Goal: Task Accomplishment & Management: Complete application form

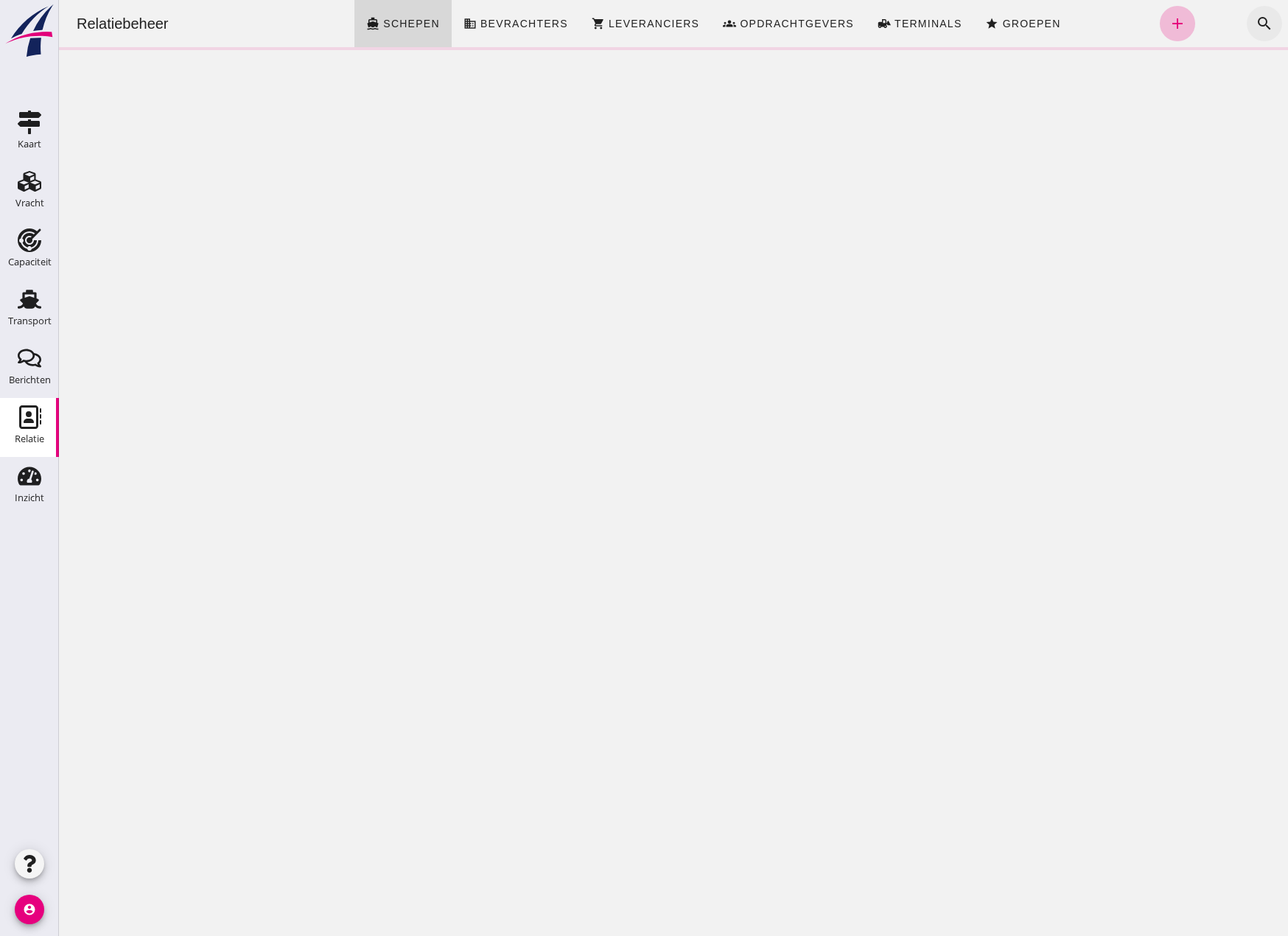
click at [1255, 20] on icon "search" at bounding box center [1264, 24] width 18 height 18
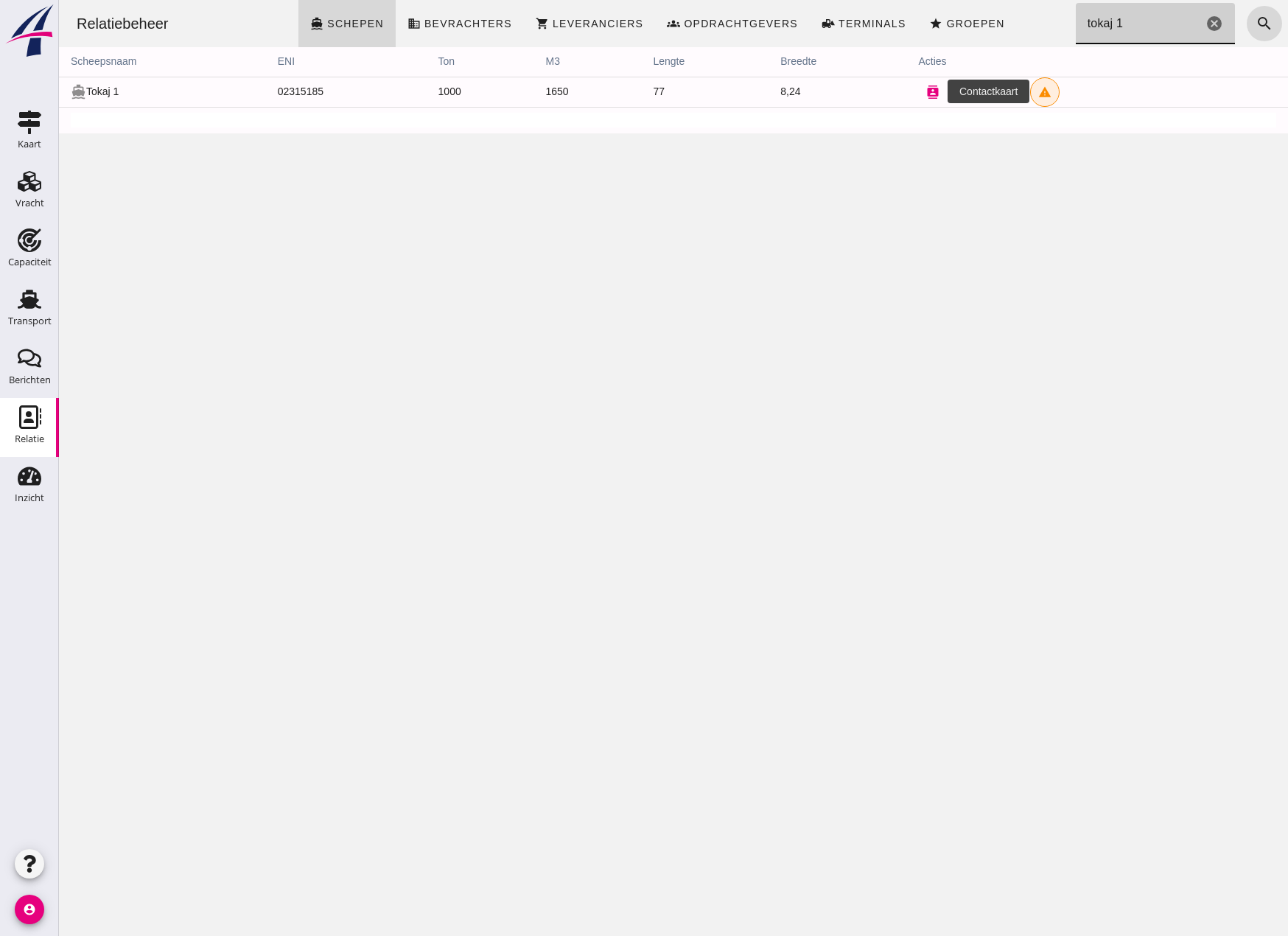
type input "tokaj 1"
click at [926, 88] on icon "contacts" at bounding box center [933, 92] width 13 height 13
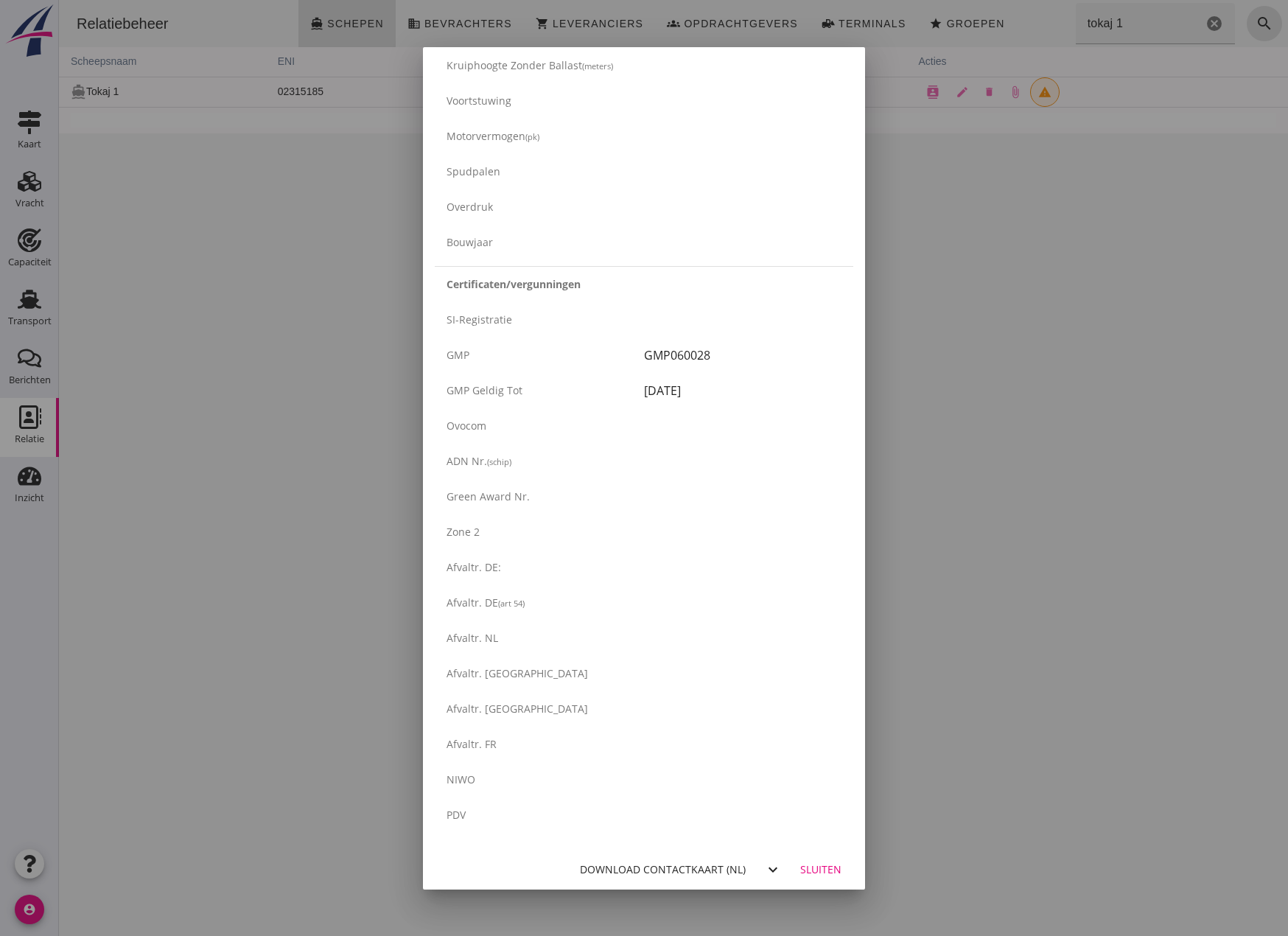
scroll to position [2152, 0]
click at [635, 863] on div "Download contactkaart (nl)" at bounding box center [663, 863] width 166 height 15
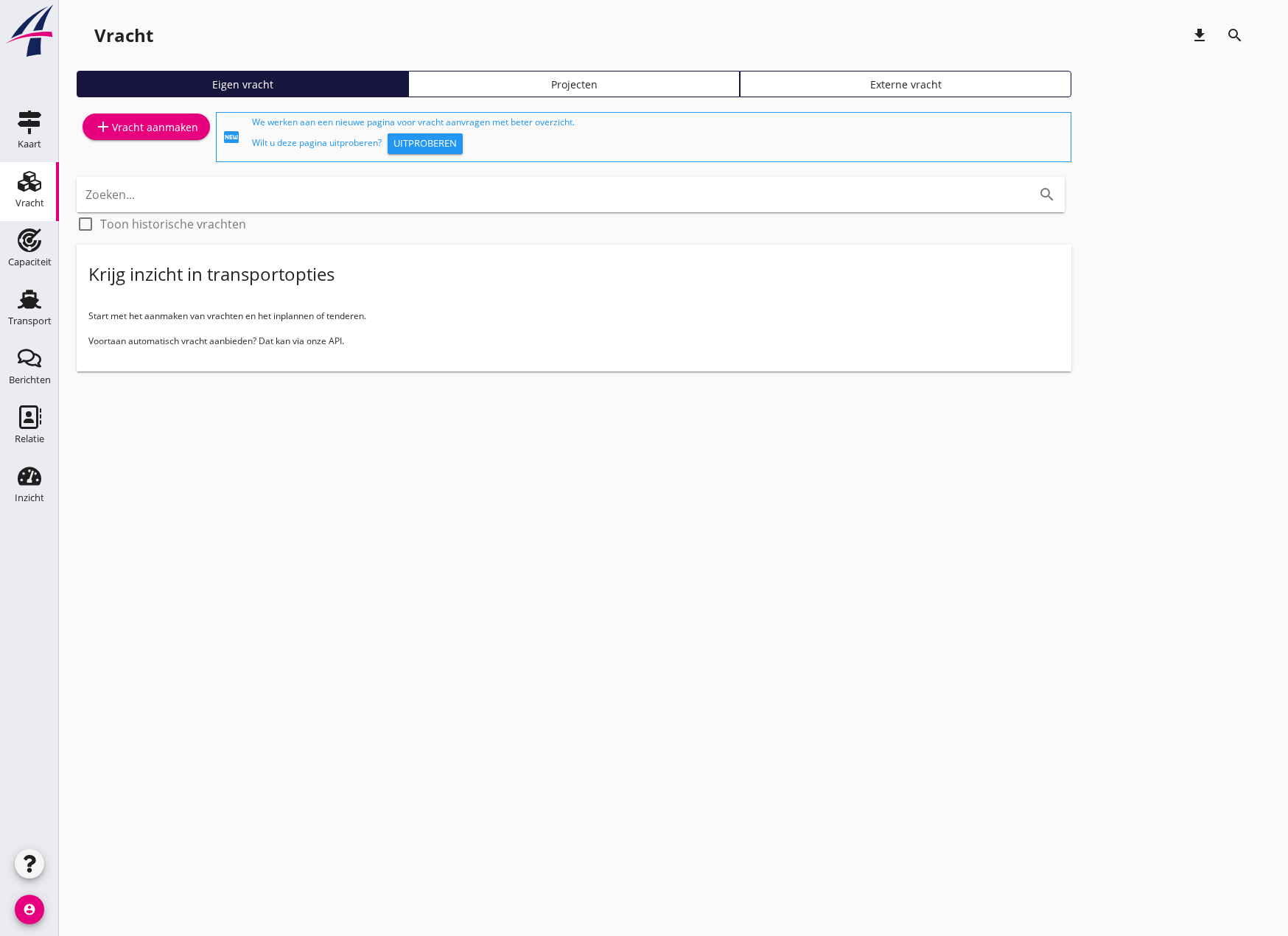
click at [150, 129] on div "add Vracht aanmaken" at bounding box center [147, 127] width 104 height 18
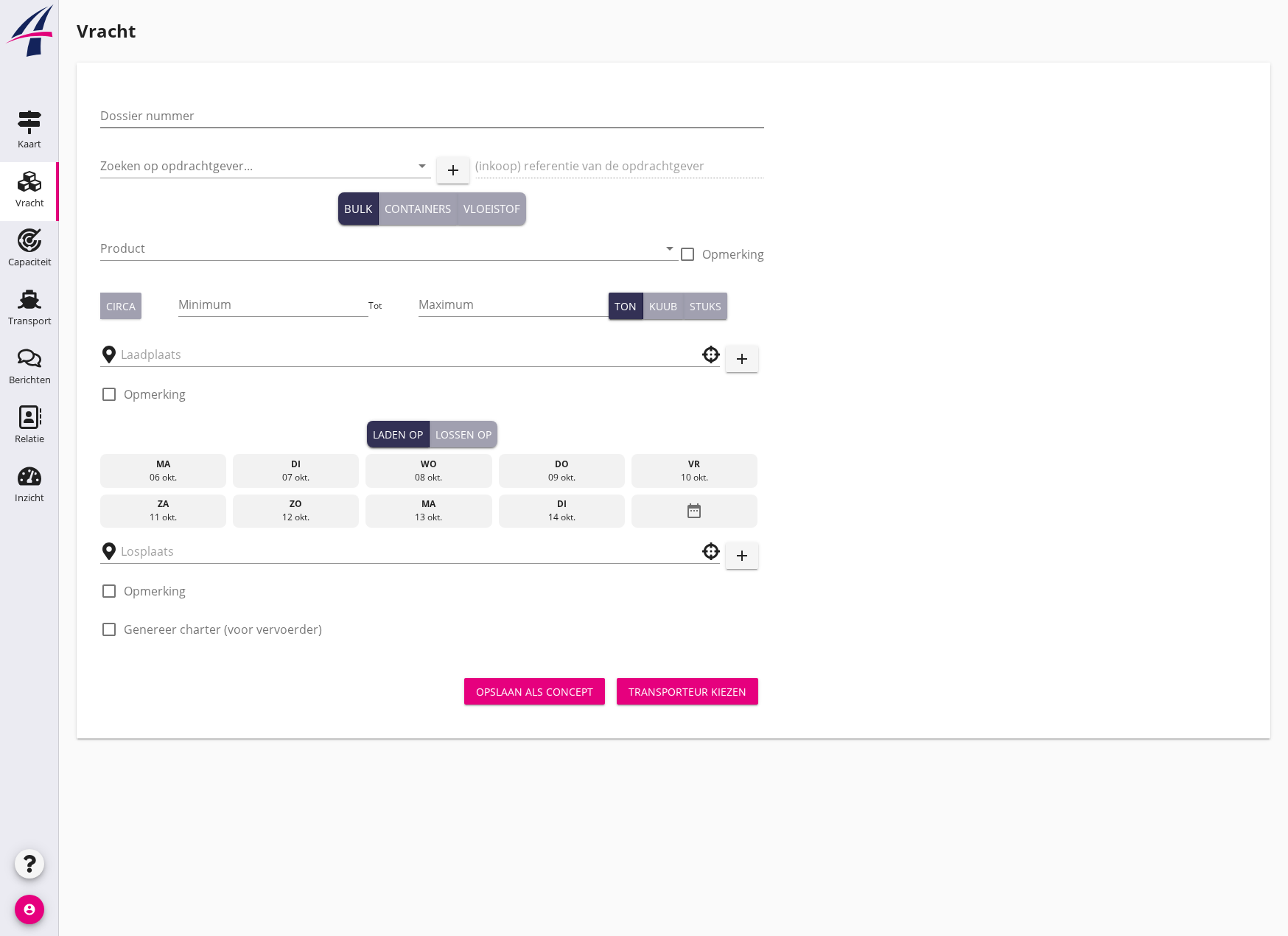
click at [226, 115] on input "Dossier nummer" at bounding box center [432, 116] width 664 height 24
type input "20250705"
click at [134, 162] on input "Zoeken op opdrachtgever..." at bounding box center [245, 165] width 290 height 24
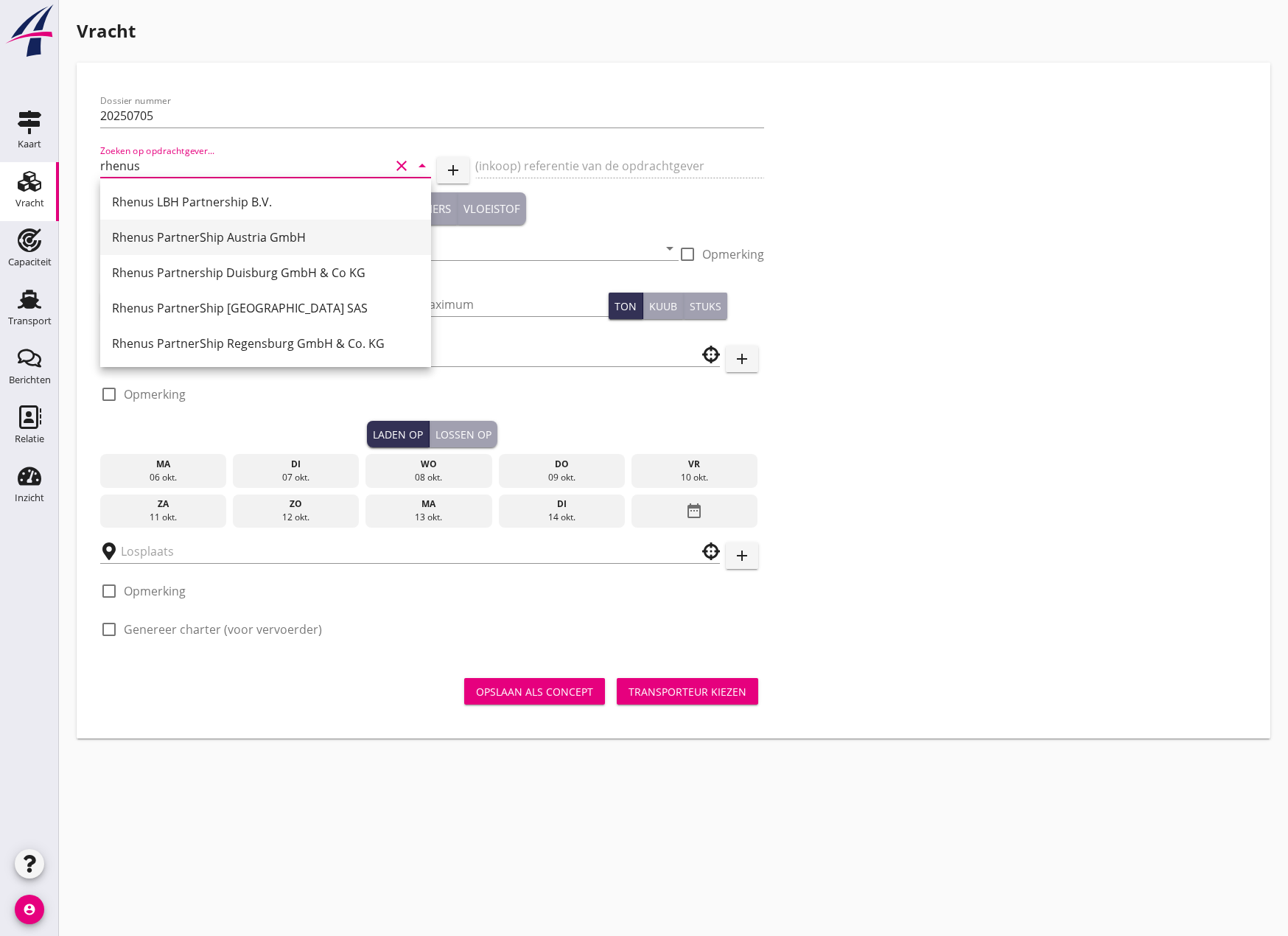
click at [229, 239] on div "Rhenus PartnerShip Austria GmbH" at bounding box center [266, 237] width 307 height 18
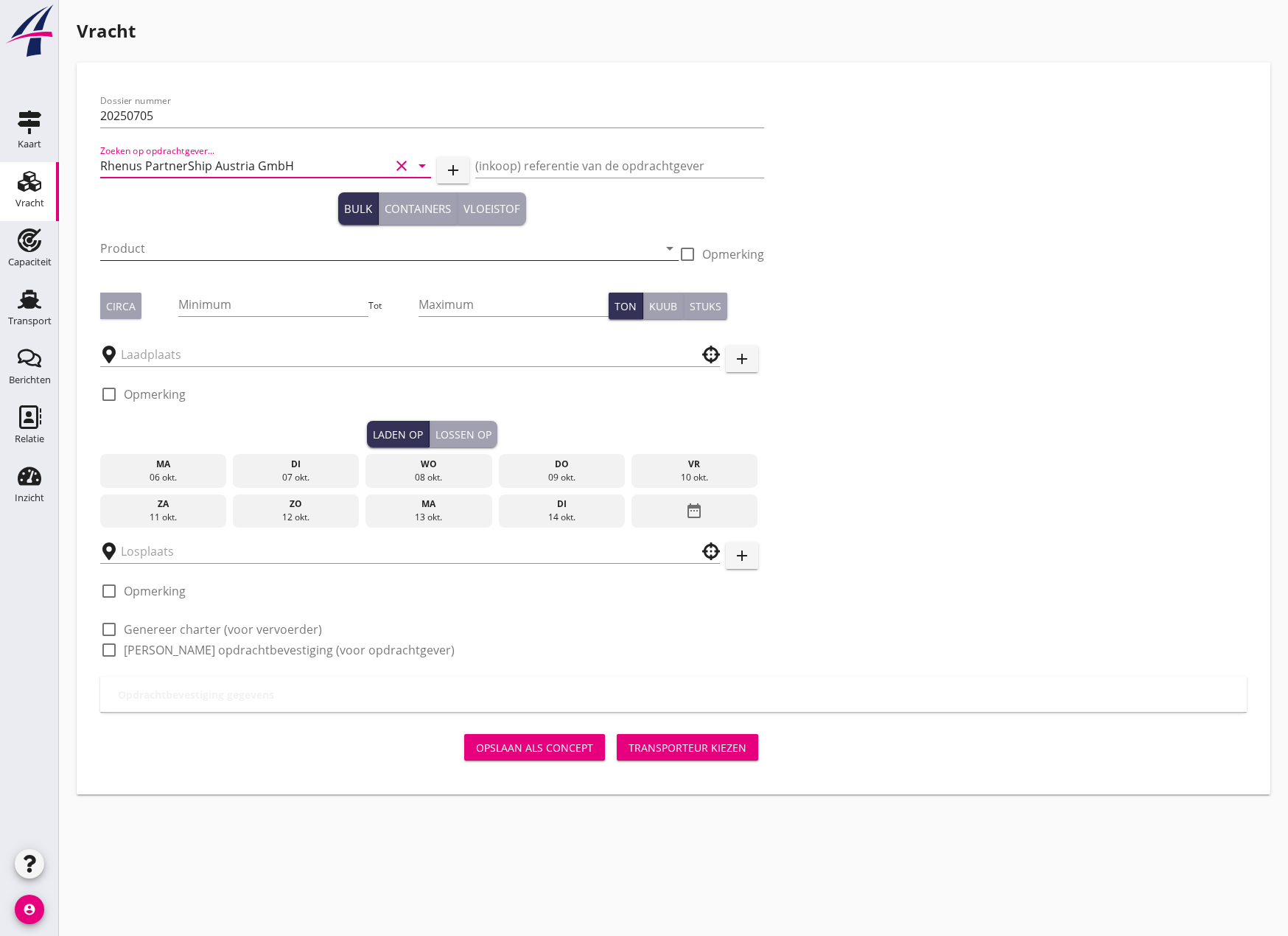
type input "Rhenus PartnerShip Austria GmbH"
click at [197, 259] on input "Product" at bounding box center [379, 248] width 558 height 24
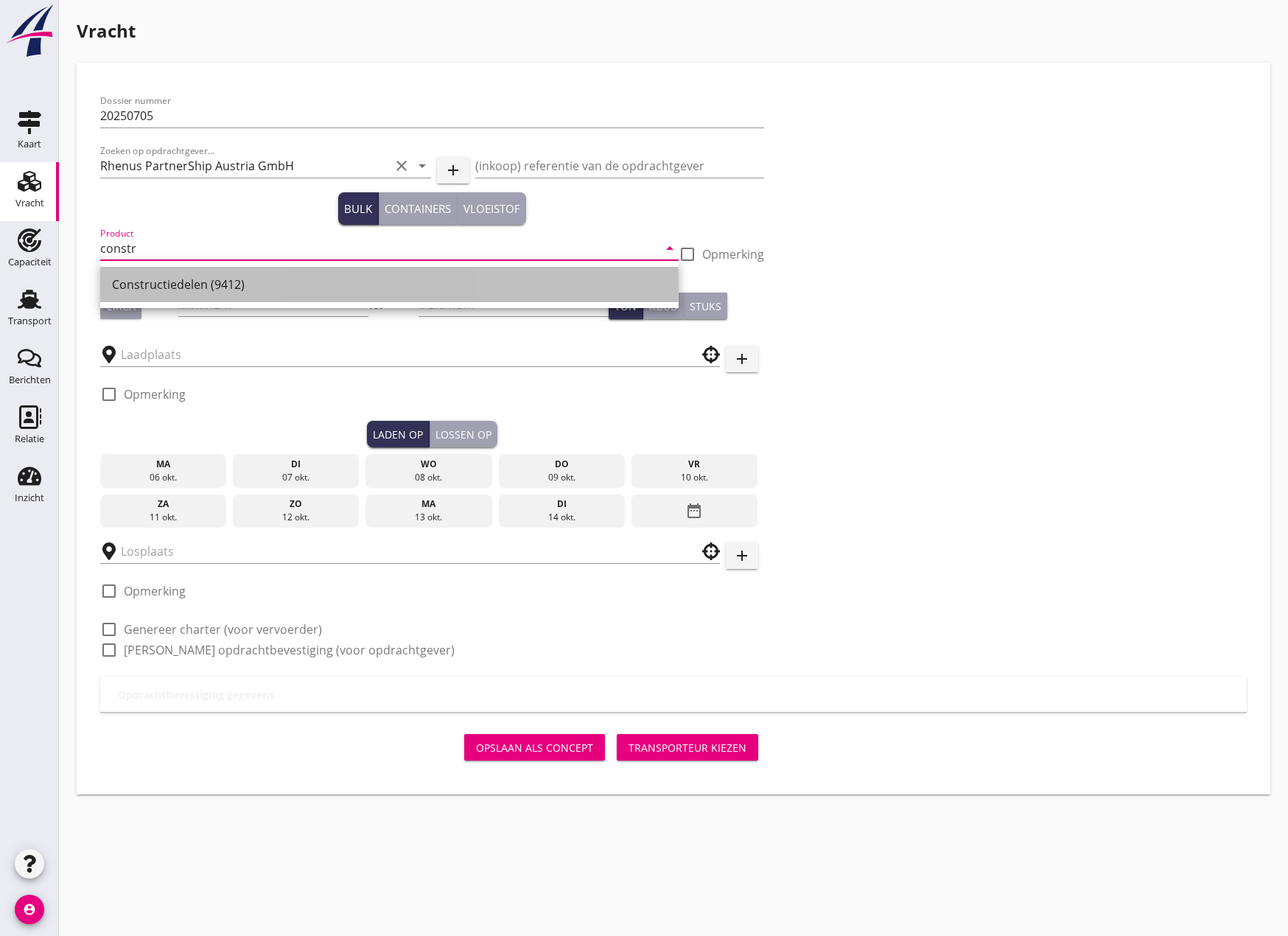
click at [209, 277] on div "Constructiedelen (9412)" at bounding box center [389, 284] width 555 height 18
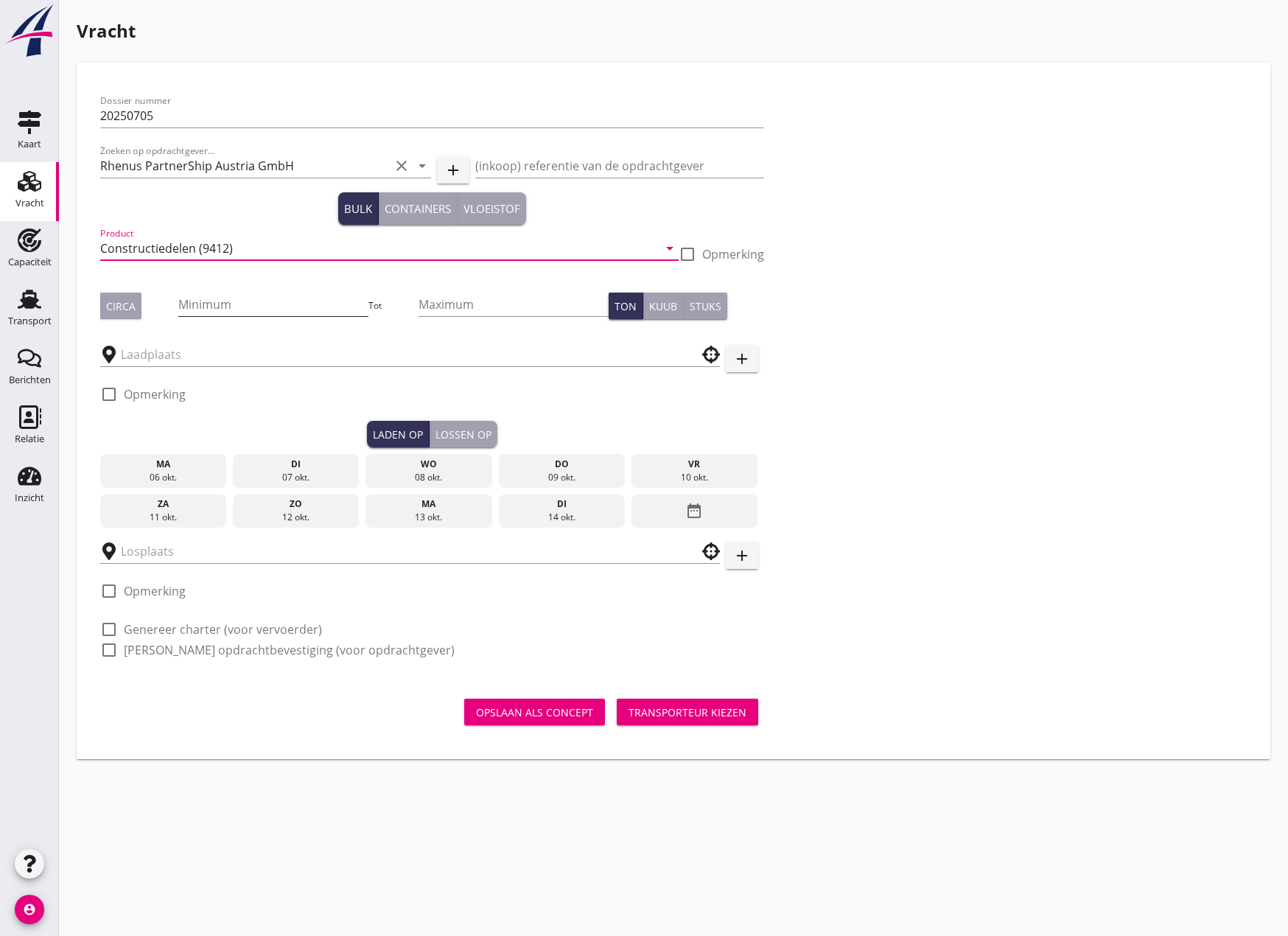
type input "Constructiedelen (9412)"
click at [248, 306] on input "Minimum" at bounding box center [273, 304] width 190 height 24
click at [260, 292] on input "Minimum" at bounding box center [273, 304] width 190 height 24
type input "100"
click at [455, 305] on input "Maximum" at bounding box center [513, 304] width 190 height 24
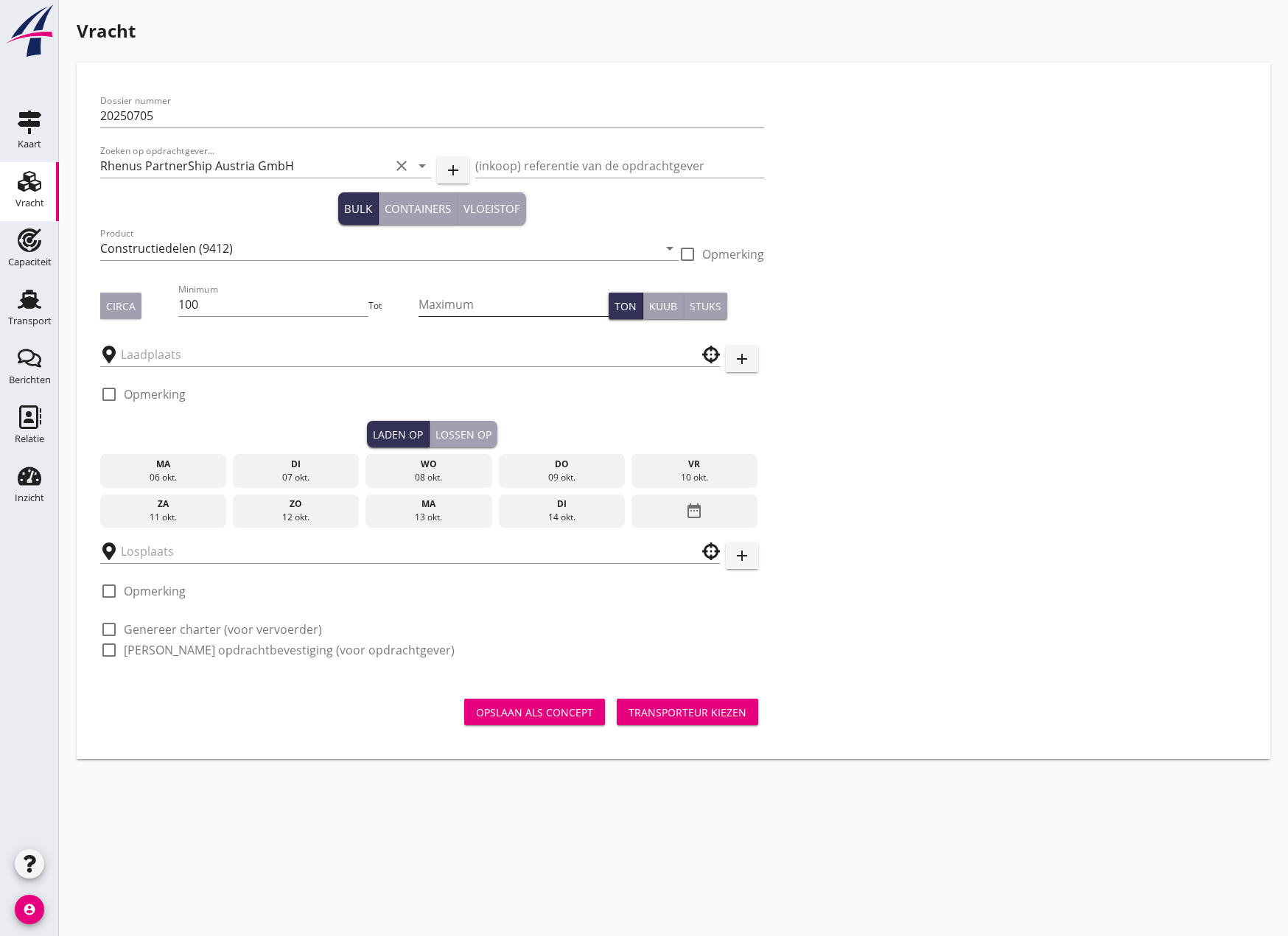
click at [458, 303] on input "Maximum" at bounding box center [513, 304] width 190 height 24
type input "150"
click at [263, 352] on input "text" at bounding box center [399, 354] width 558 height 24
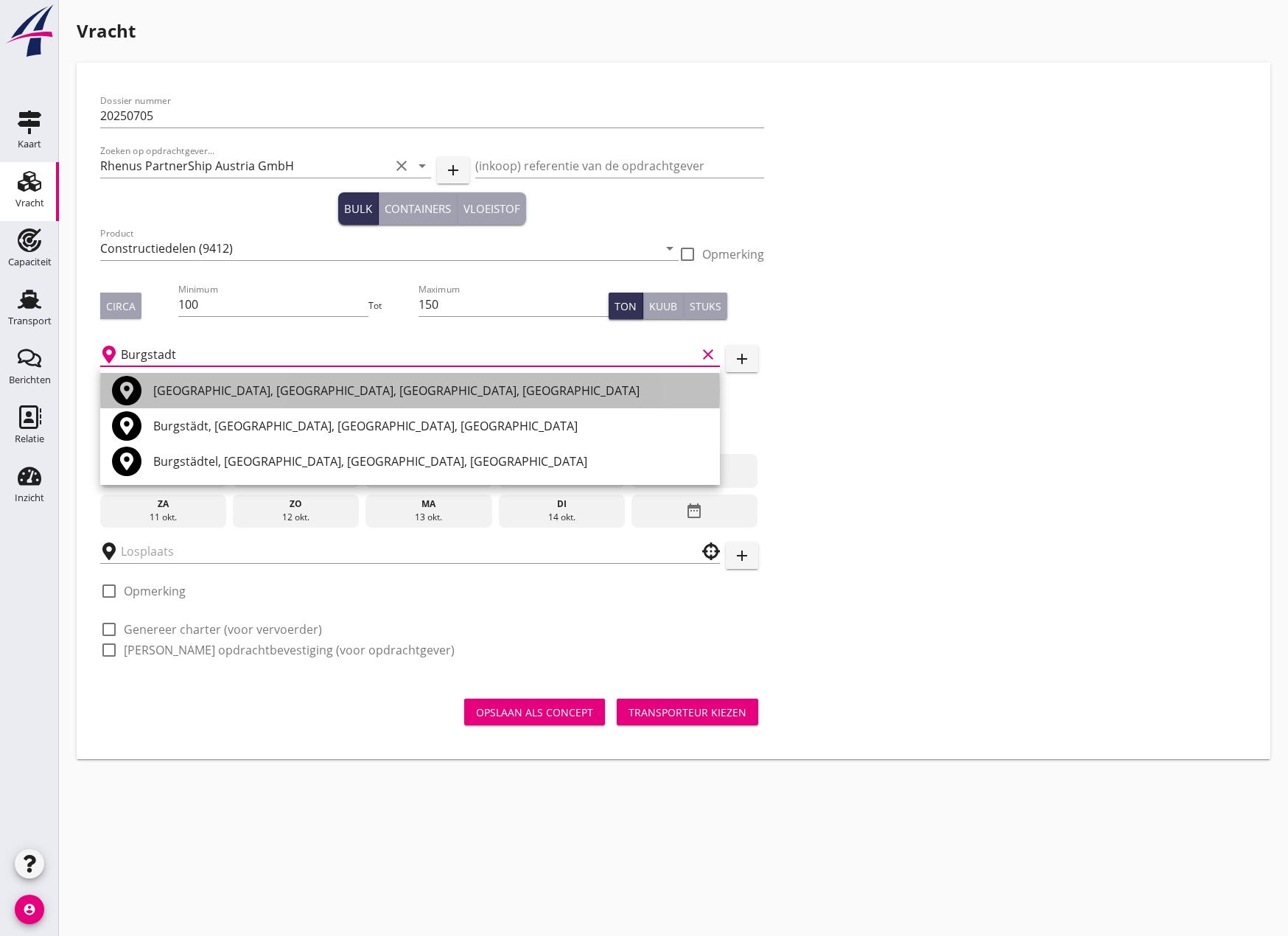
click at [284, 393] on div "[GEOGRAPHIC_DATA], [GEOGRAPHIC_DATA], [GEOGRAPHIC_DATA], [GEOGRAPHIC_DATA]" at bounding box center [430, 391] width 555 height 18
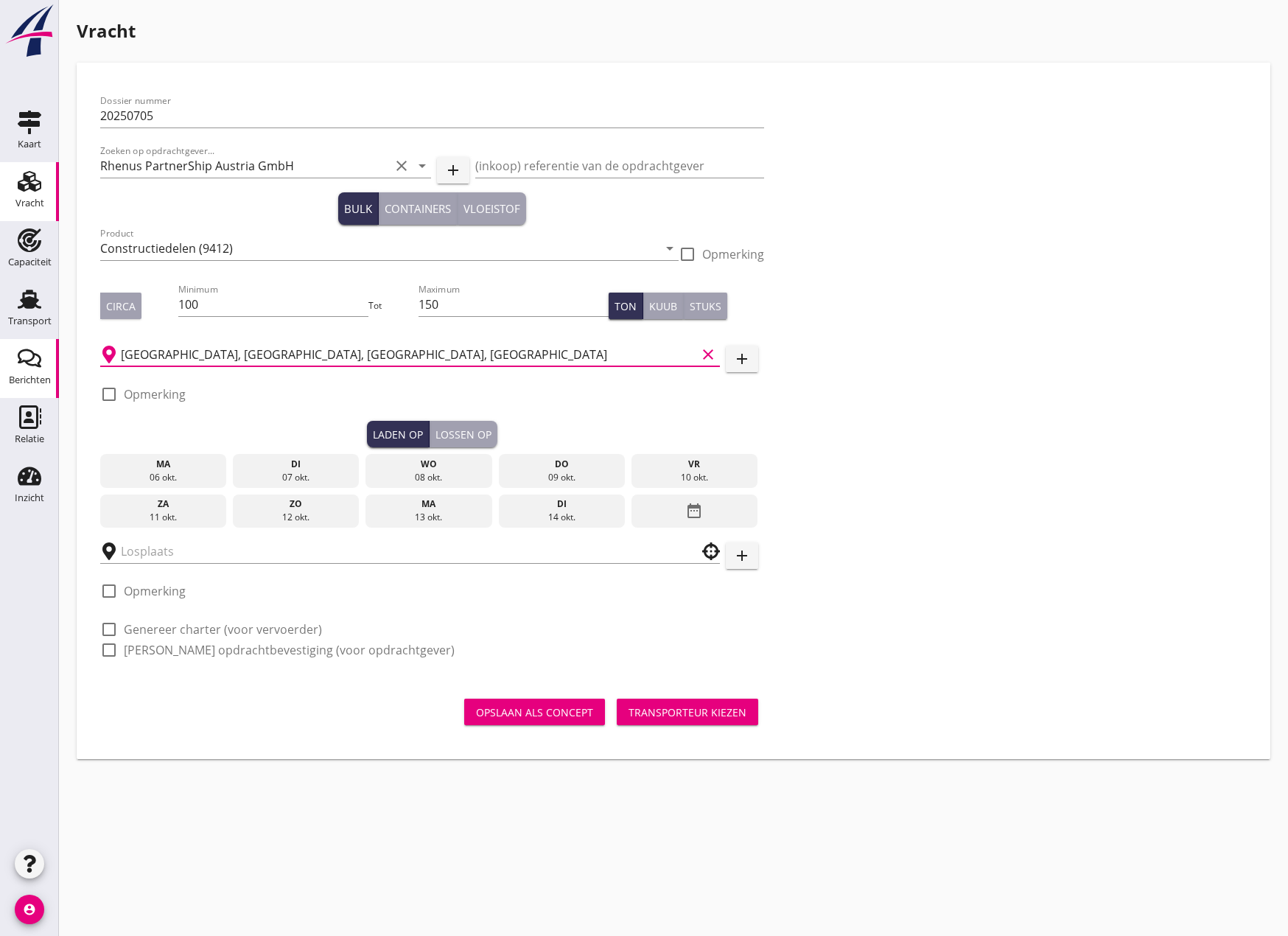
type input "[GEOGRAPHIC_DATA], [GEOGRAPHIC_DATA], [GEOGRAPHIC_DATA], [GEOGRAPHIC_DATA]"
click at [669, 465] on div "vr" at bounding box center [695, 464] width 120 height 13
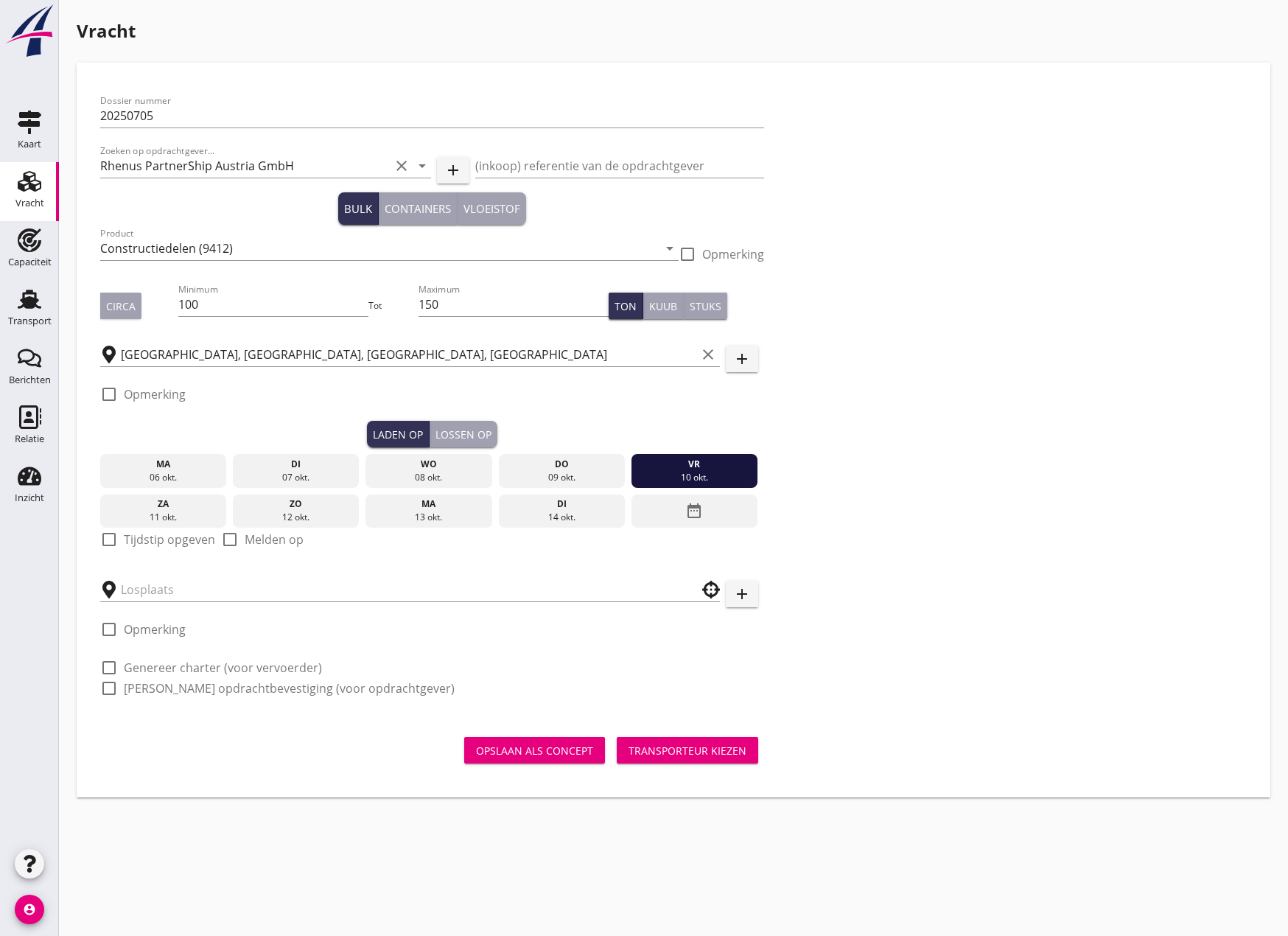
click at [107, 541] on div at bounding box center [109, 539] width 25 height 25
checkbox input "true"
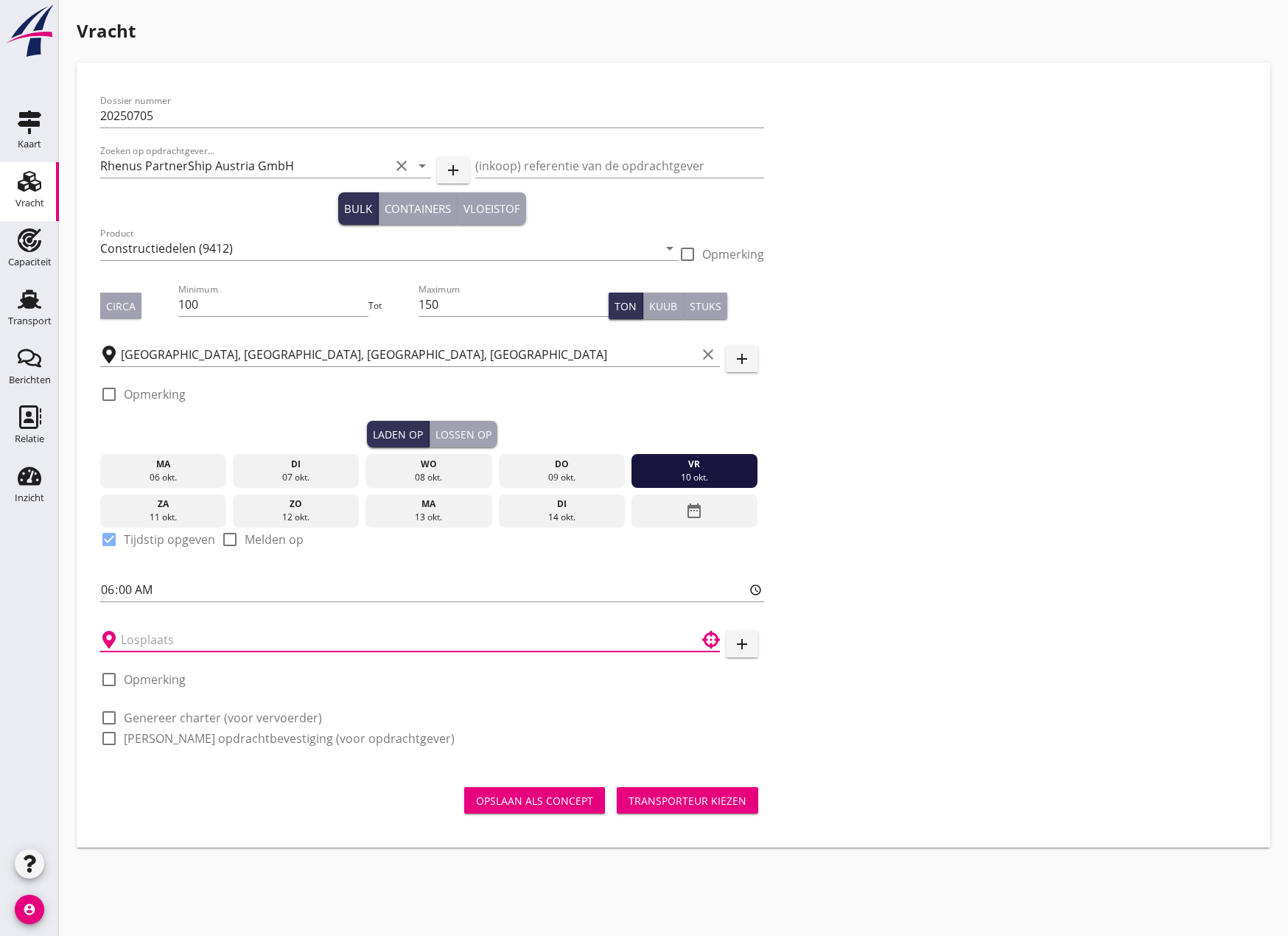
click at [209, 635] on input "text" at bounding box center [399, 639] width 558 height 24
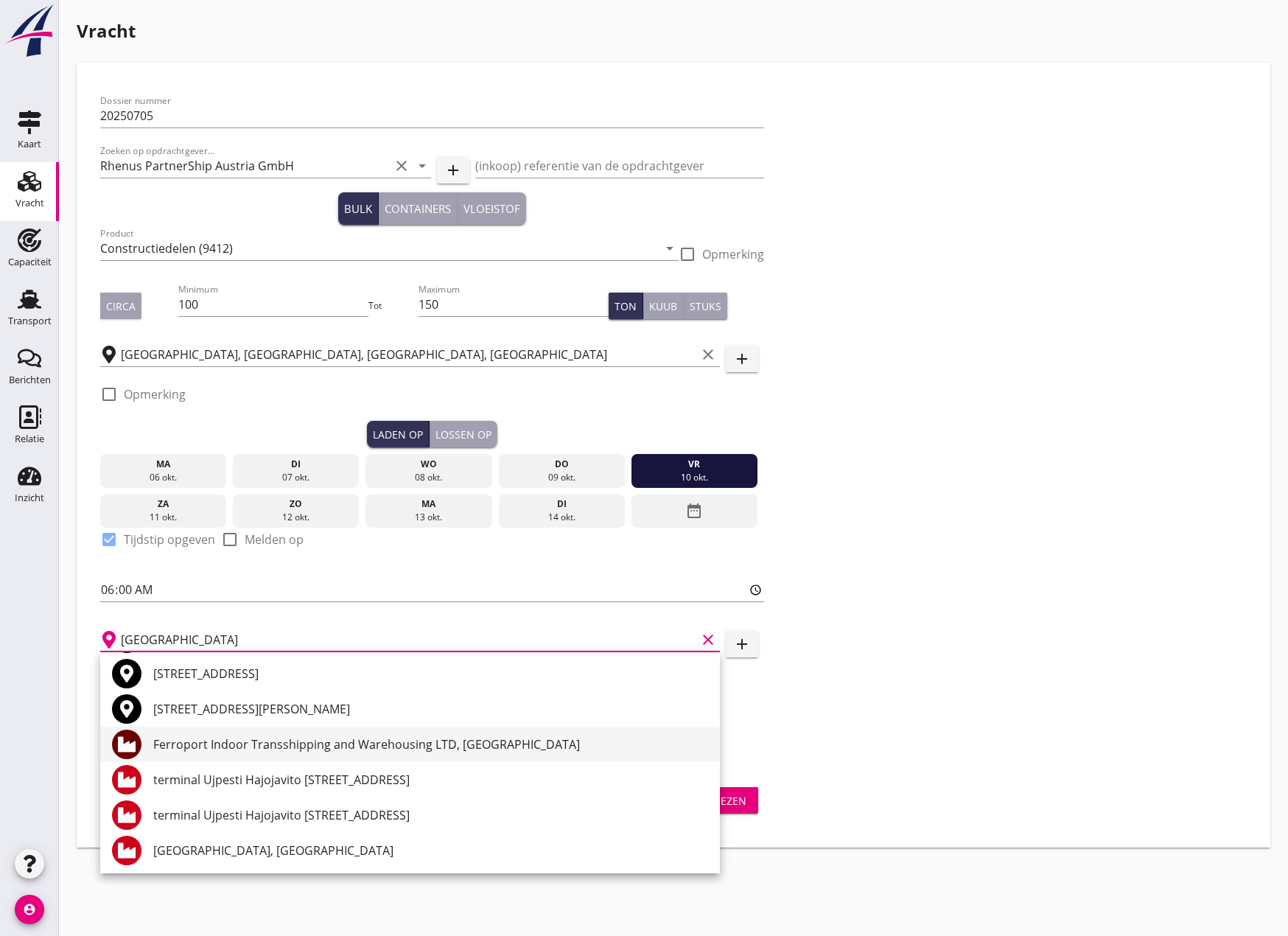
scroll to position [38, 0]
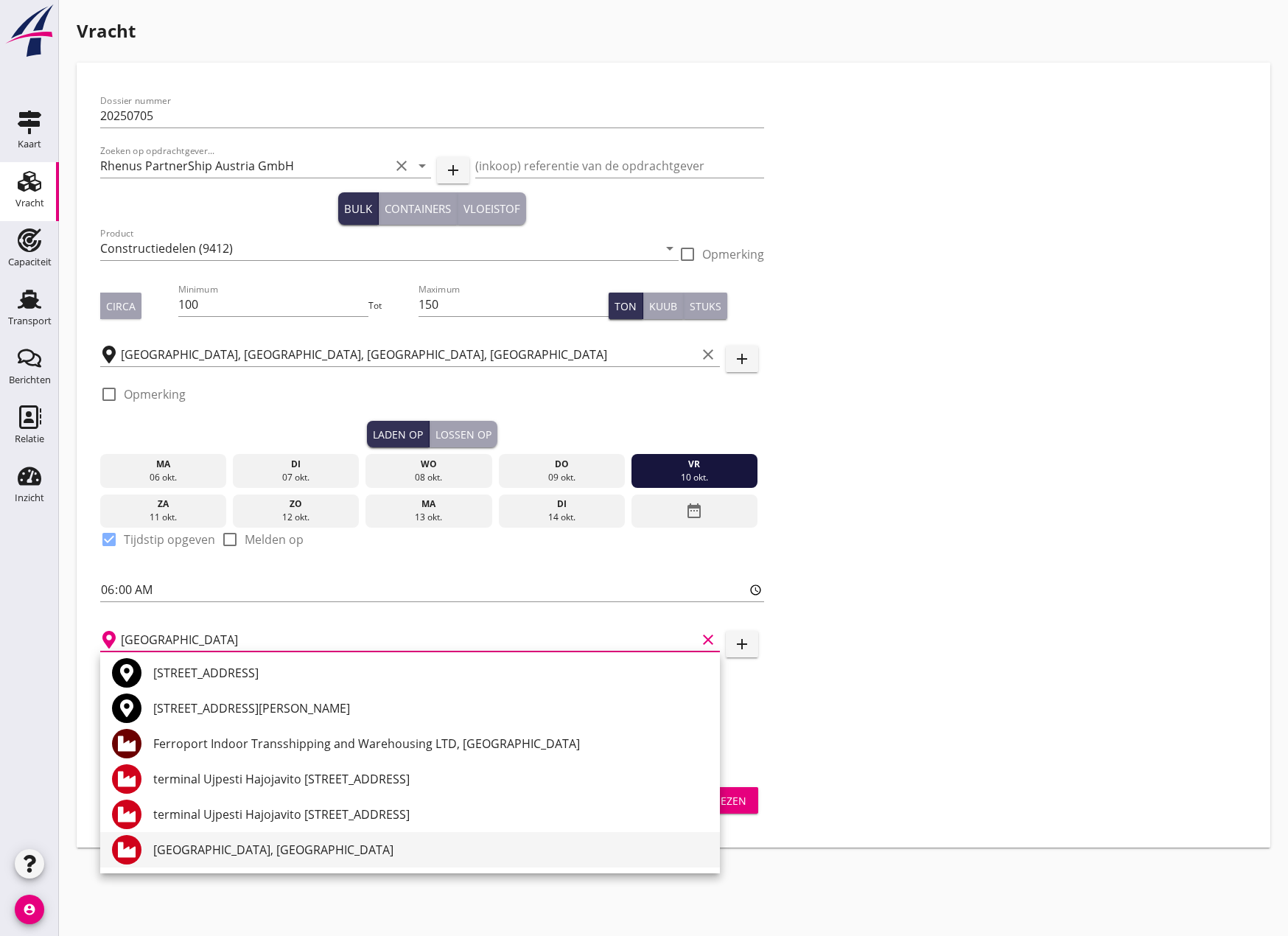
click at [220, 850] on div "[GEOGRAPHIC_DATA], [GEOGRAPHIC_DATA]" at bounding box center [430, 850] width 555 height 18
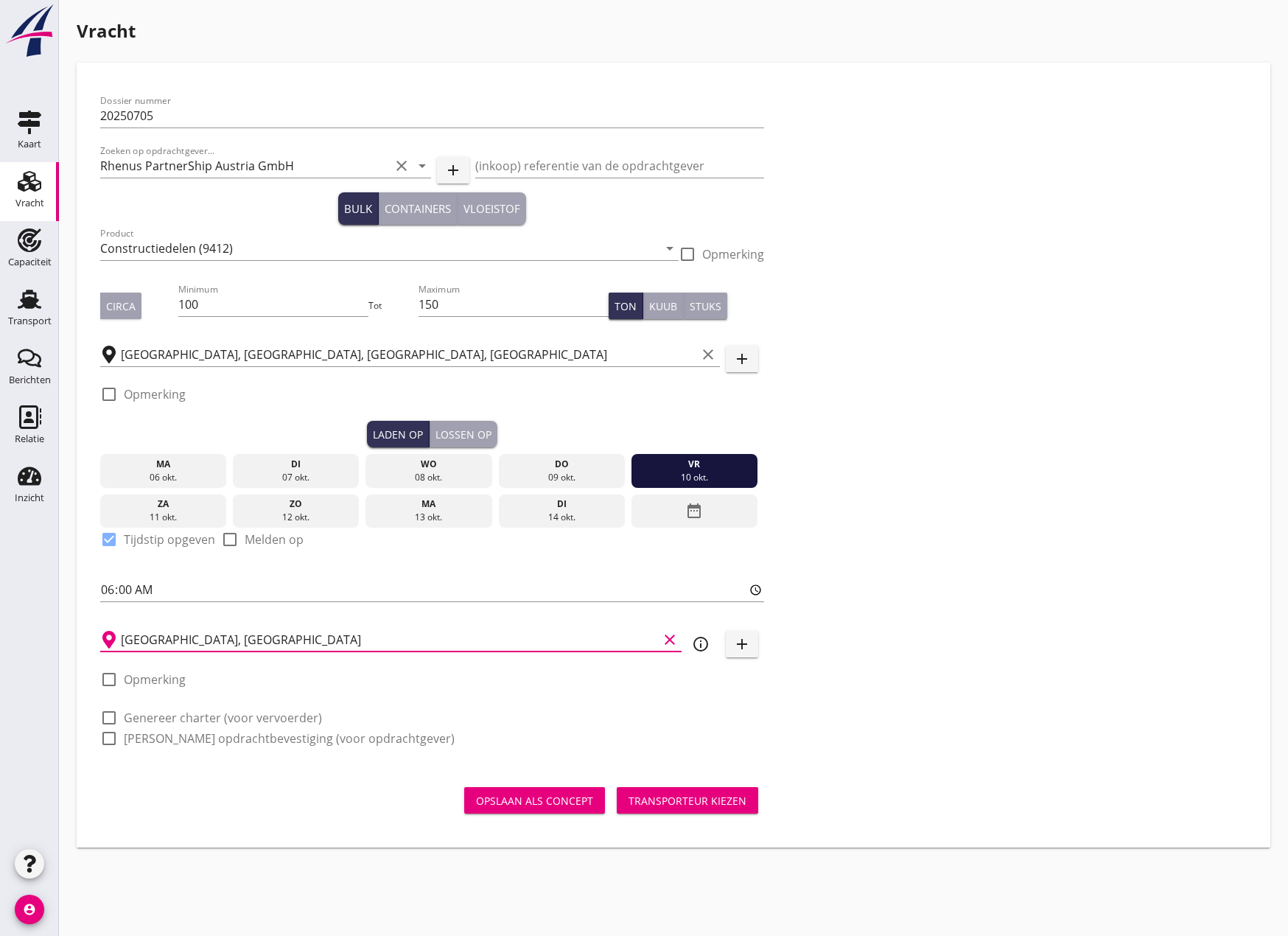
type input "[GEOGRAPHIC_DATA], [GEOGRAPHIC_DATA]"
click at [111, 683] on div at bounding box center [109, 679] width 25 height 25
checkbox input "true"
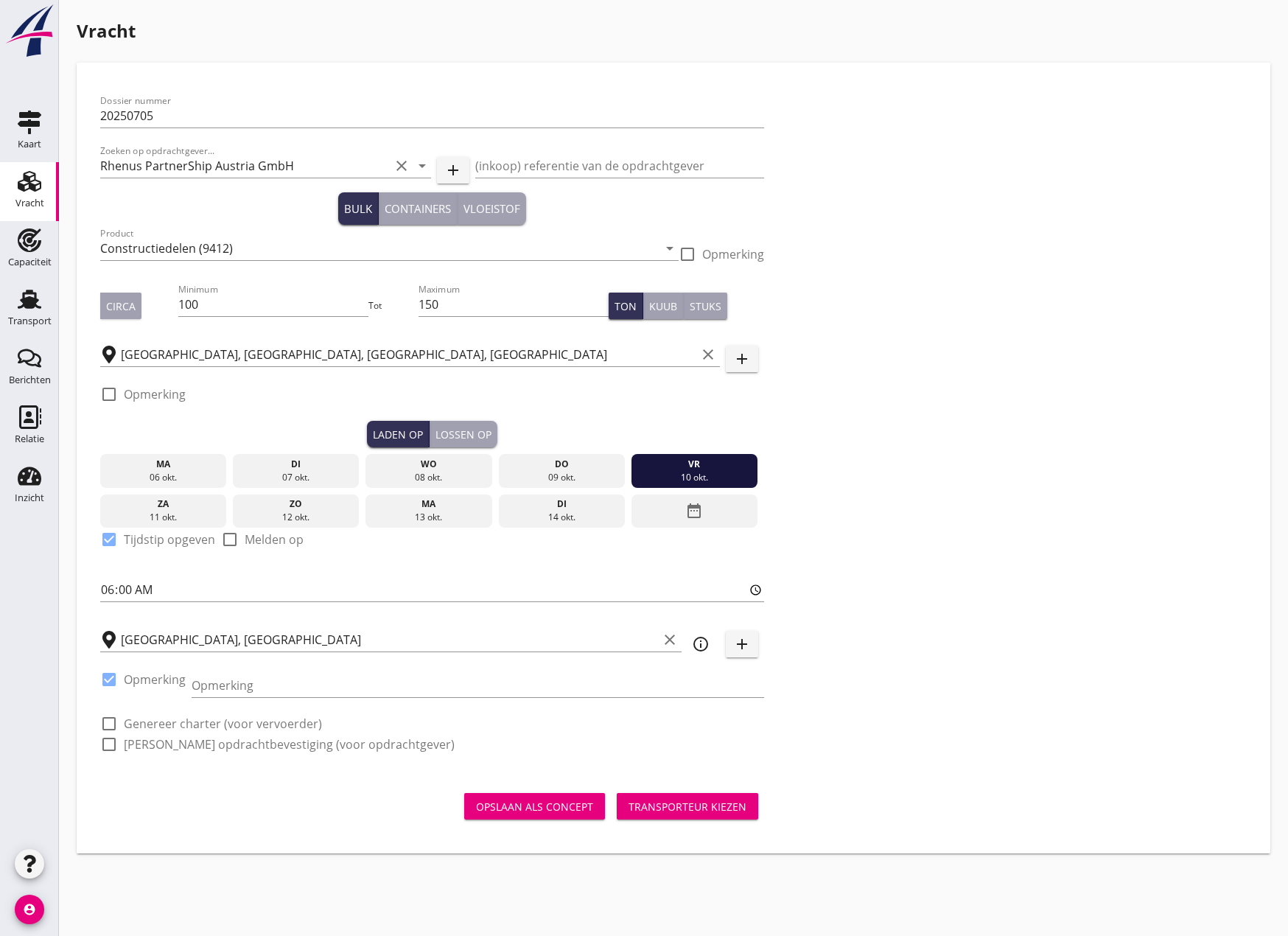
click at [709, 508] on div "date_range" at bounding box center [694, 512] width 126 height 34
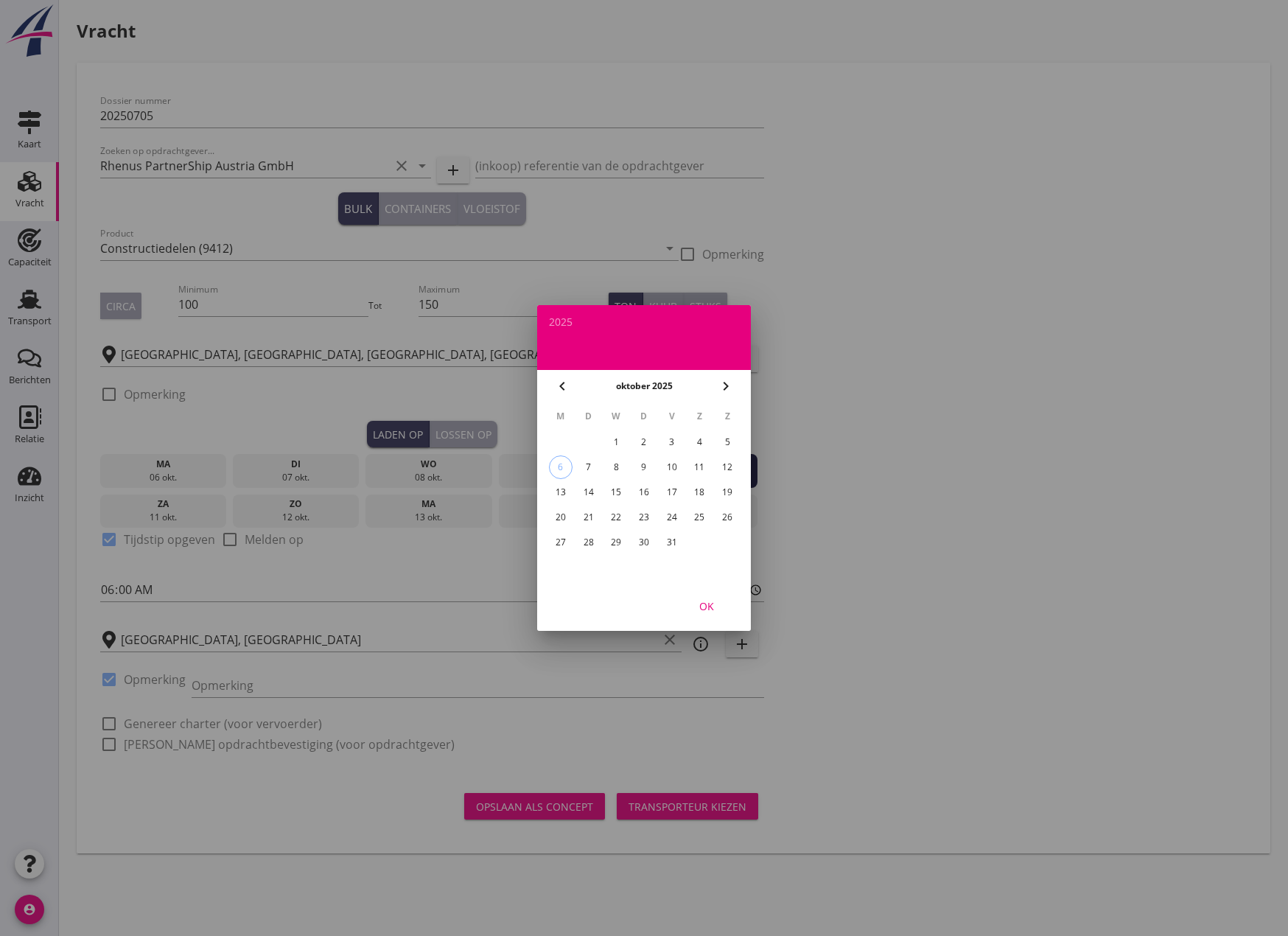
click at [648, 499] on div "16" at bounding box center [644, 492] width 24 height 24
click at [468, 431] on div at bounding box center [644, 468] width 1288 height 936
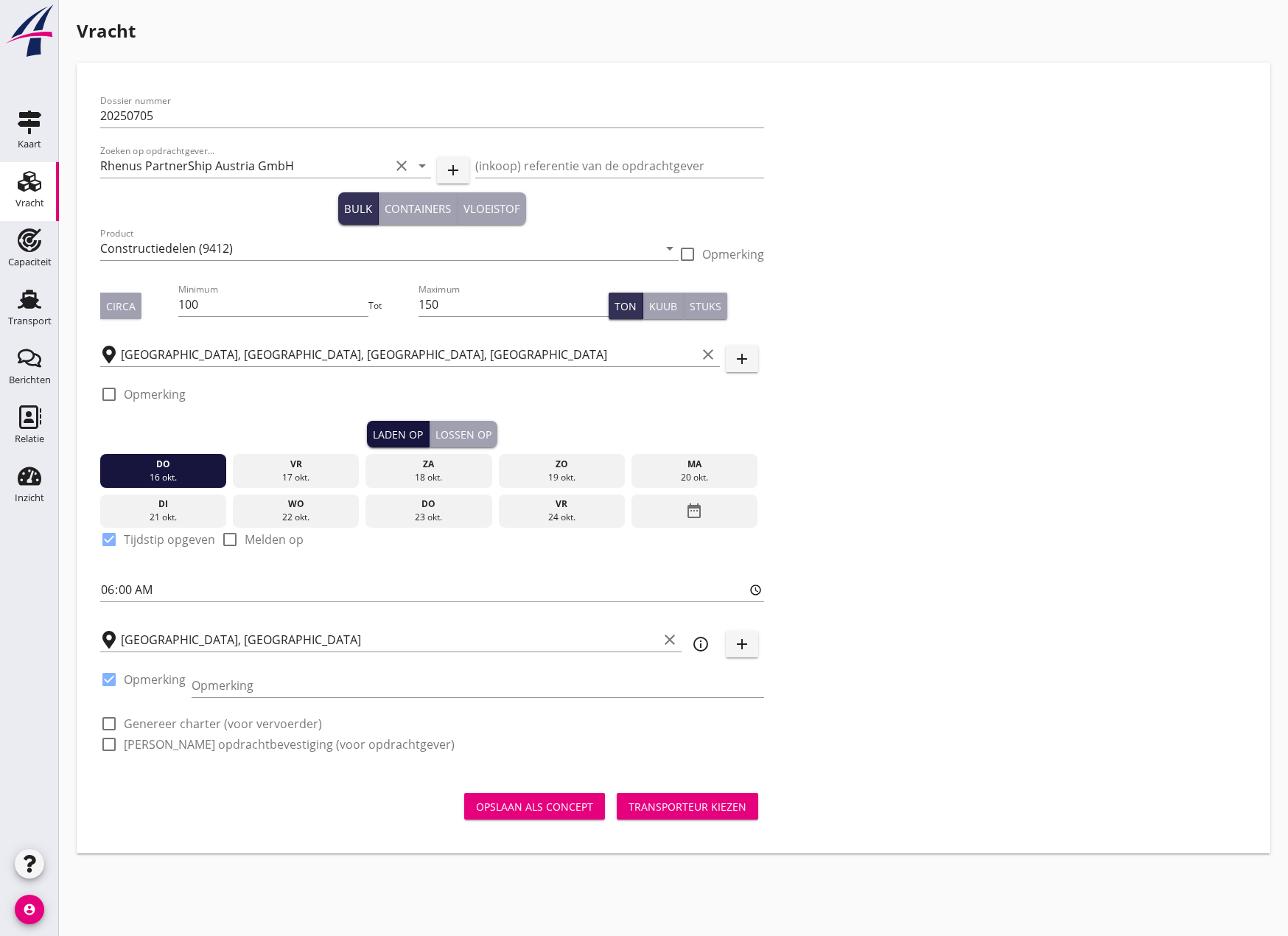
click at [398, 440] on div "Laden op" at bounding box center [398, 434] width 51 height 15
click at [446, 433] on div "Lossen op" at bounding box center [464, 434] width 56 height 15
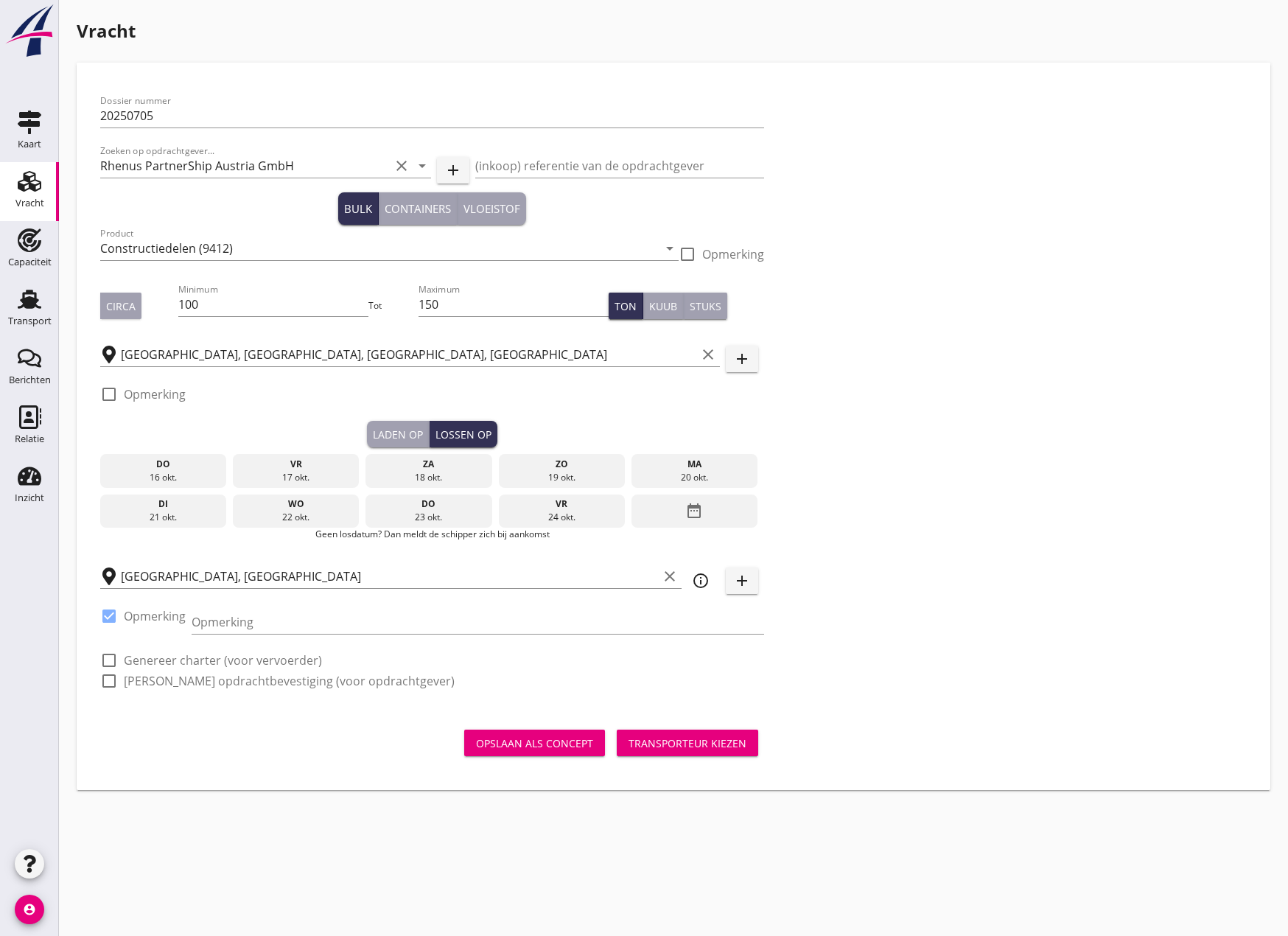
click at [179, 471] on div "16 okt." at bounding box center [164, 477] width 120 height 13
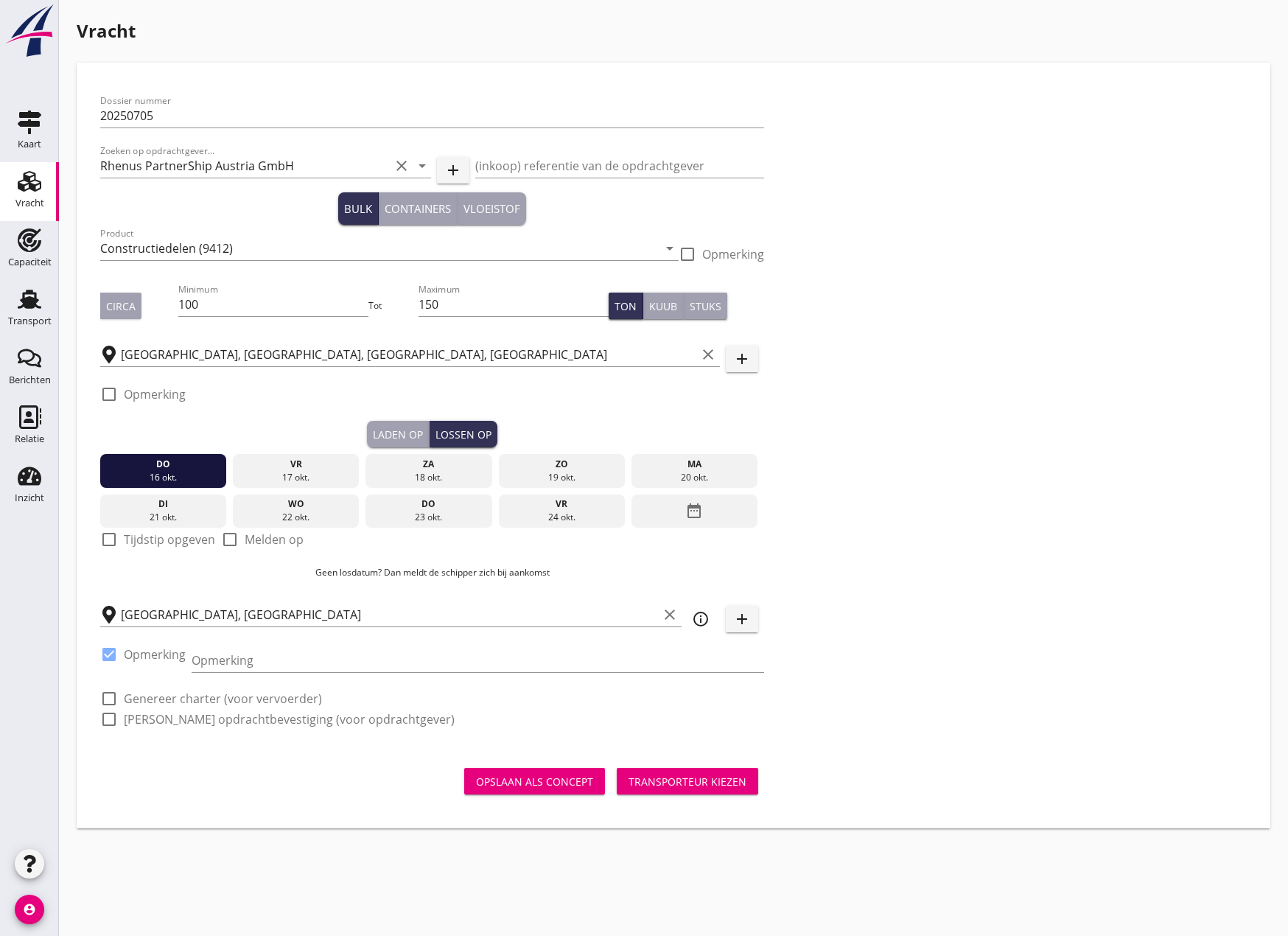
click at [108, 542] on div at bounding box center [109, 539] width 25 height 25
checkbox input "true"
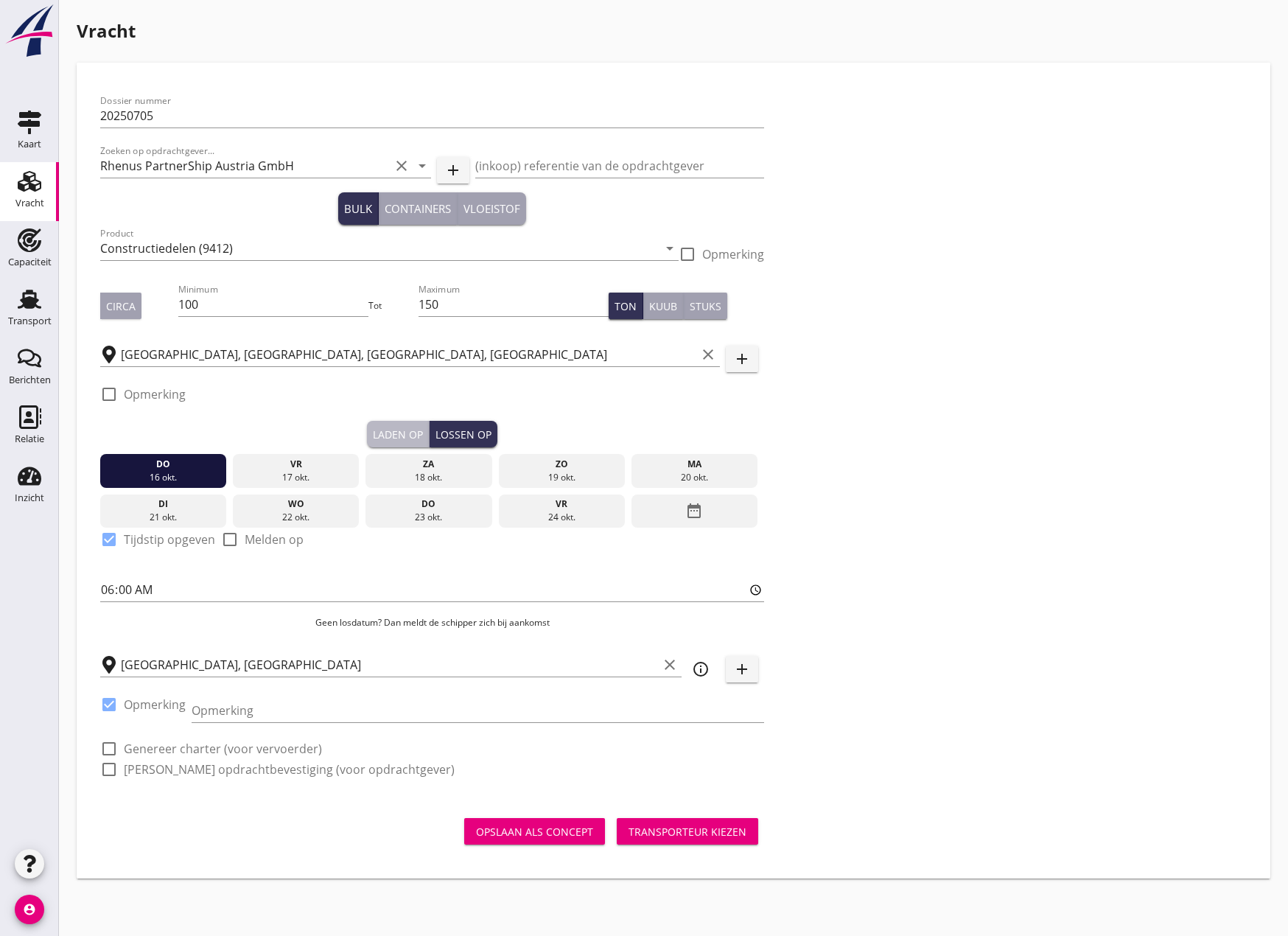
click at [396, 428] on div "Laden op" at bounding box center [398, 434] width 51 height 15
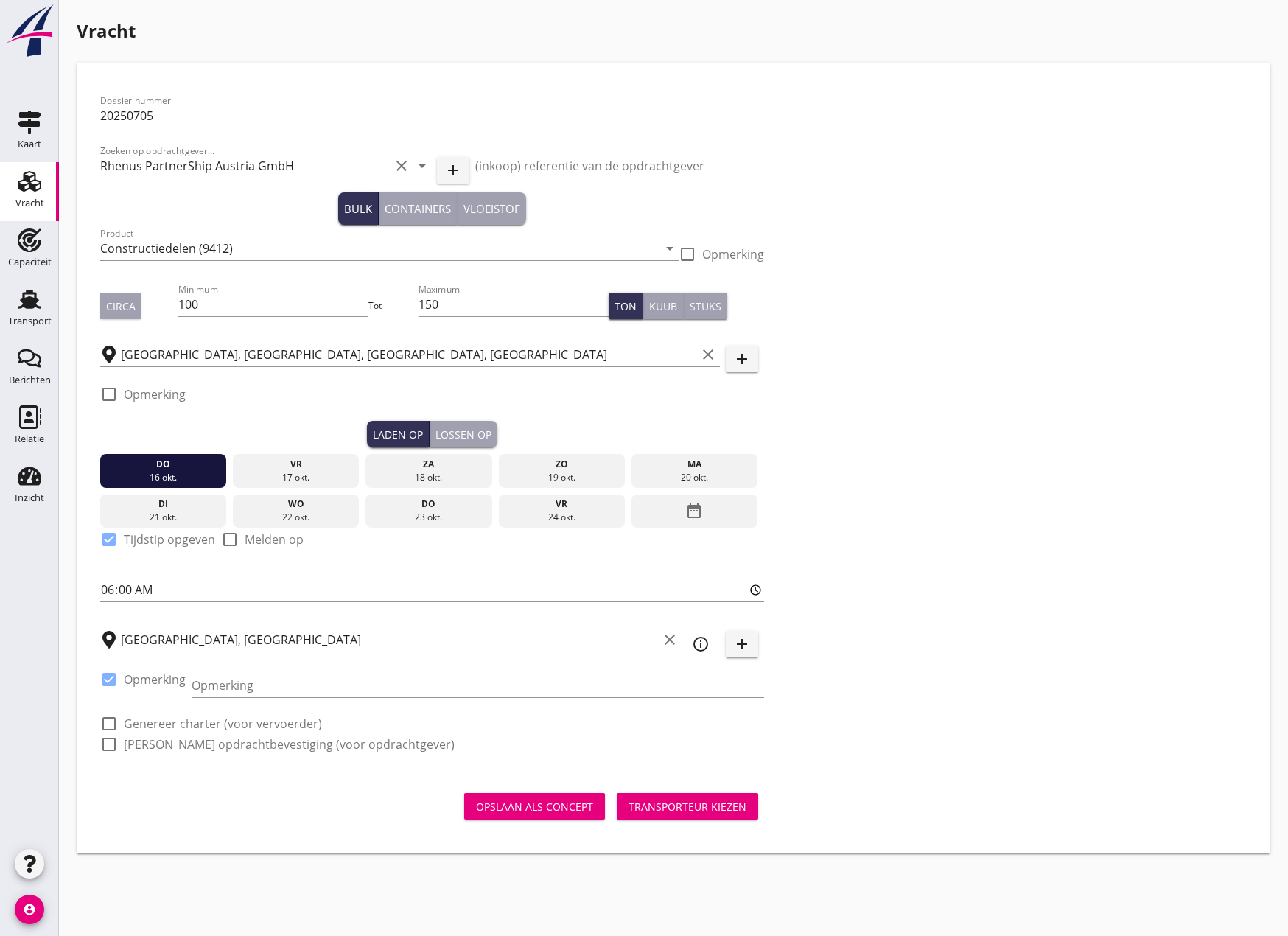
click at [714, 520] on div "date_range" at bounding box center [694, 512] width 126 height 34
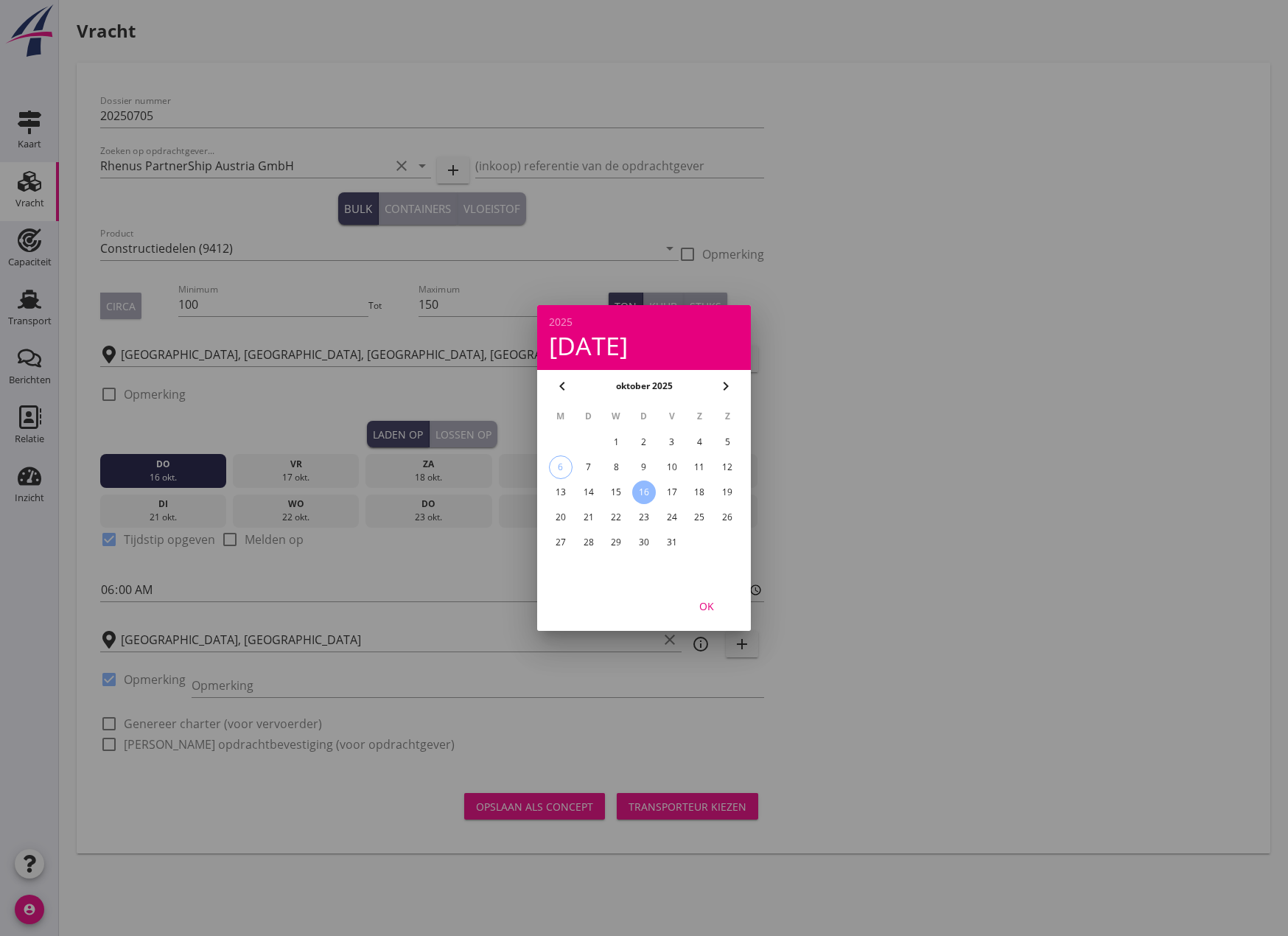
click at [670, 464] on div "10" at bounding box center [672, 467] width 24 height 24
click at [705, 604] on div "OK" at bounding box center [706, 606] width 42 height 15
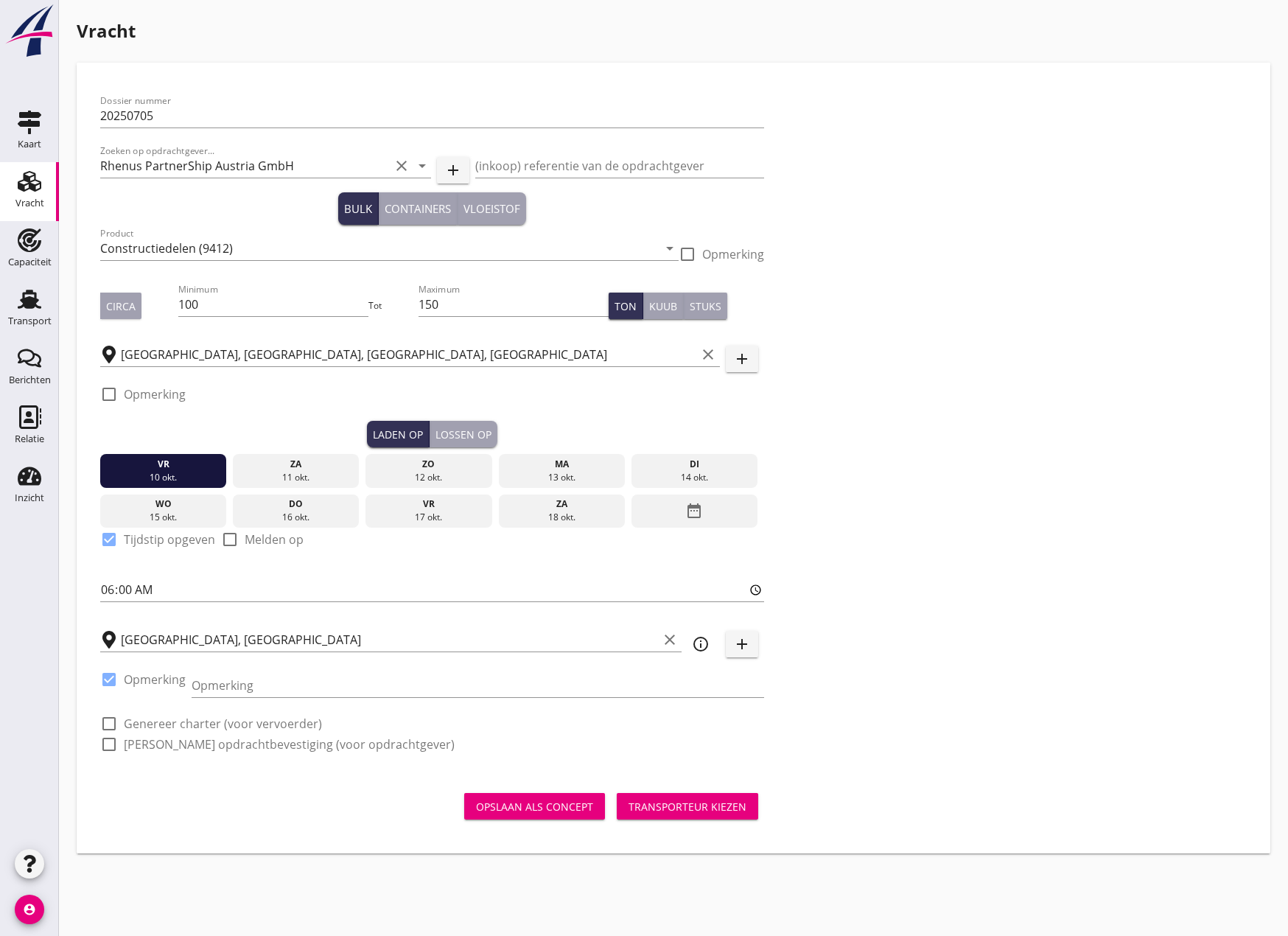
click at [459, 429] on div "Lossen op" at bounding box center [464, 434] width 56 height 15
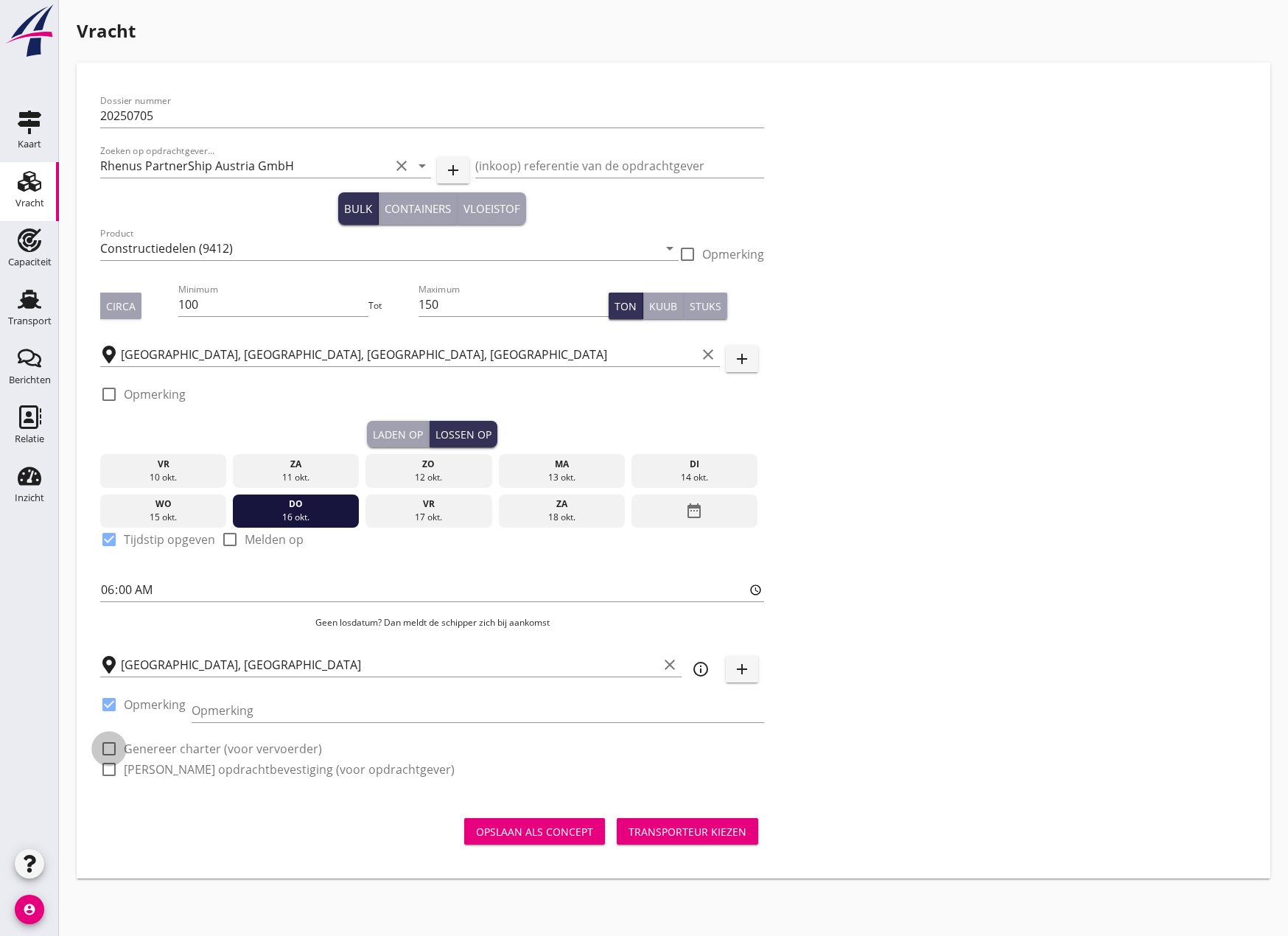
click at [112, 753] on div at bounding box center [109, 749] width 25 height 25
checkbox input "true"
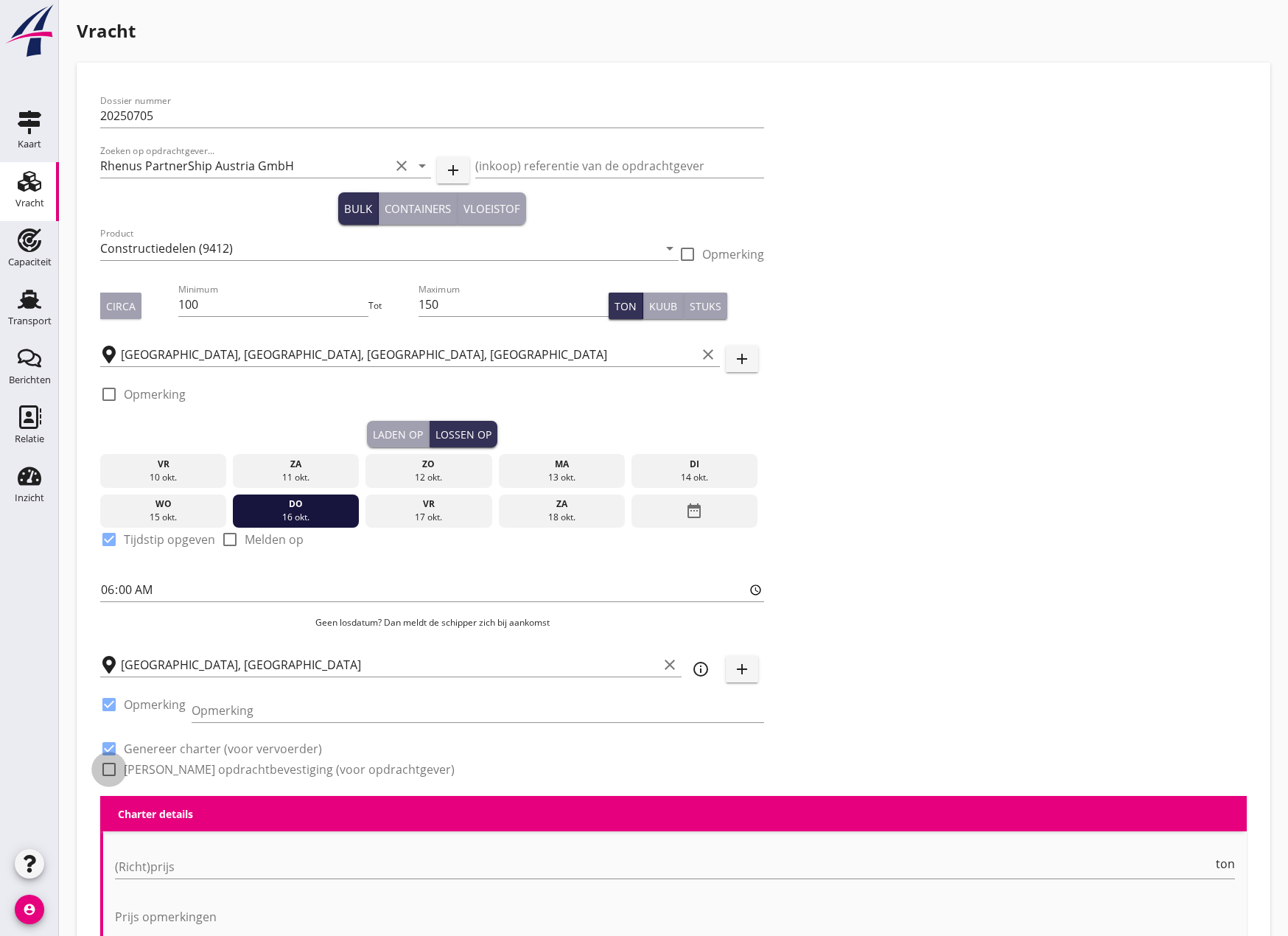
click at [112, 769] on div at bounding box center [109, 769] width 25 height 25
checkbox input "true"
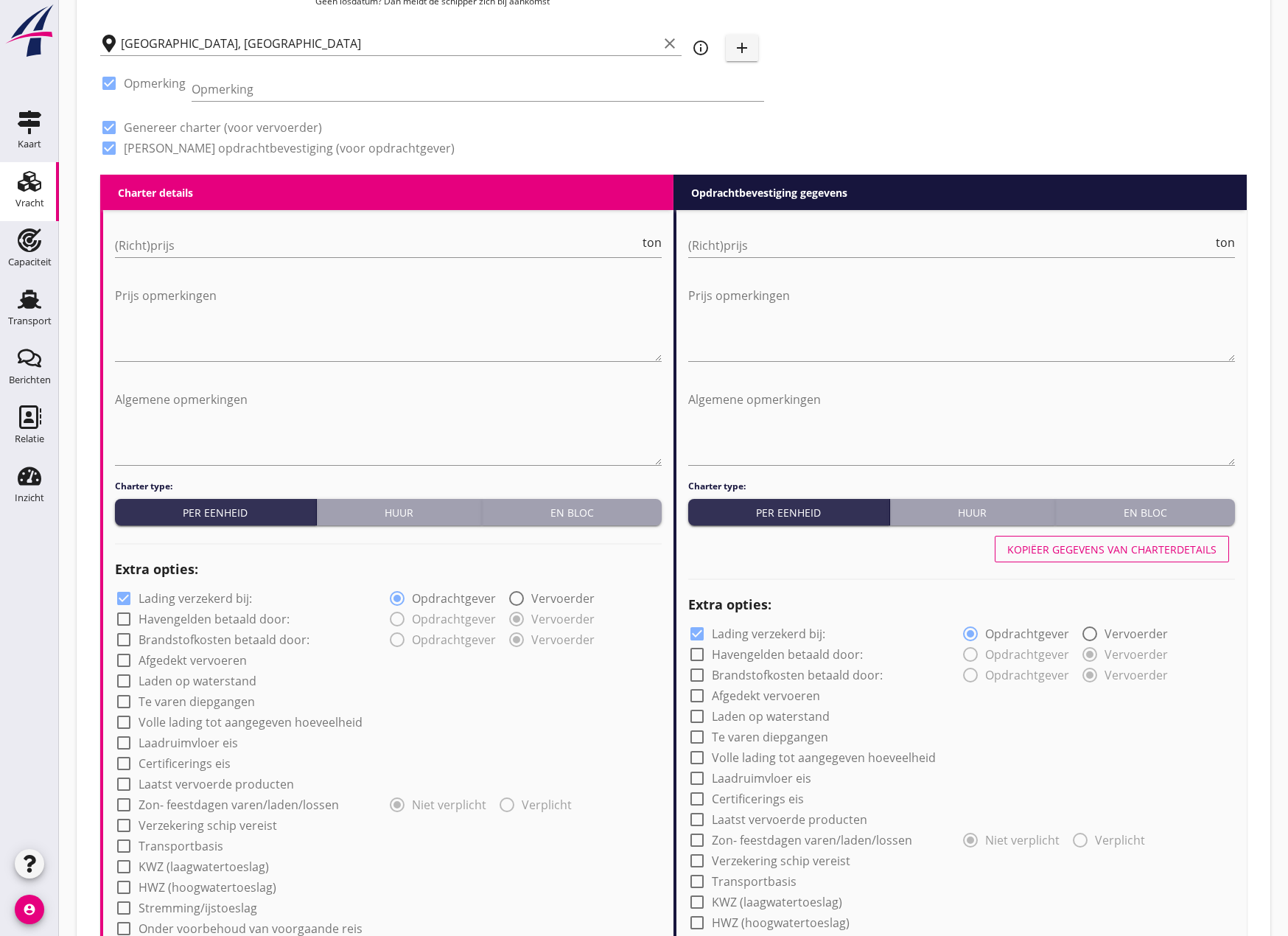
scroll to position [663, 0]
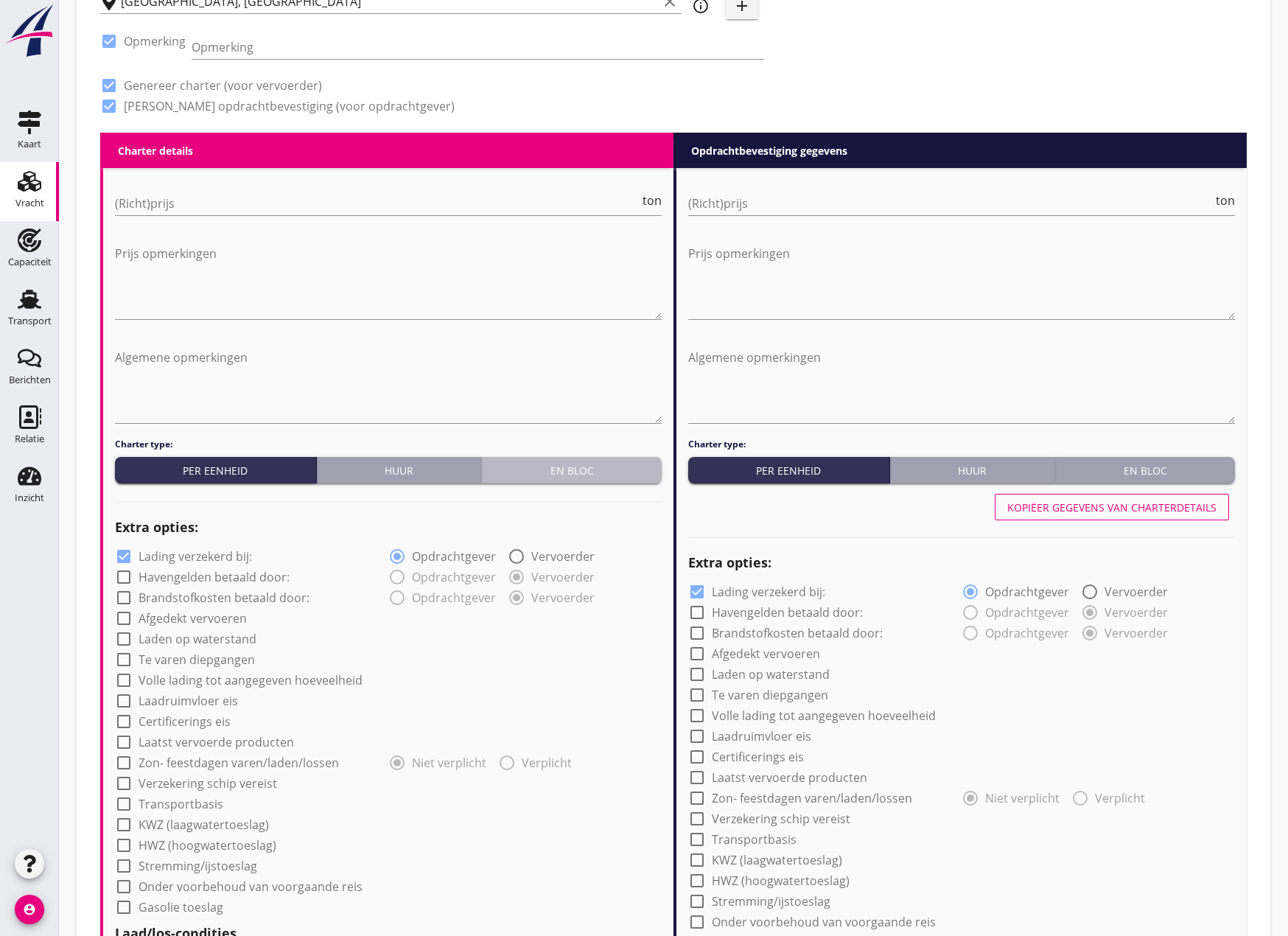
click at [593, 475] on div "En bloc" at bounding box center [572, 470] width 168 height 15
click at [301, 209] on input "(Richt)prijs" at bounding box center [367, 203] width 503 height 24
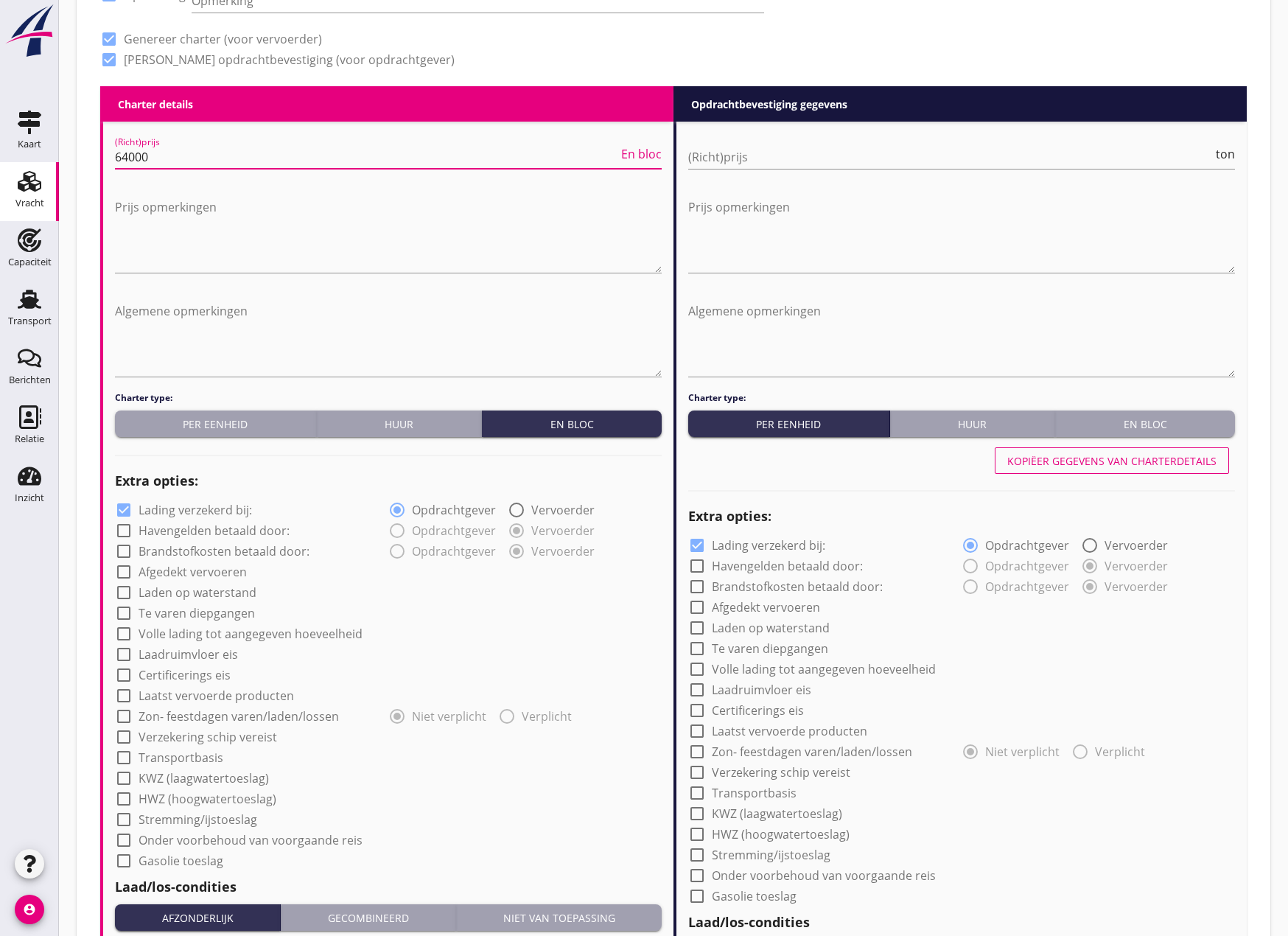
scroll to position [885, 0]
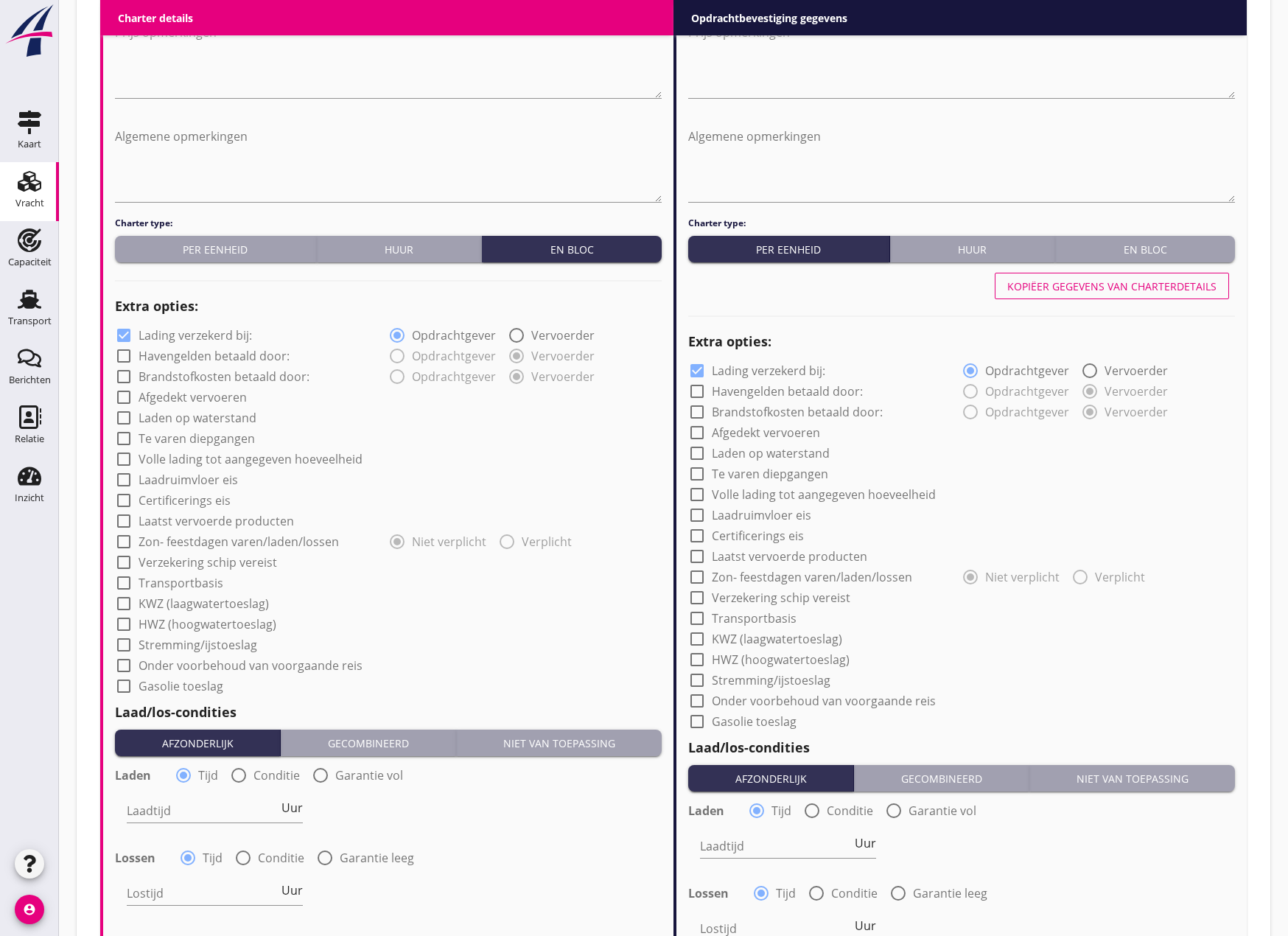
type input "64000"
click at [120, 352] on div at bounding box center [124, 356] width 25 height 25
checkbox input "true"
click at [120, 372] on div at bounding box center [124, 376] width 25 height 25
checkbox input "true"
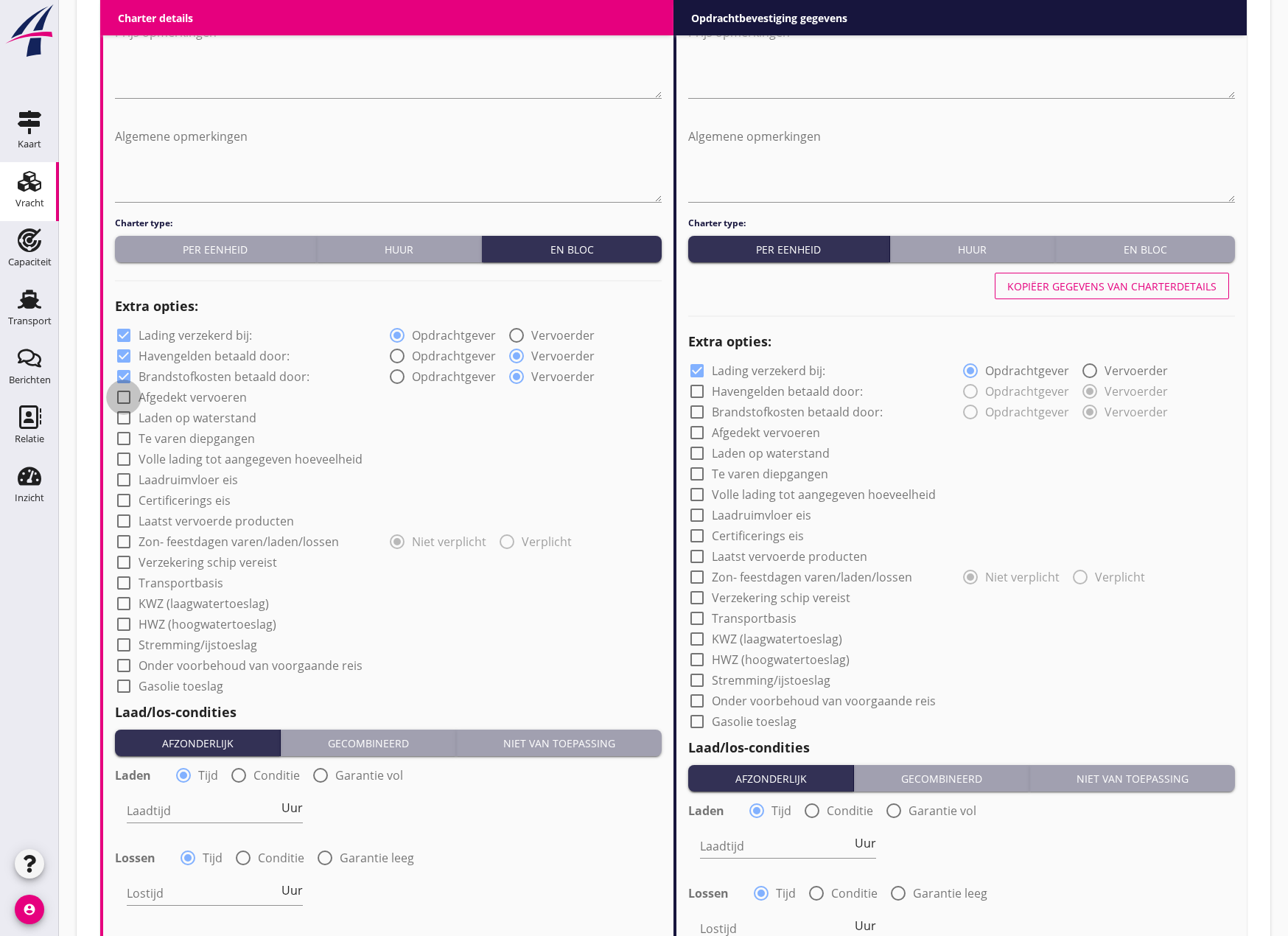
click at [121, 390] on div at bounding box center [124, 397] width 25 height 25
click at [125, 396] on div at bounding box center [124, 397] width 25 height 25
checkbox input "false"
click at [112, 426] on div "(Richt)prijs 64000 En bloc Prijs opmerkingen Algemene opmerkingen Charter type:…" at bounding box center [389, 588] width 570 height 1283
click at [120, 419] on div at bounding box center [124, 418] width 25 height 25
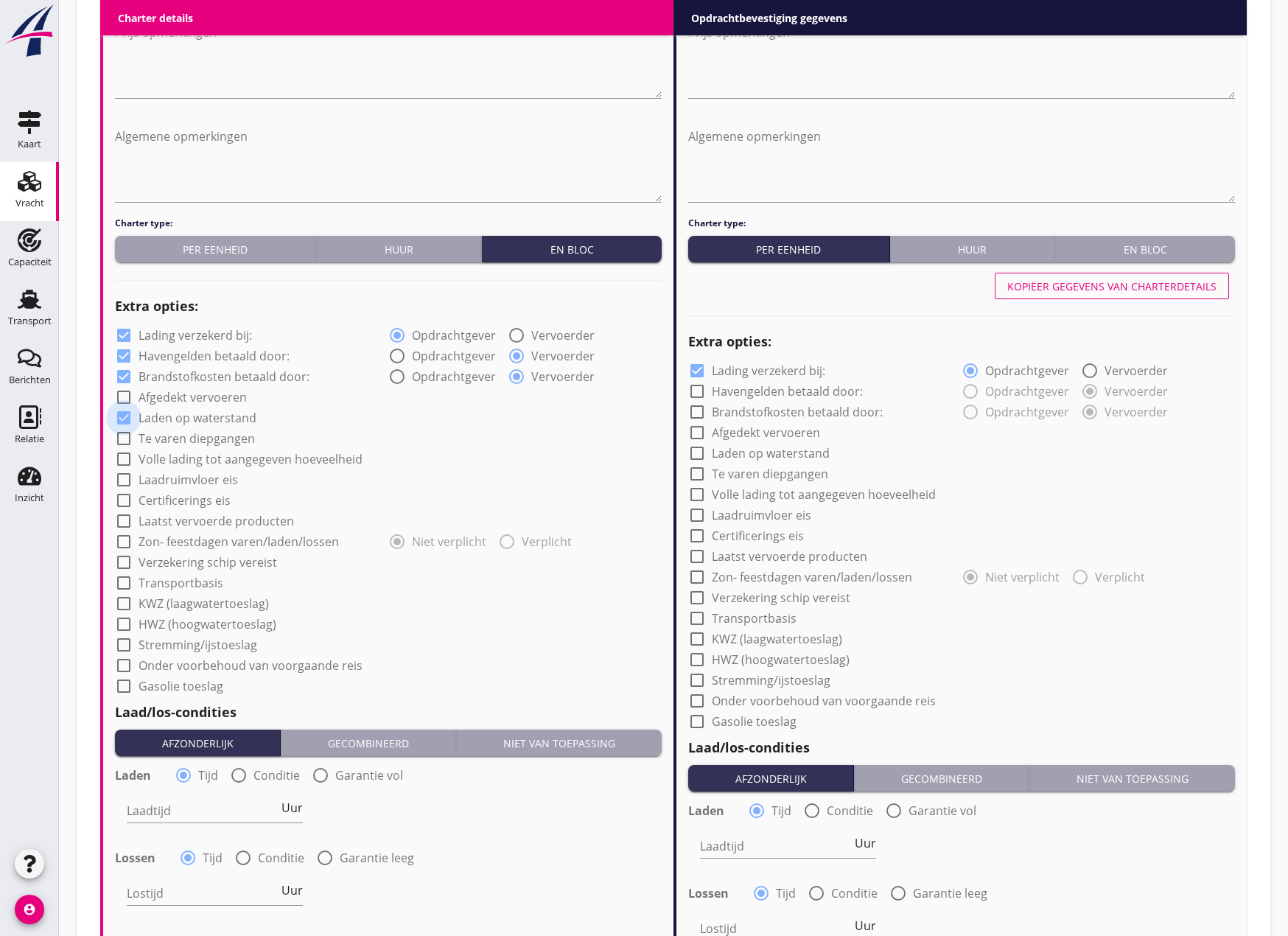
checkbox input "true"
click at [126, 440] on div at bounding box center [124, 438] width 25 height 25
checkbox input "true"
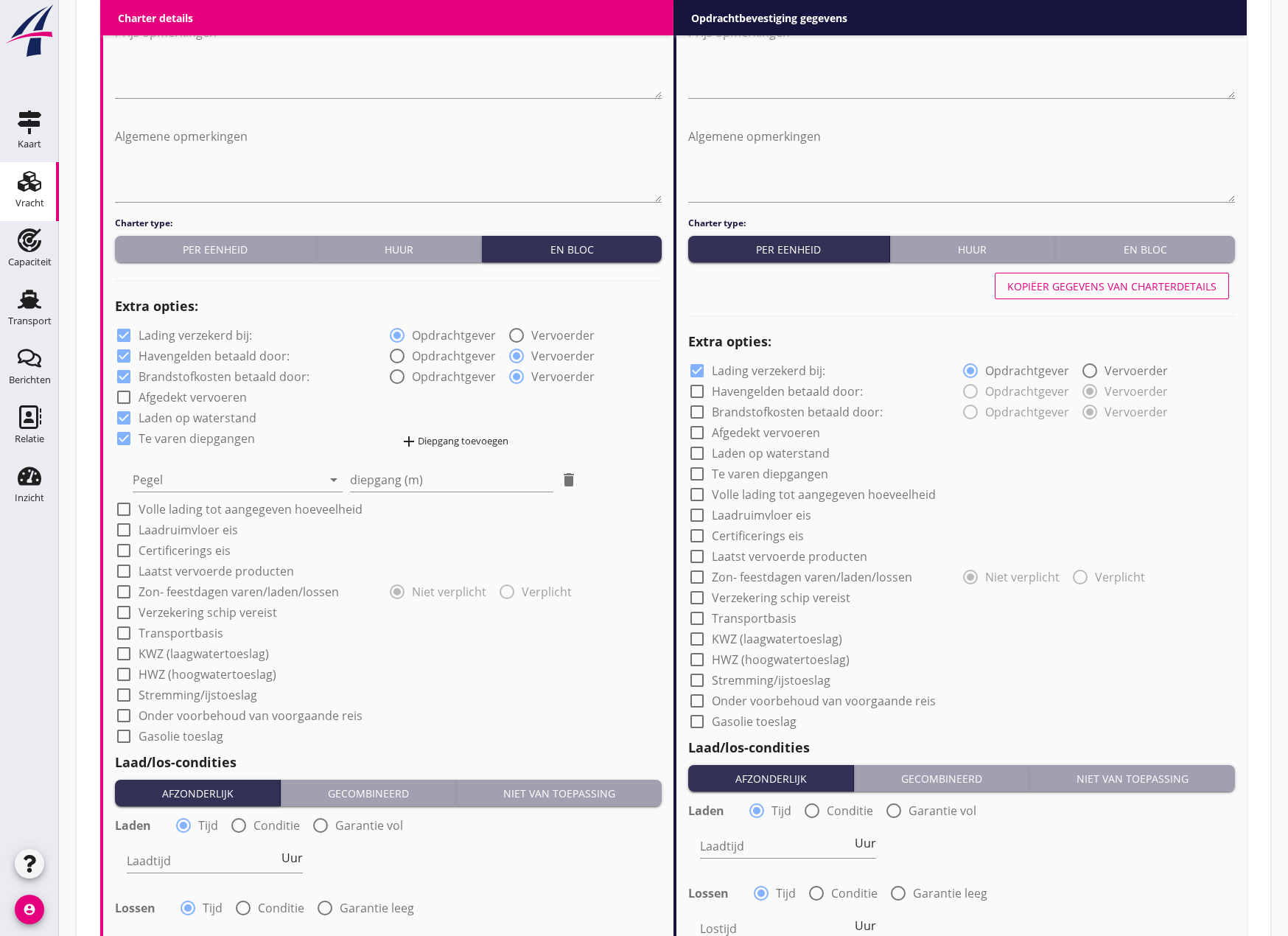
click at [480, 437] on div "add Diepgang toevoegen" at bounding box center [454, 442] width 108 height 18
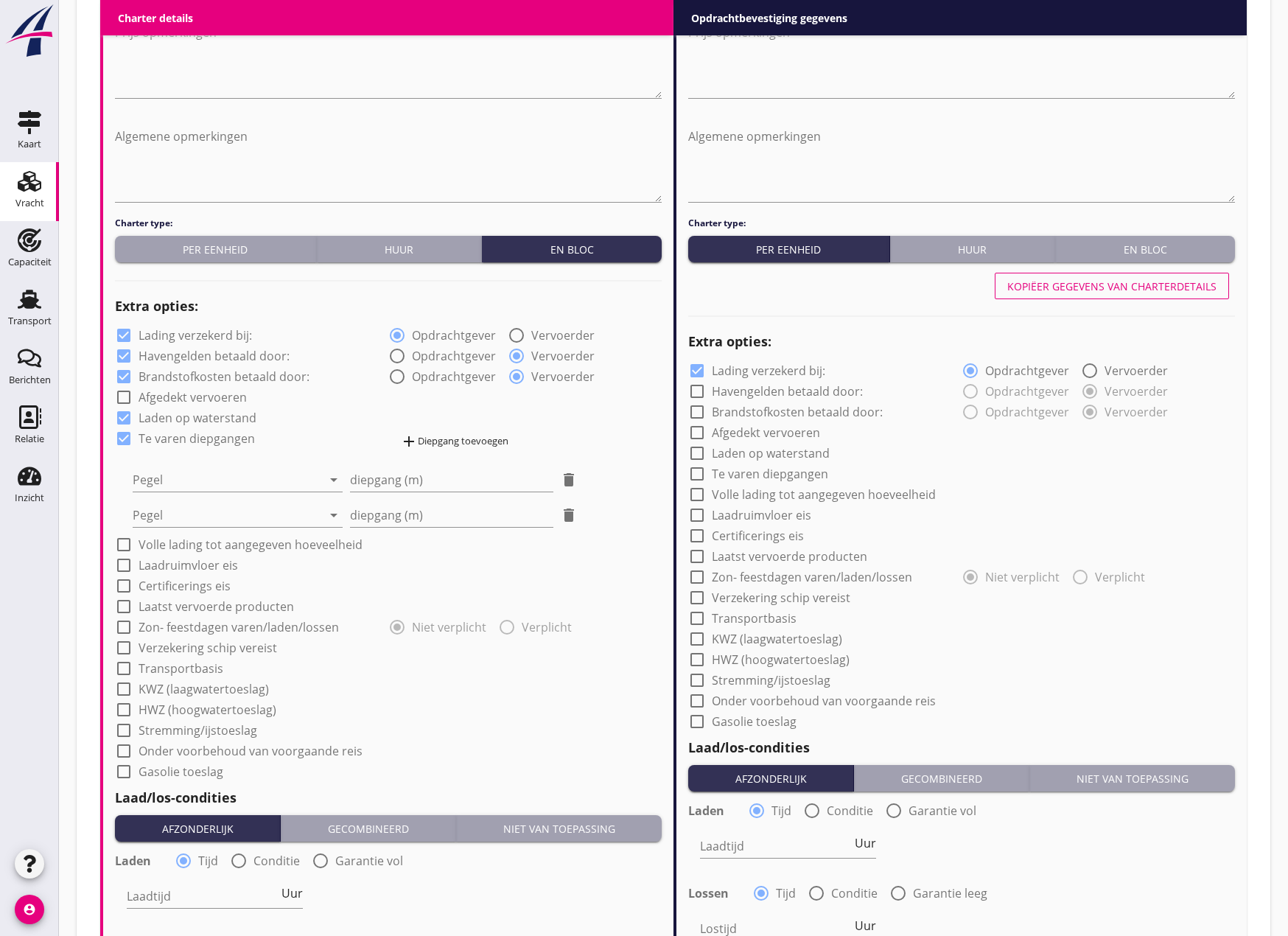
click at [480, 437] on div "add Diepgang toevoegen" at bounding box center [454, 442] width 108 height 18
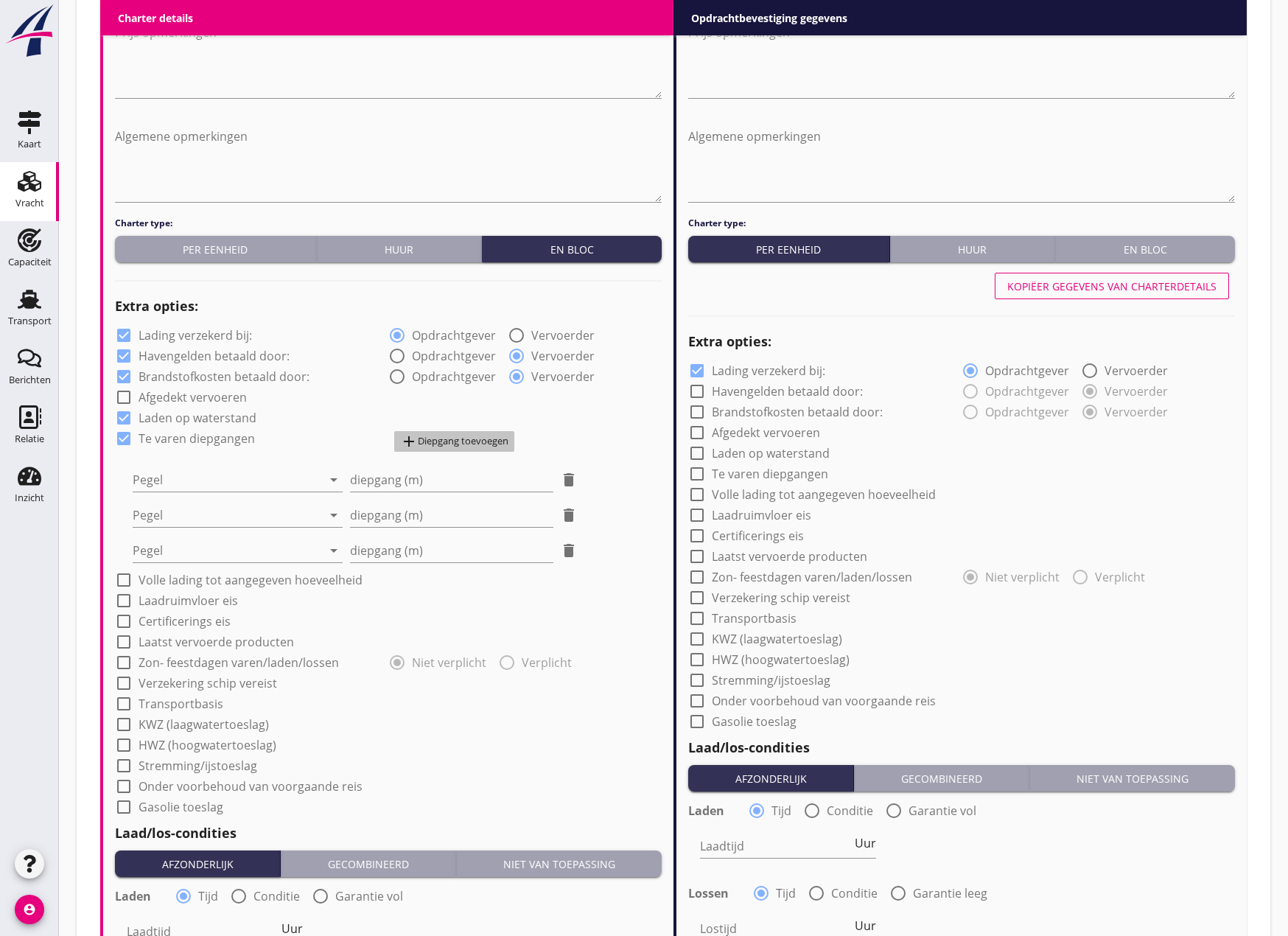
click at [480, 437] on div "add Diepgang toevoegen" at bounding box center [454, 442] width 108 height 18
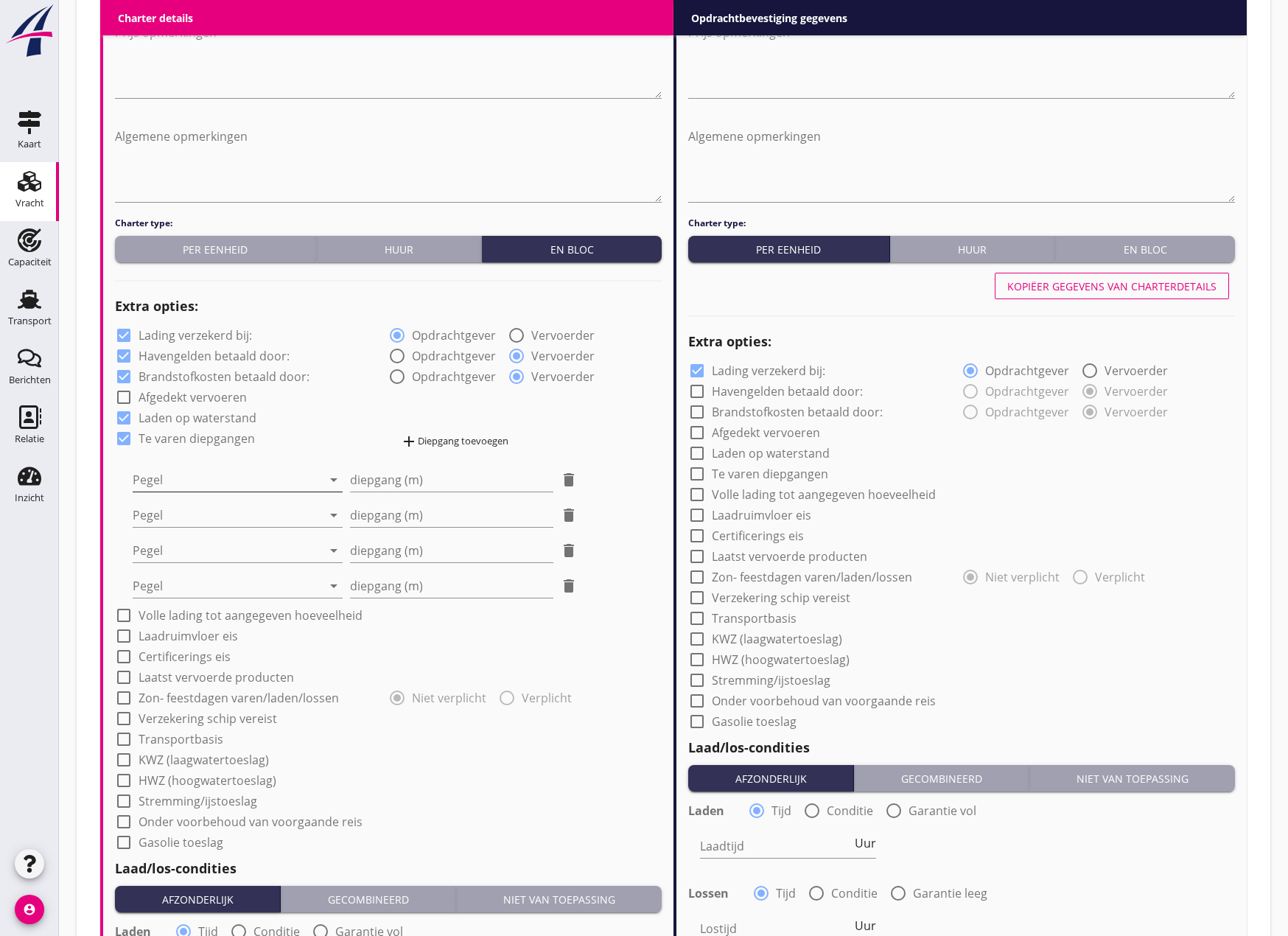
click at [258, 479] on div at bounding box center [227, 479] width 189 height 24
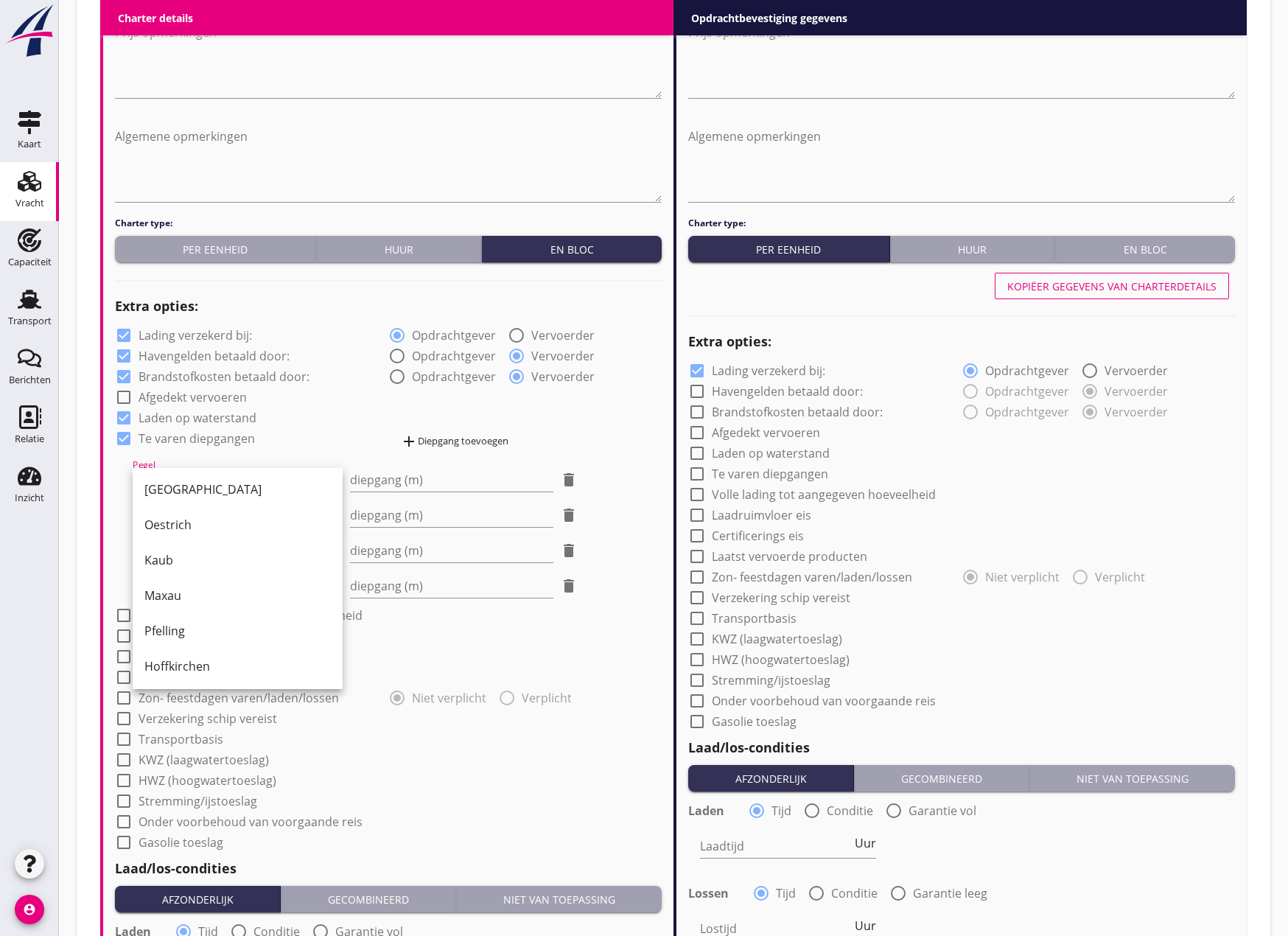
scroll to position [221, 0]
click at [194, 627] on div "Pfelling" at bounding box center [237, 624] width 187 height 18
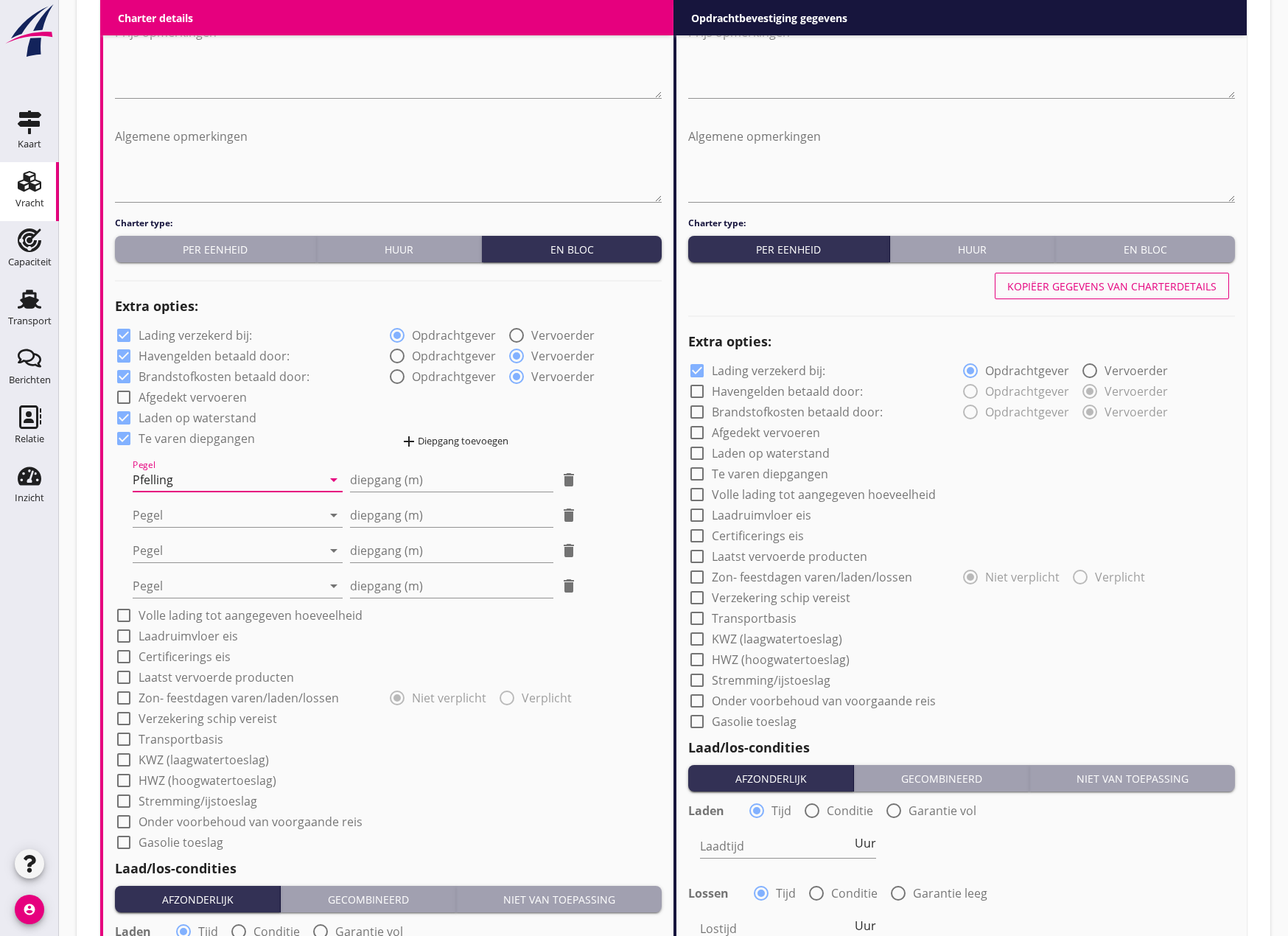
click at [400, 464] on div "diepgang (m) delete" at bounding box center [464, 476] width 228 height 33
click at [399, 478] on input "diepgang (m)" at bounding box center [452, 479] width 204 height 24
type input "-1"
type input "-1.20"
click at [182, 521] on div at bounding box center [227, 515] width 189 height 24
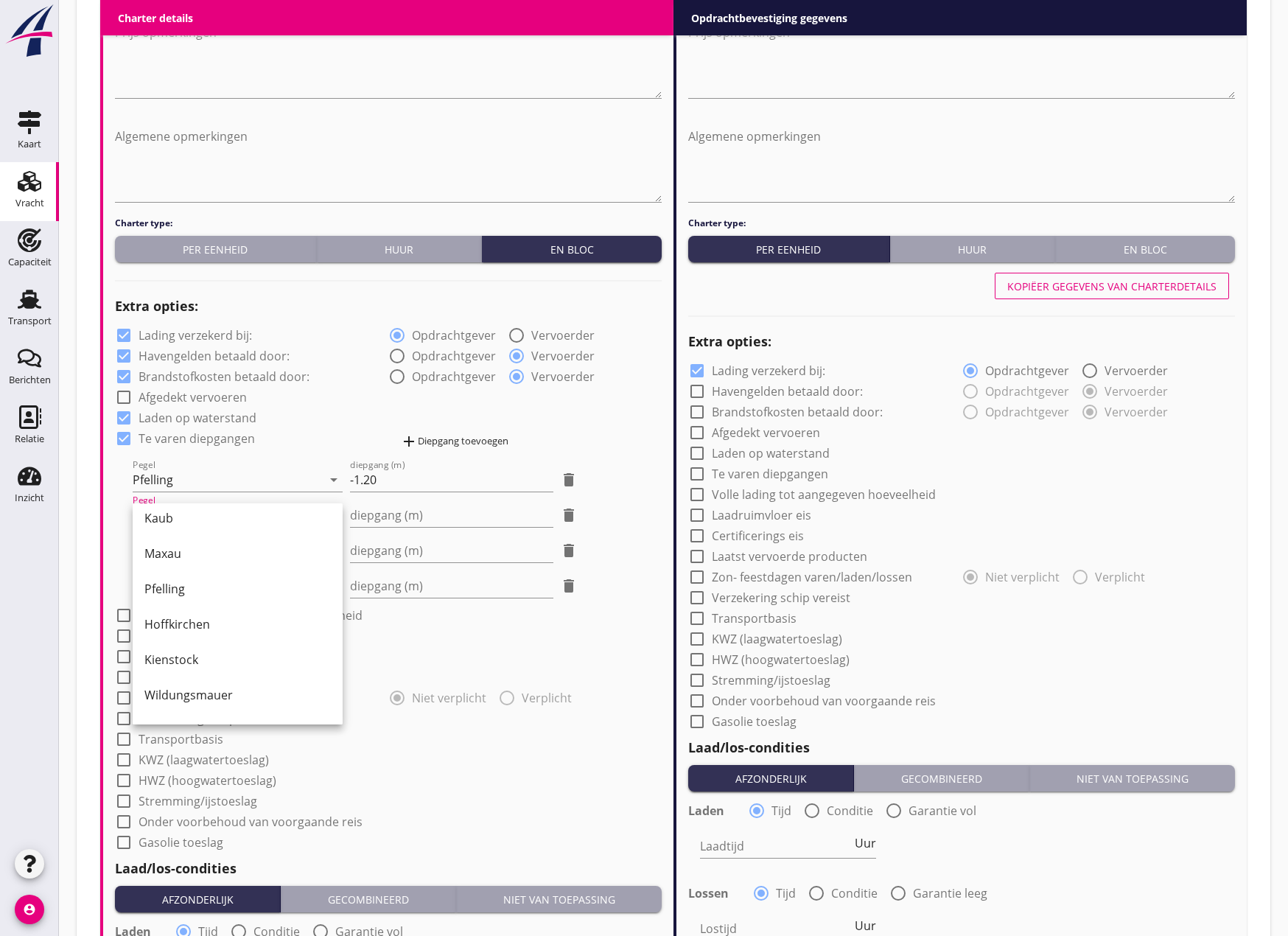
scroll to position [295, 0]
click at [200, 628] on div "Hoffkirchen" at bounding box center [237, 622] width 187 height 18
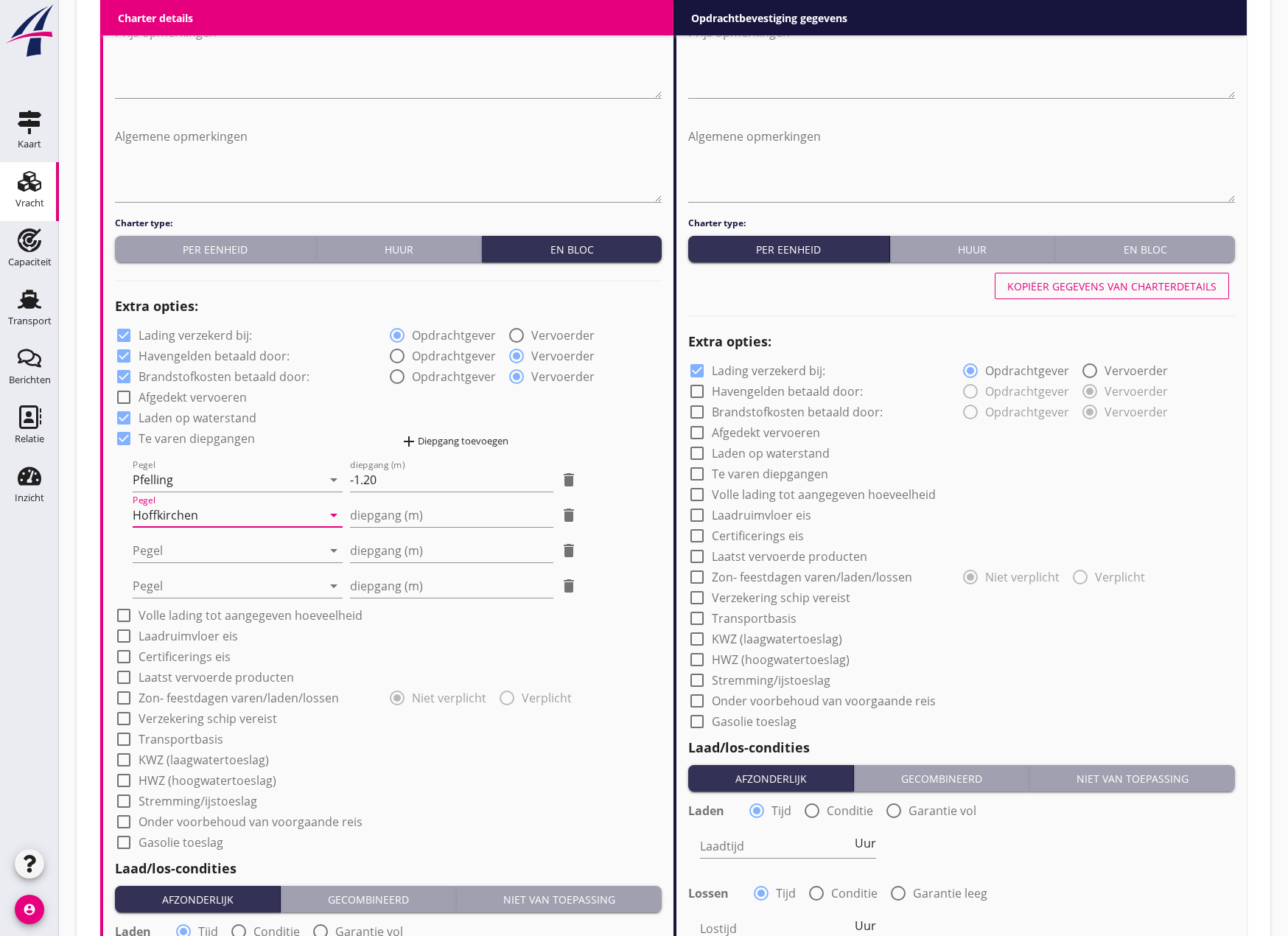
click at [373, 529] on div "diepgang (m) delete" at bounding box center [464, 544] width 228 height 35
click at [376, 523] on input "diepgang (m)" at bounding box center [452, 515] width 204 height 24
type input "-0"
type input "-0.40"
click at [220, 553] on div at bounding box center [227, 550] width 189 height 24
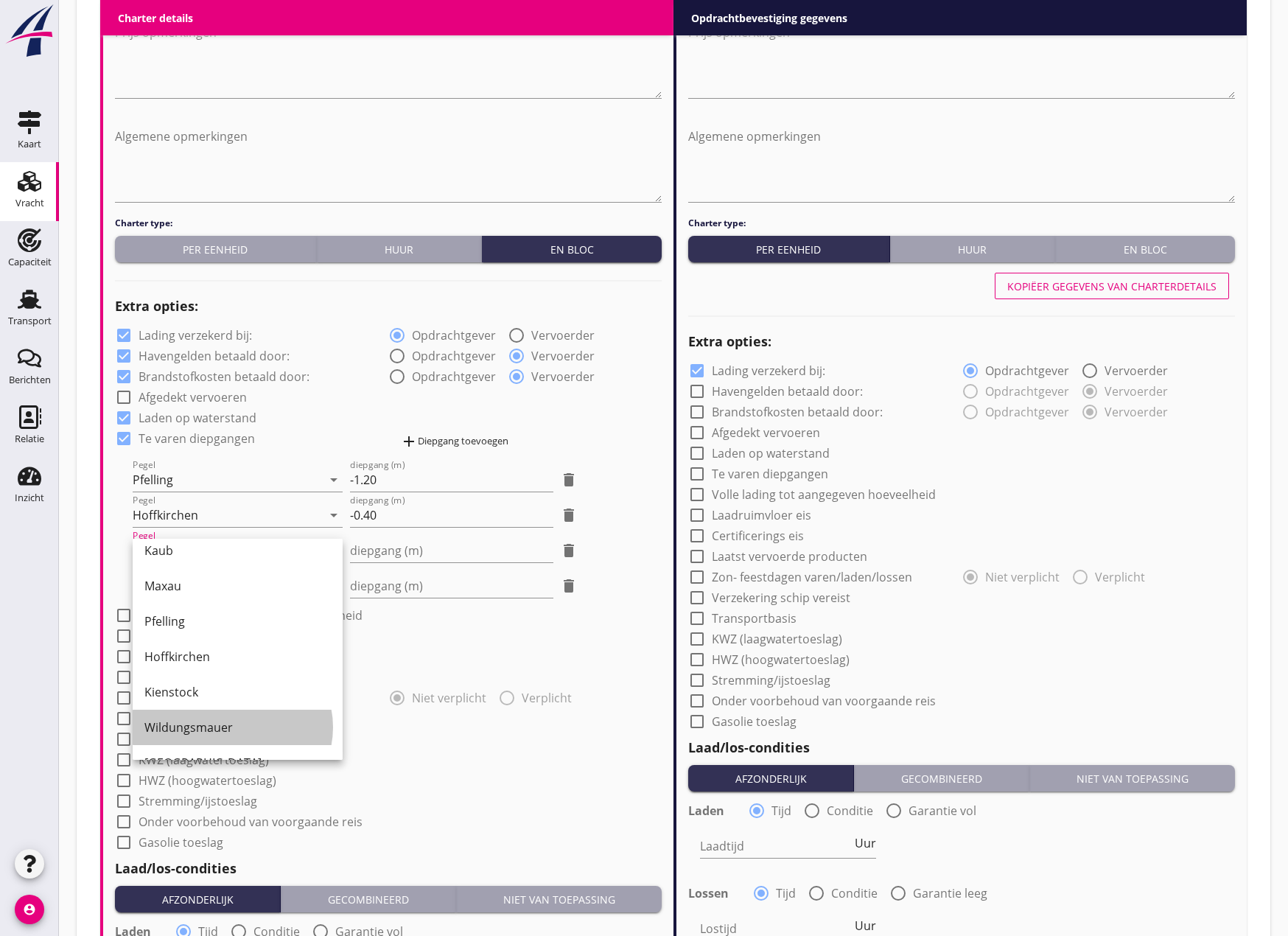
drag, startPoint x: 202, startPoint y: 737, endPoint x: 228, endPoint y: 720, distance: 31.1
click at [203, 736] on div "Wildungsmauer" at bounding box center [237, 727] width 187 height 35
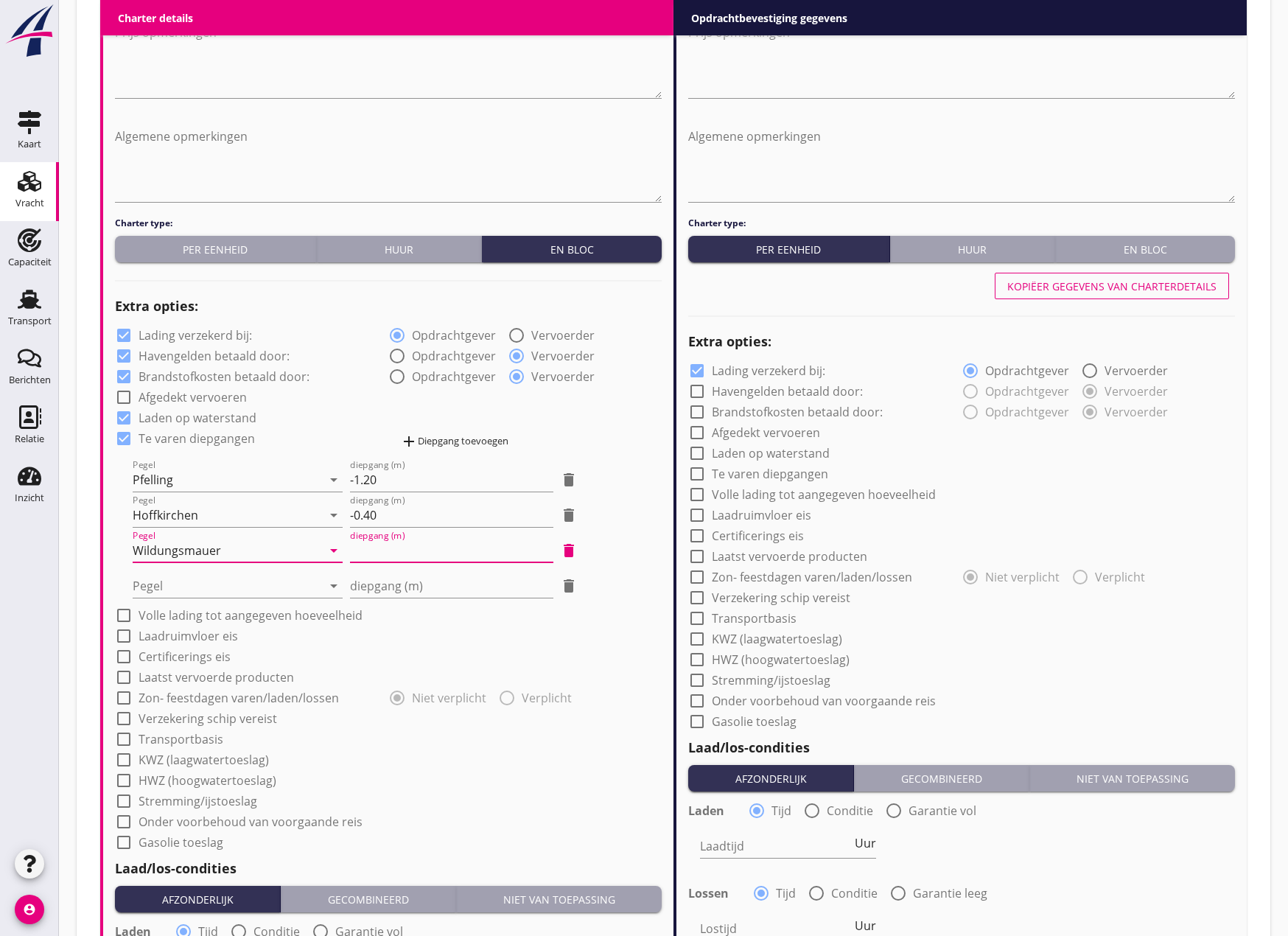
click at [387, 541] on input "diepgang (m)" at bounding box center [452, 550] width 204 height 24
type input "0"
type input "0.30"
click at [232, 592] on div at bounding box center [227, 586] width 189 height 24
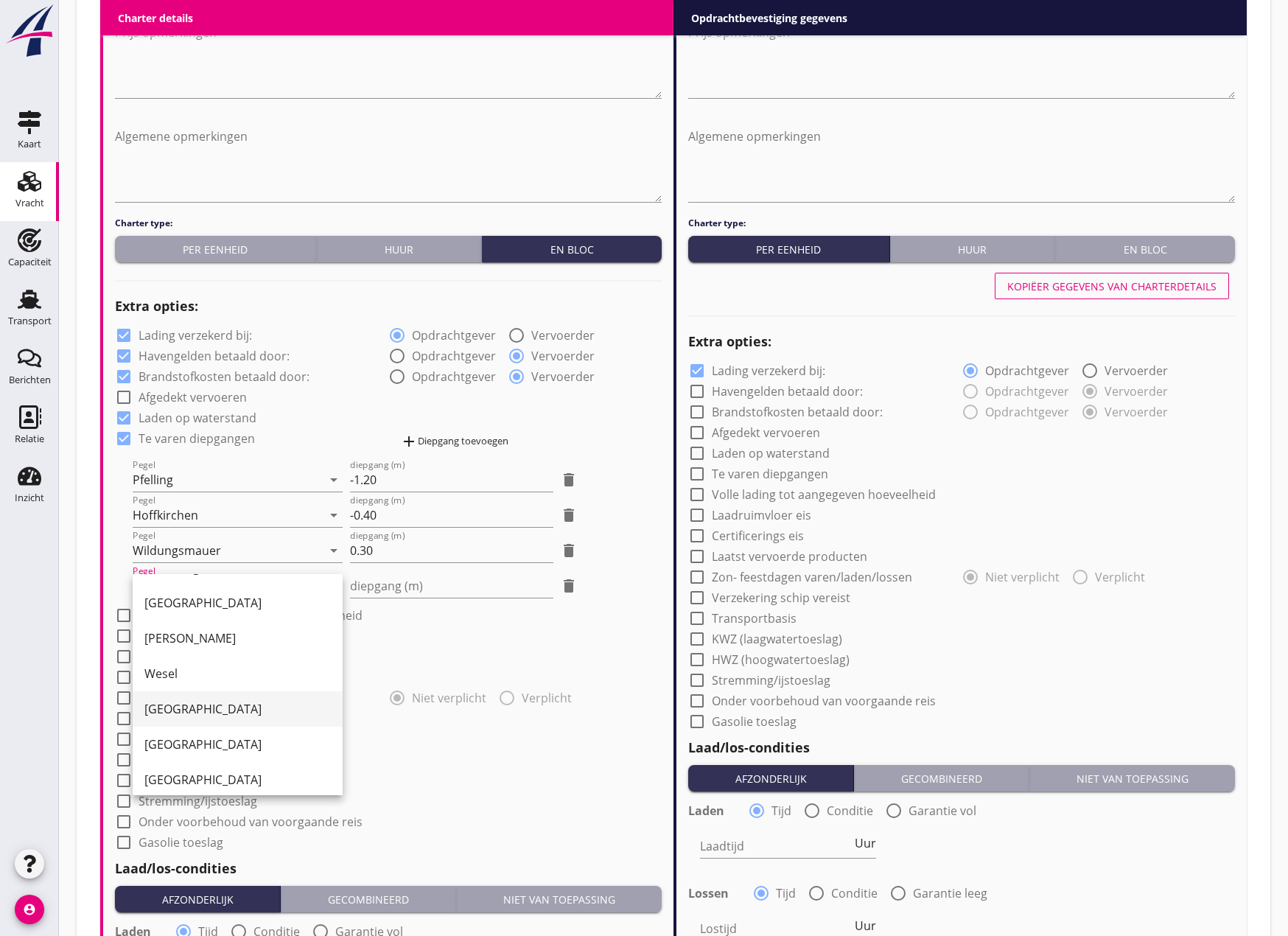
scroll to position [0, 0]
click at [573, 556] on icon "delete" at bounding box center [569, 551] width 18 height 18
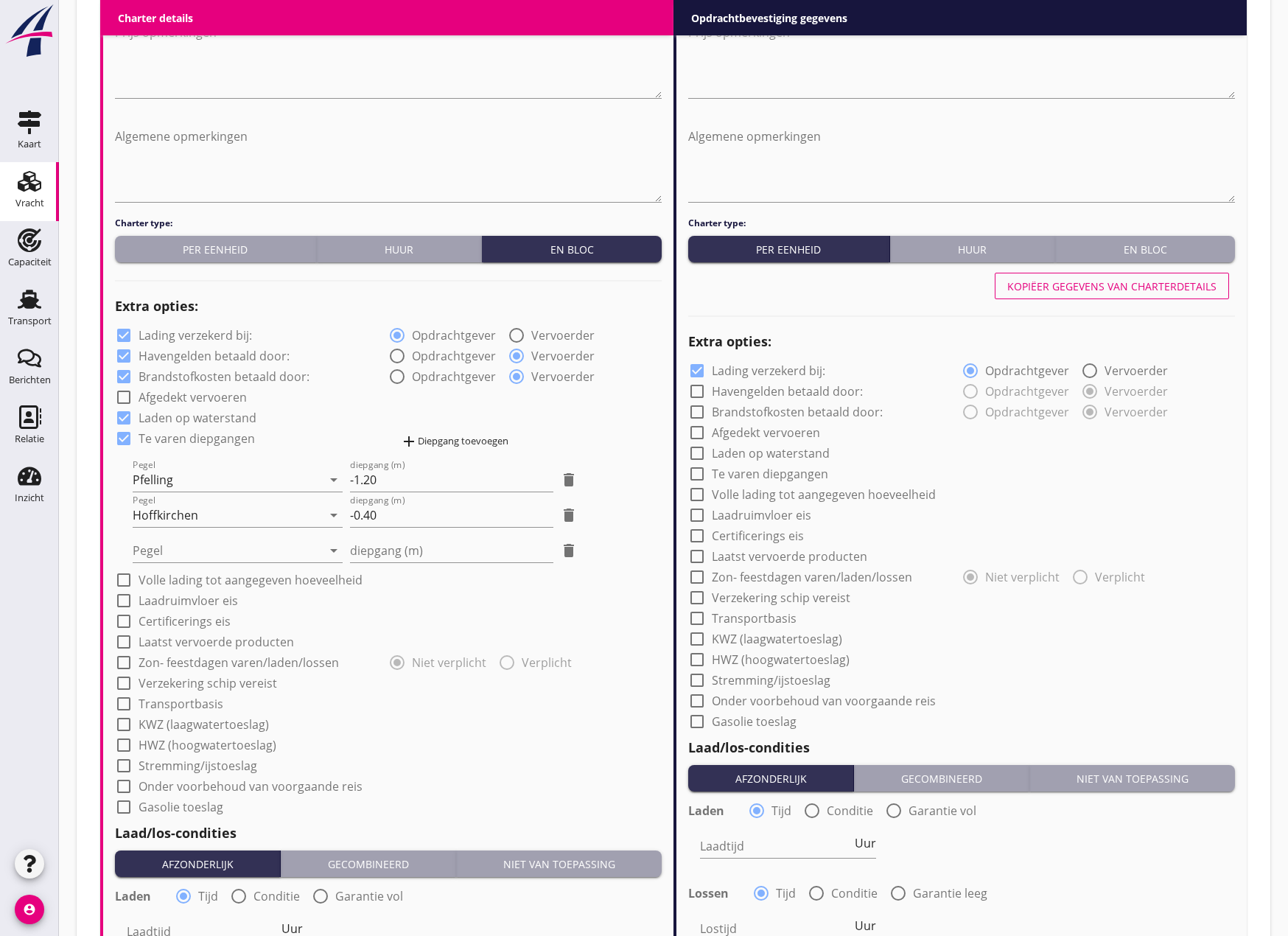
click at [455, 434] on div "add Diepgang toevoegen" at bounding box center [454, 442] width 108 height 18
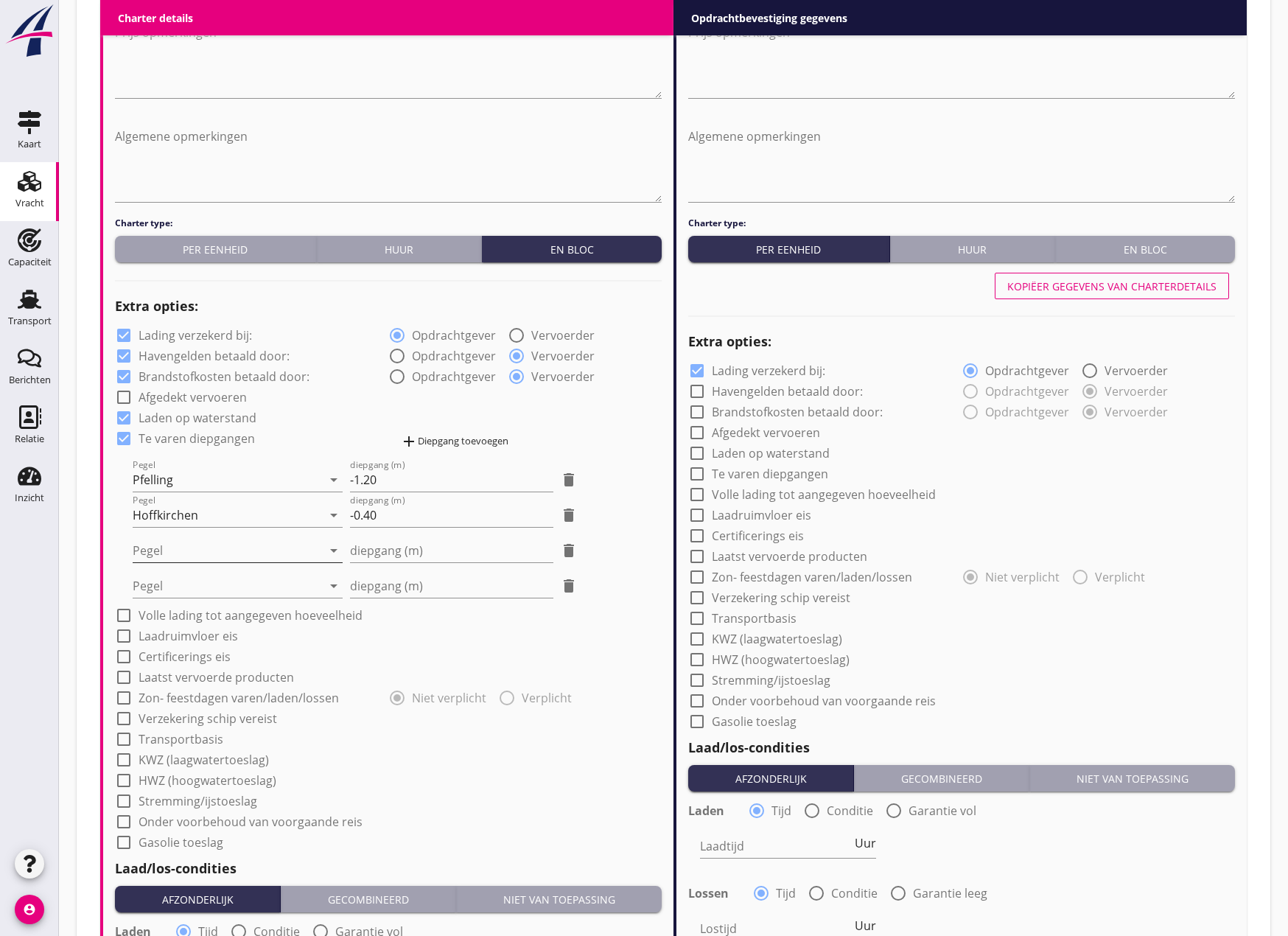
click at [182, 547] on div at bounding box center [227, 550] width 189 height 24
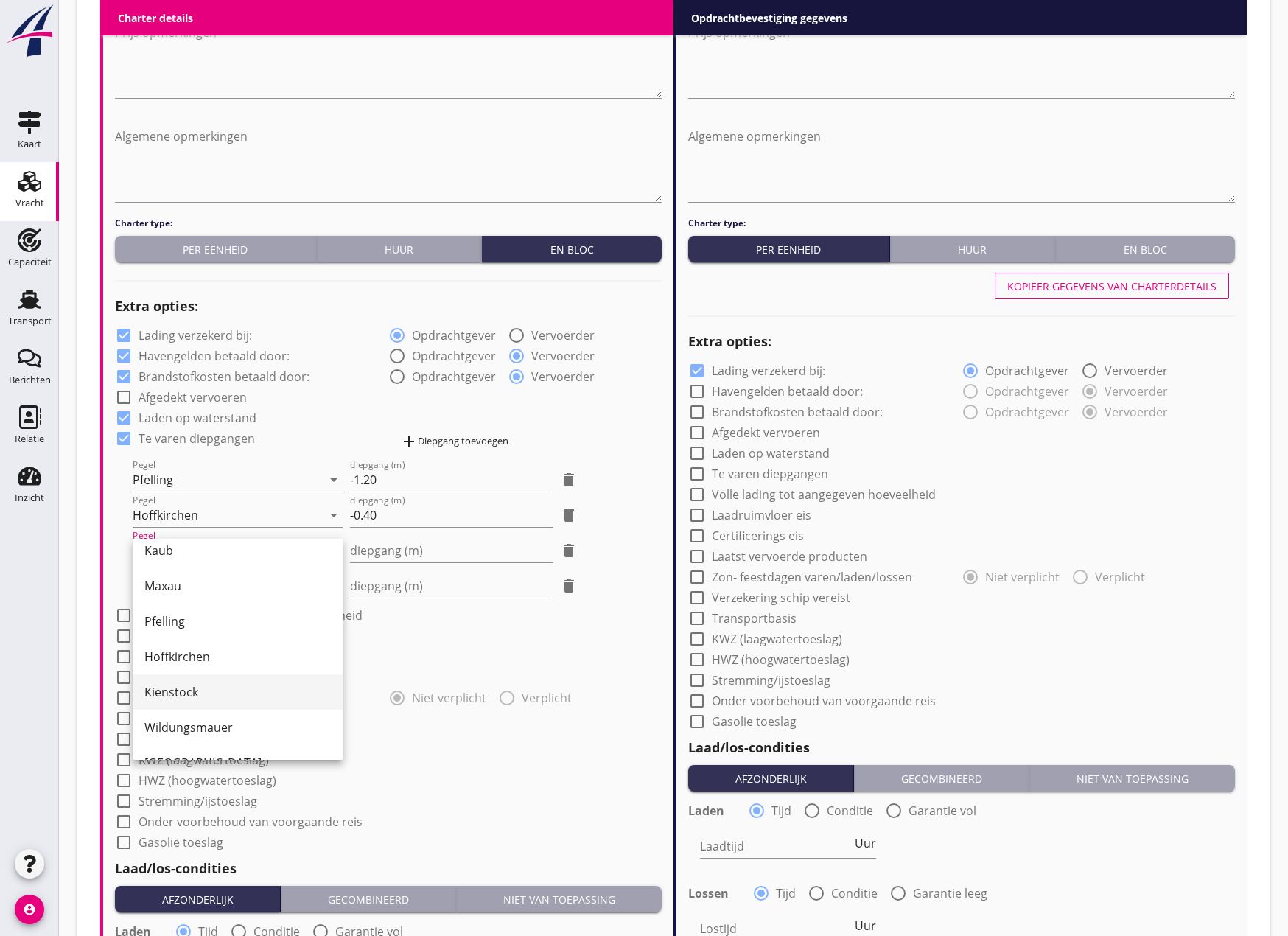
click at [221, 693] on div "Kienstock" at bounding box center [237, 692] width 187 height 18
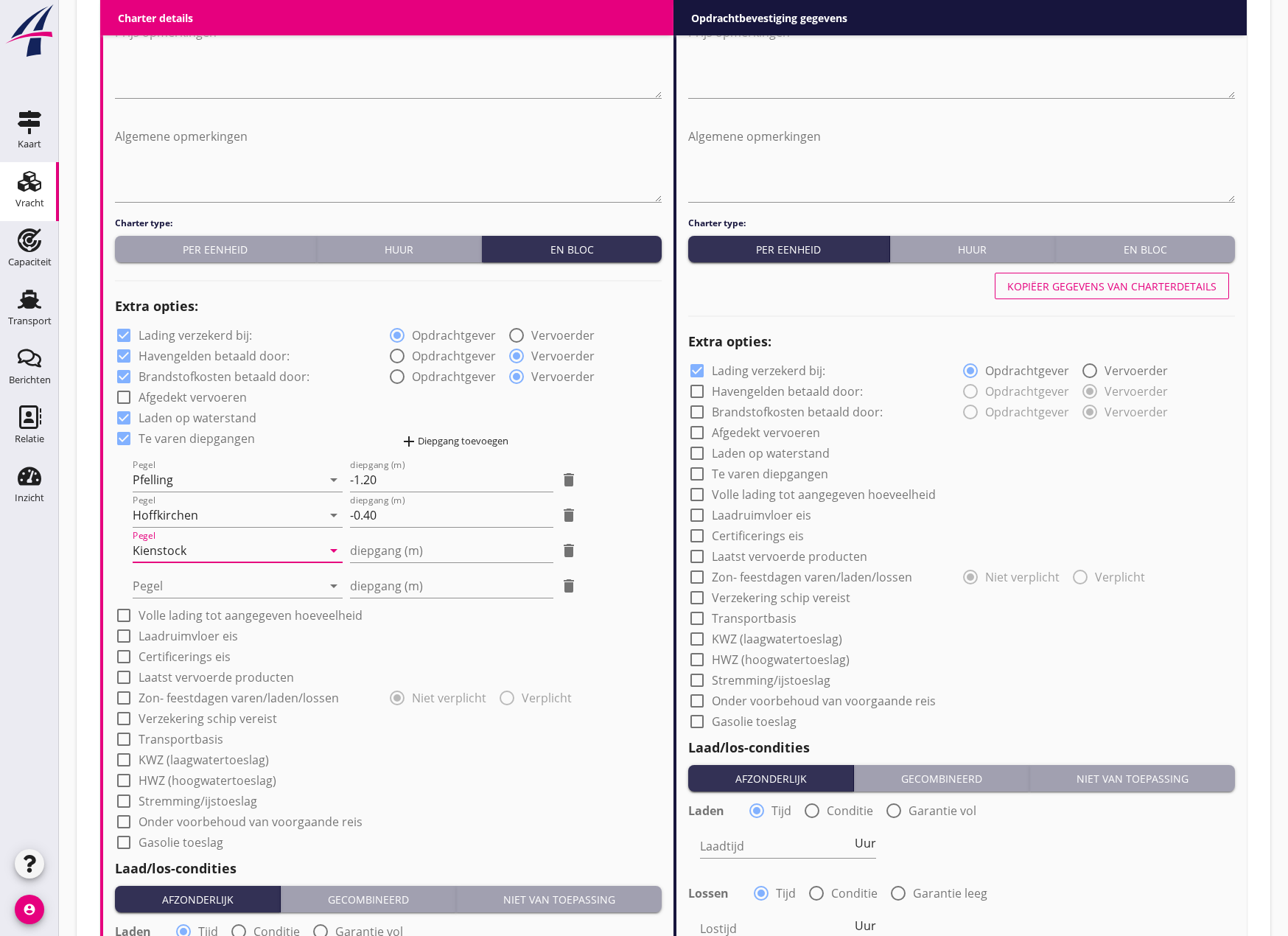
click at [380, 564] on div "diepgang (m) delete" at bounding box center [464, 579] width 228 height 35
click at [382, 551] on input "diepgang (m)" at bounding box center [452, 550] width 204 height 24
type input "0"
type input "0.30"
click at [248, 591] on div at bounding box center [227, 586] width 189 height 24
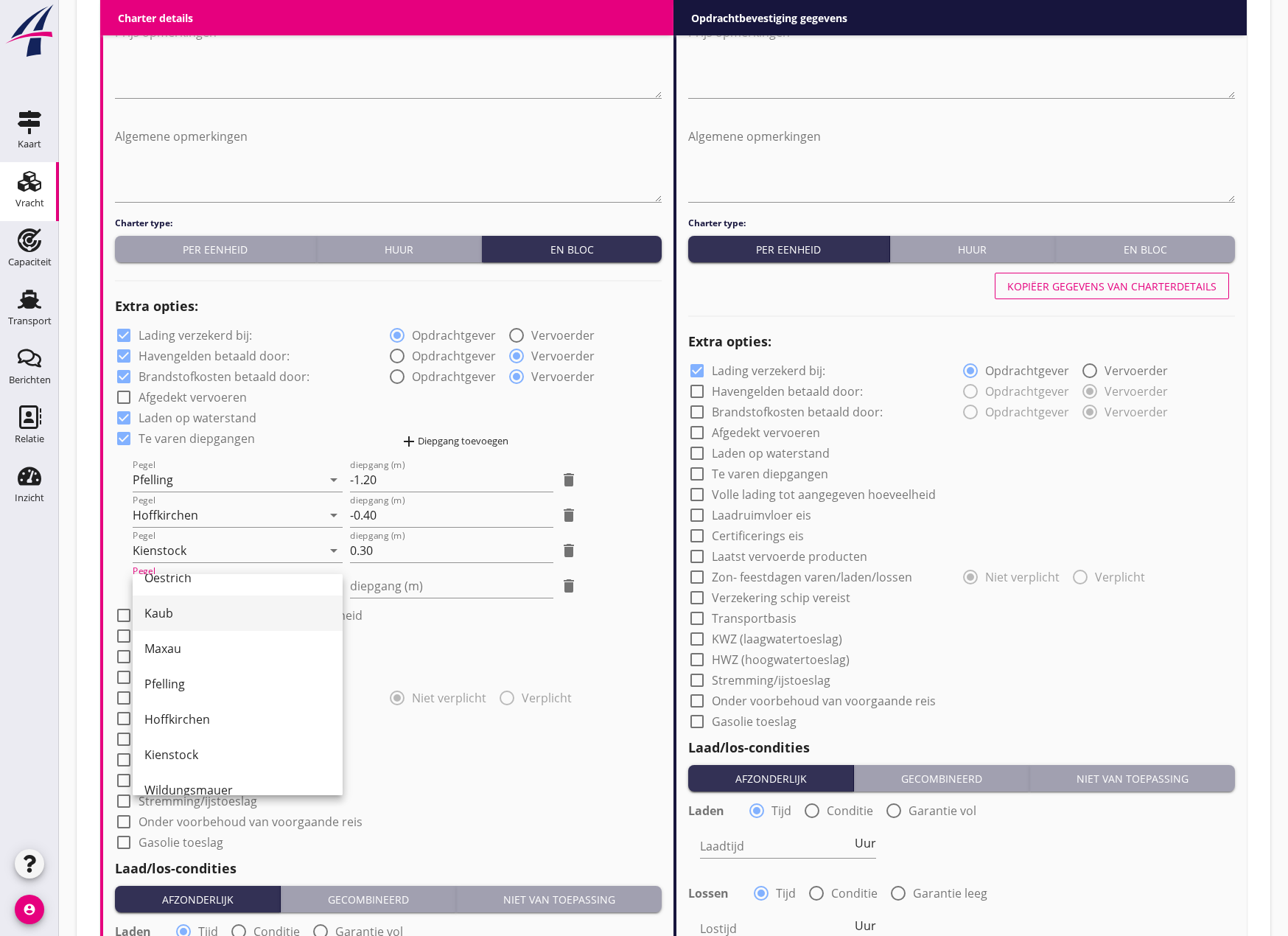
scroll to position [357, 0]
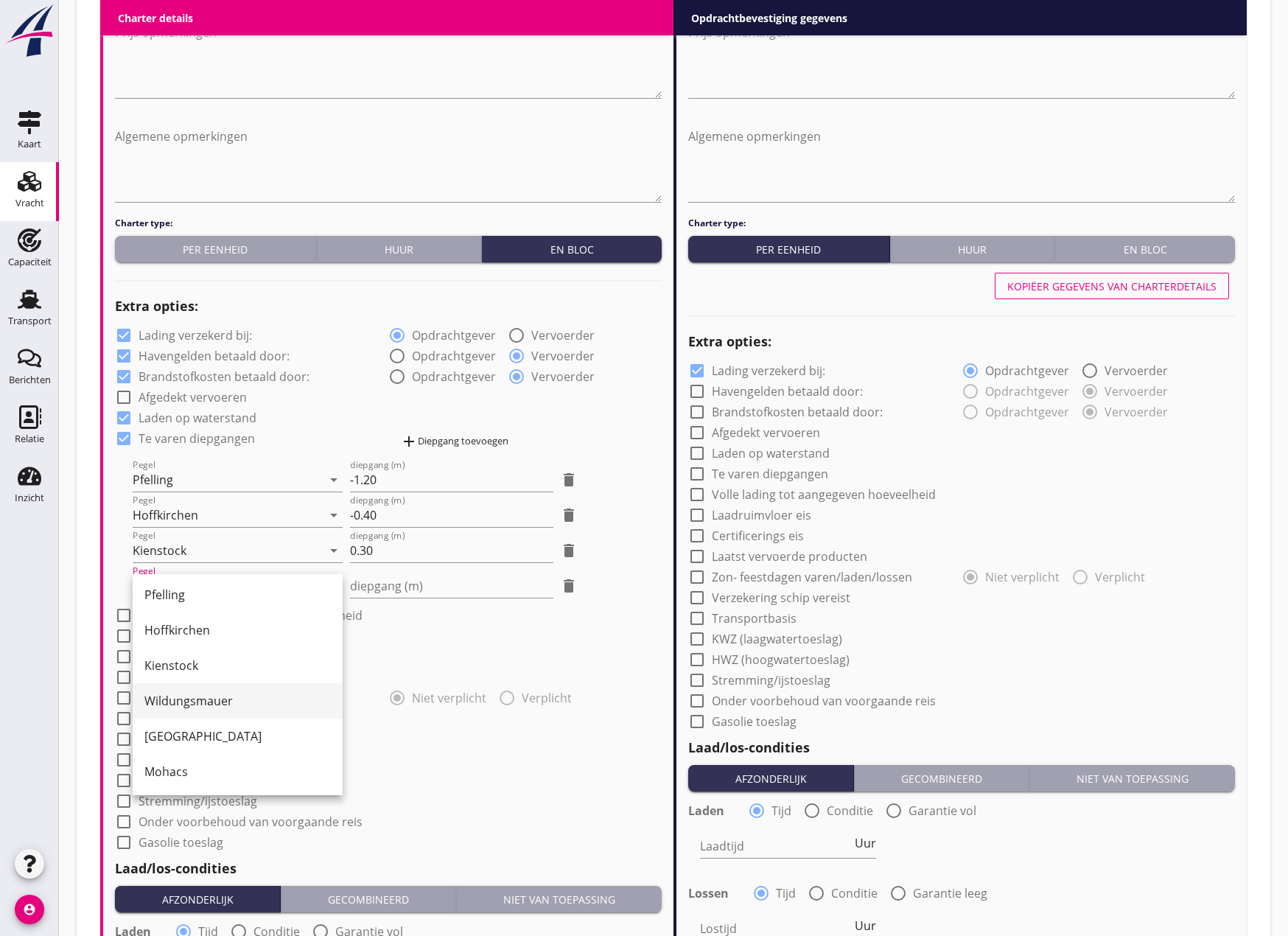
click at [232, 694] on div "Wildungsmauer" at bounding box center [237, 701] width 187 height 18
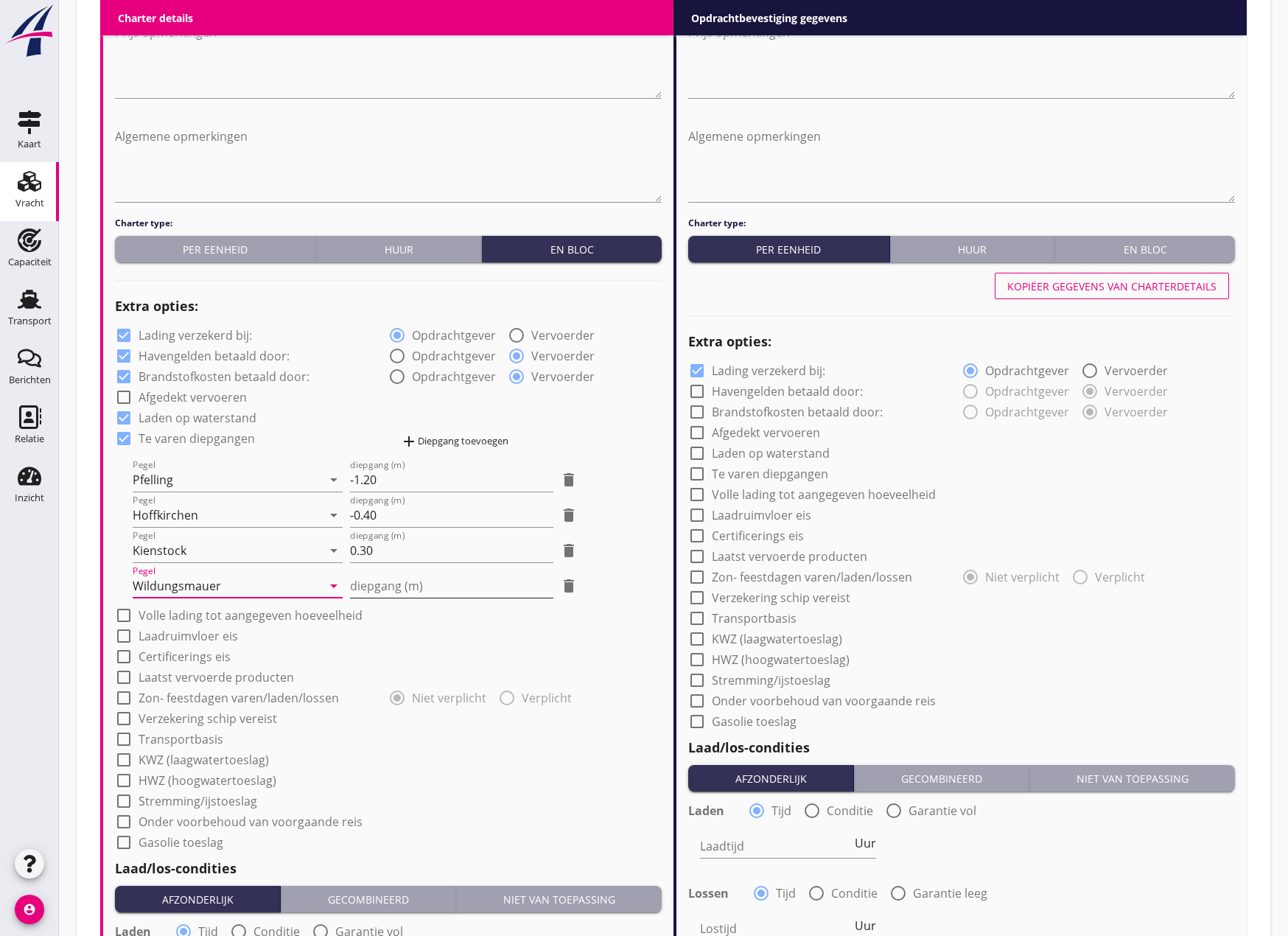
click at [417, 593] on input "diepgang (m)" at bounding box center [452, 586] width 204 height 24
type input "0"
type input "0.30"
click at [458, 440] on div "add Diepgang toevoegen" at bounding box center [454, 442] width 108 height 18
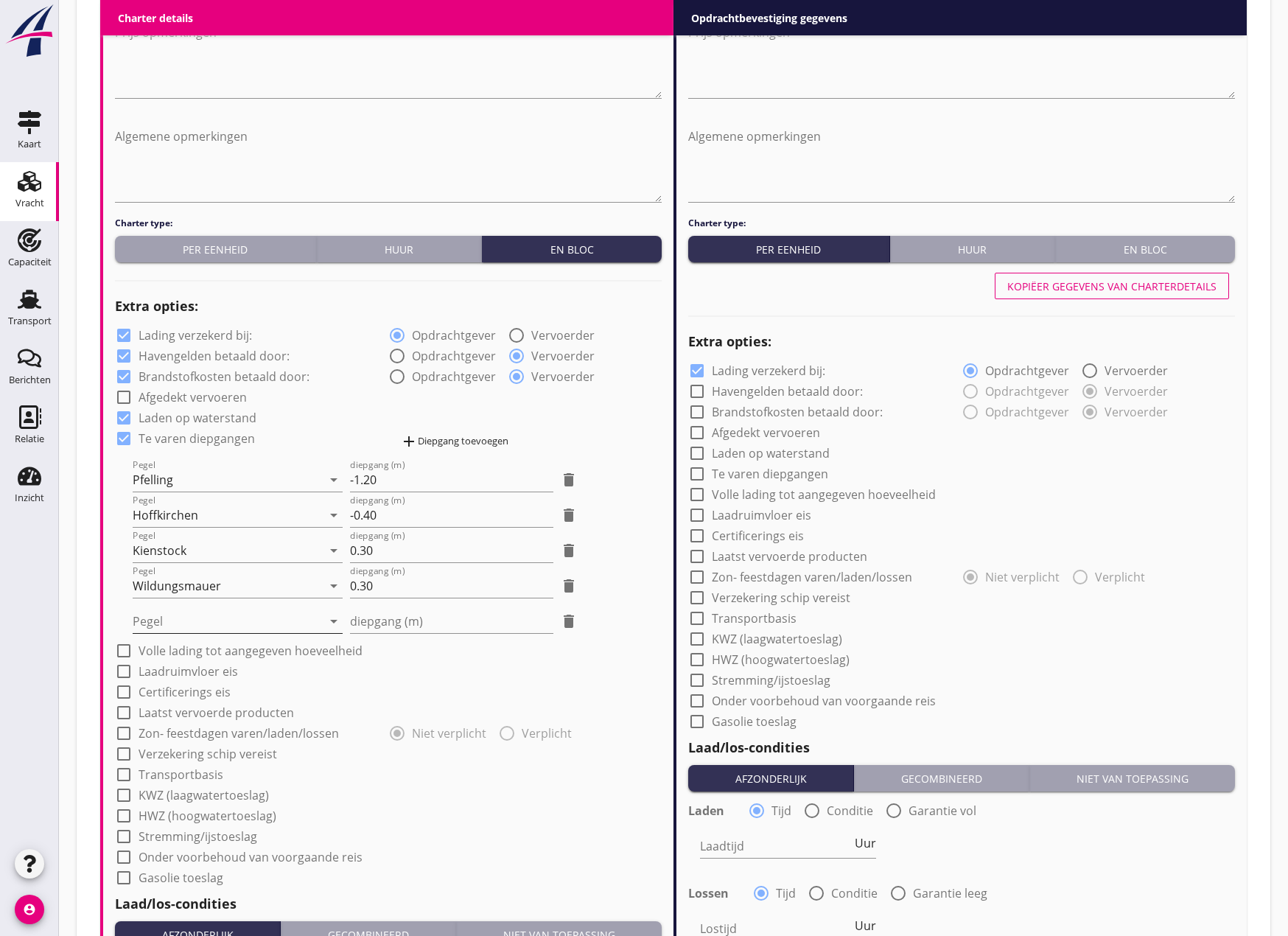
click at [195, 618] on div at bounding box center [227, 621] width 189 height 24
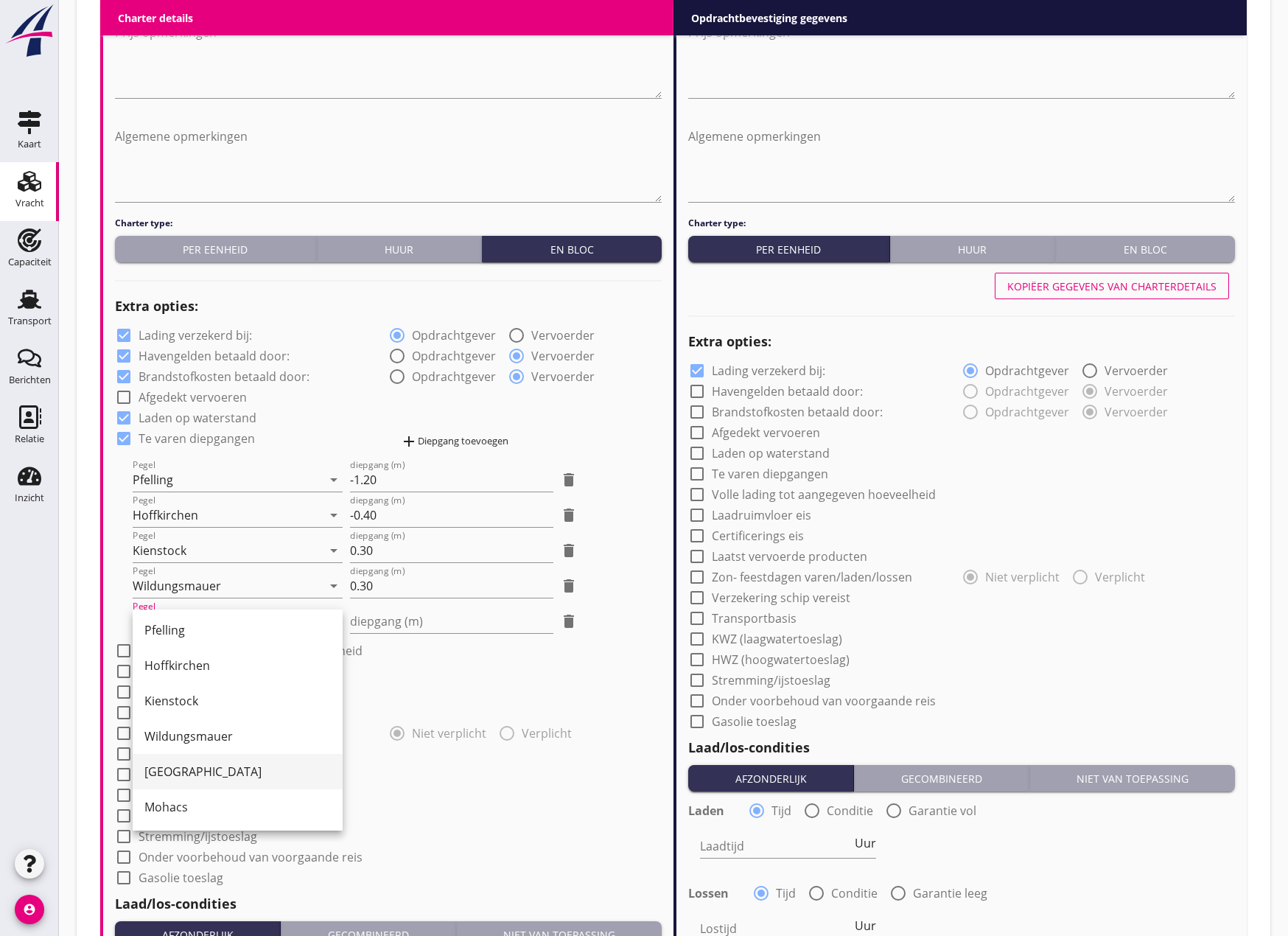
click at [208, 771] on div "[GEOGRAPHIC_DATA]" at bounding box center [237, 771] width 187 height 18
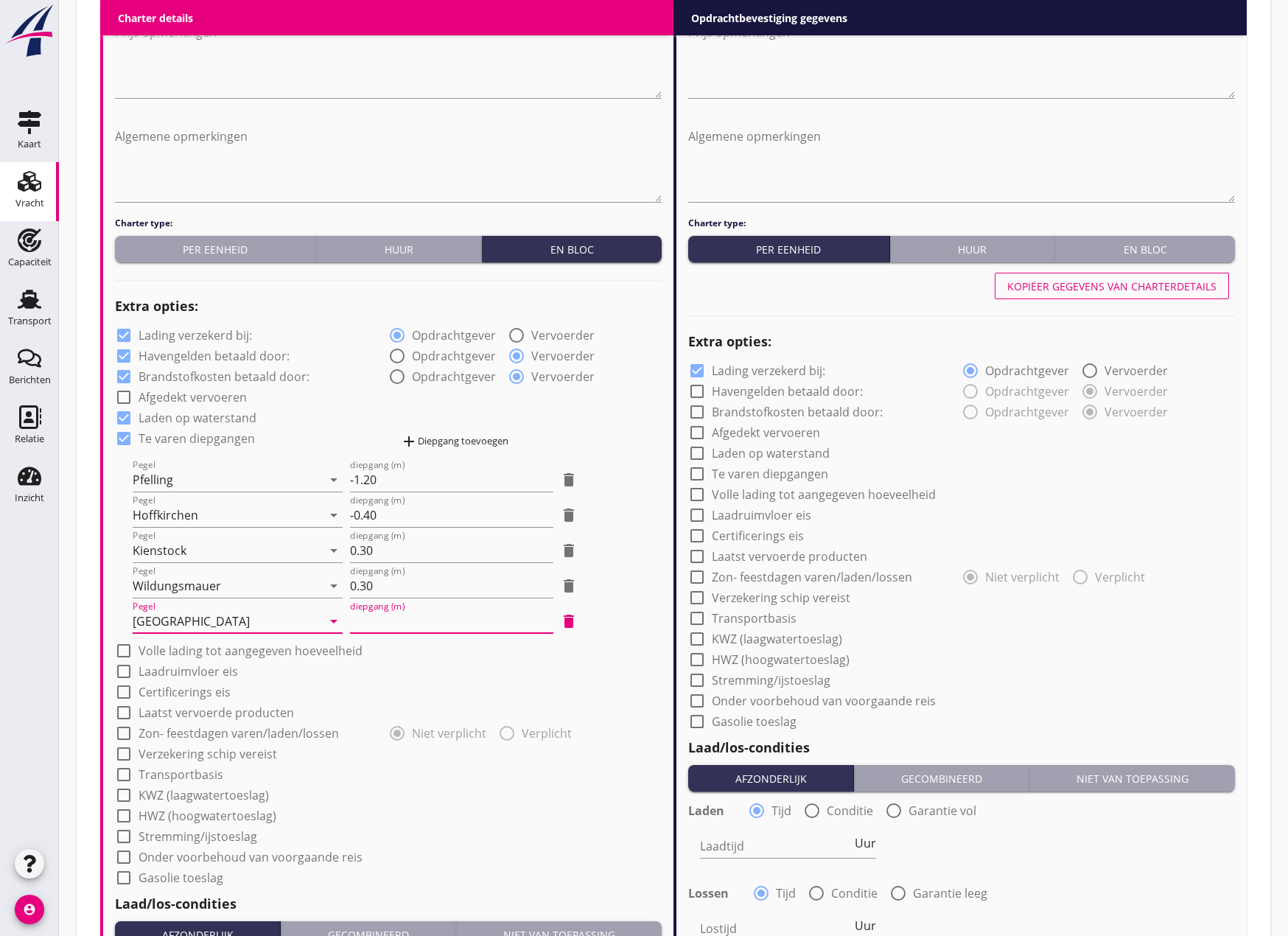
click at [383, 621] on input "diepgang (m)" at bounding box center [452, 621] width 204 height 24
type input "0"
type input "0.70"
click at [119, 649] on div at bounding box center [124, 650] width 25 height 25
checkbox input "true"
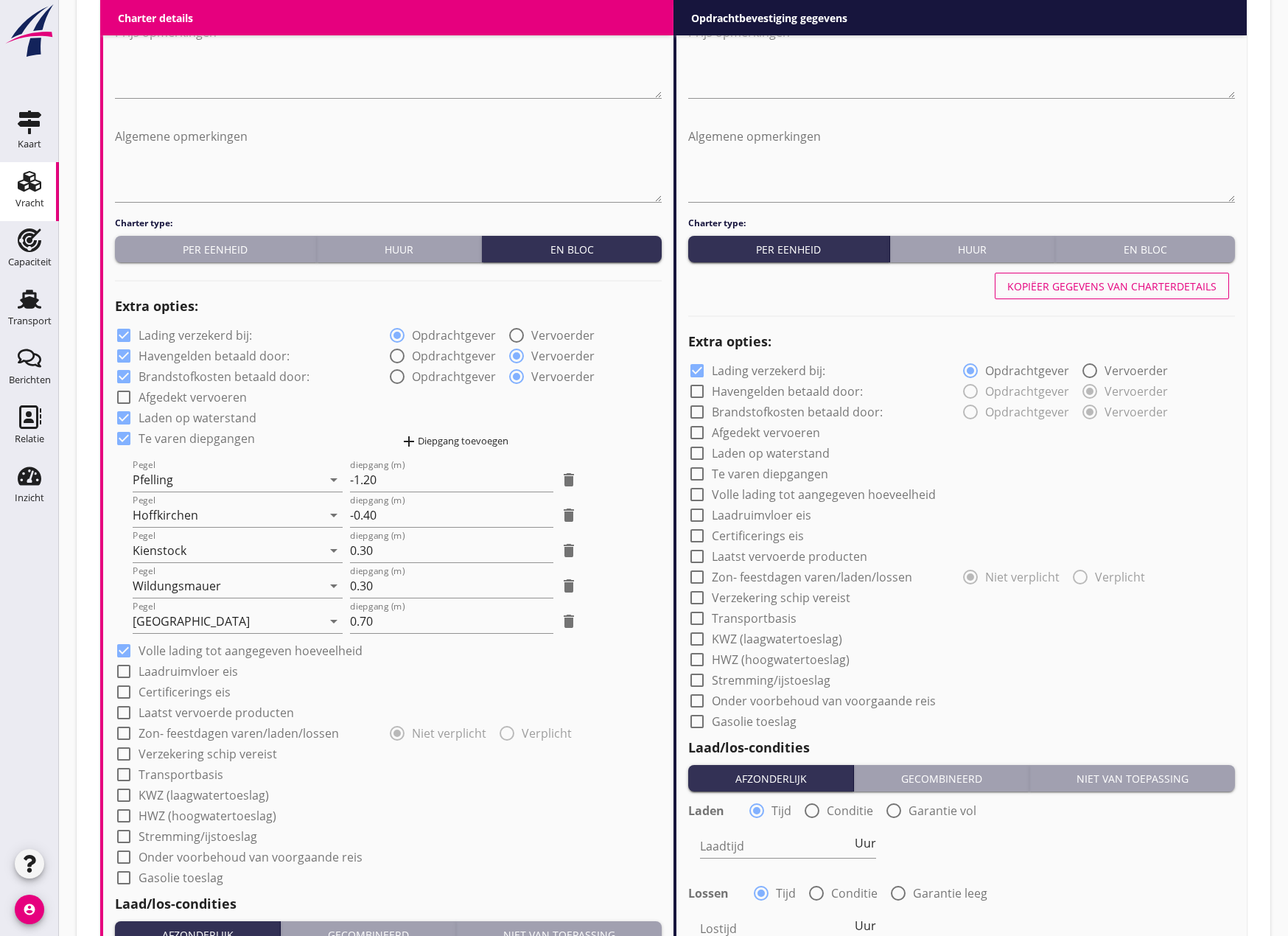
click at [125, 671] on div at bounding box center [124, 671] width 25 height 25
checkbox input "true"
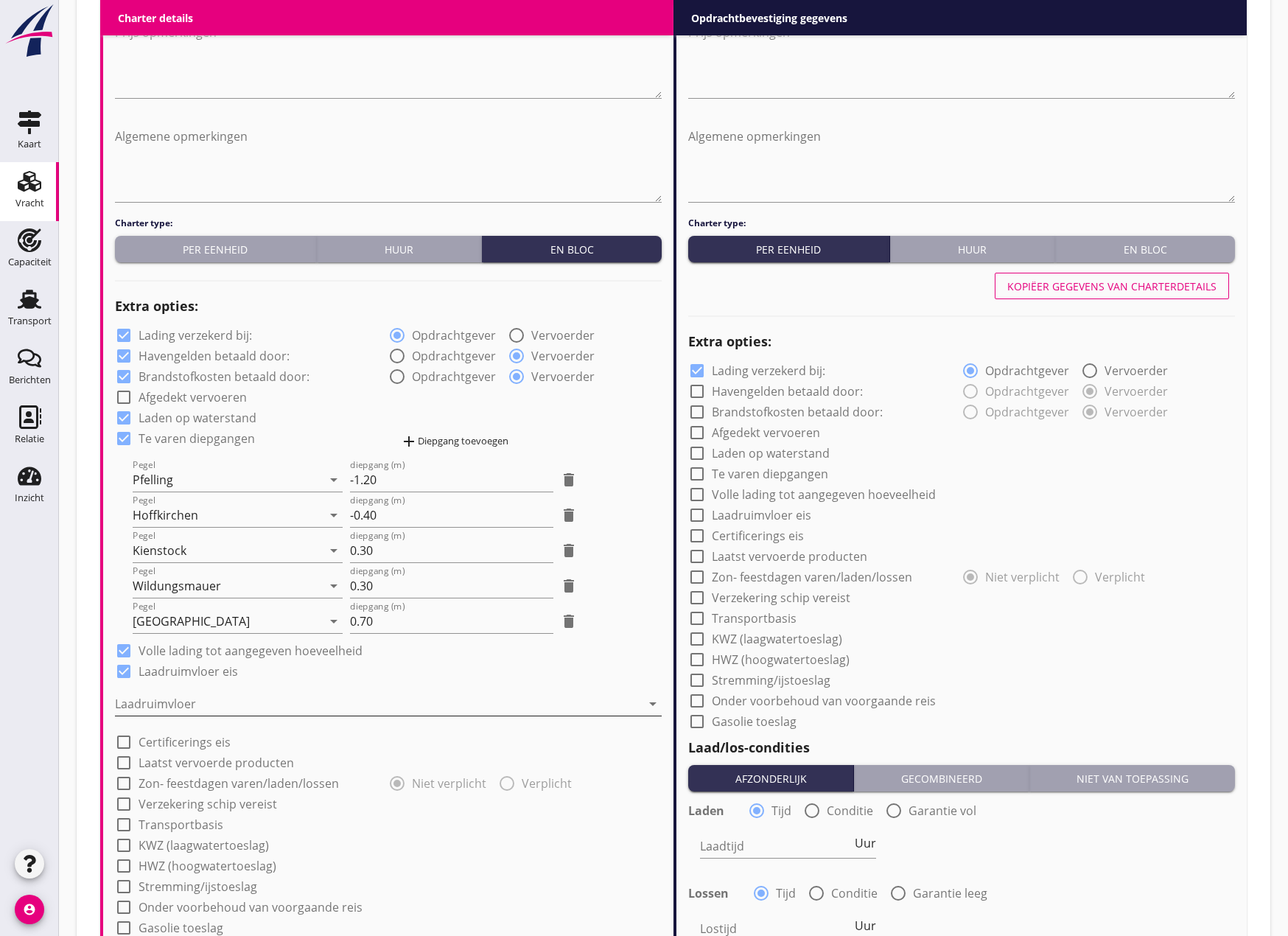
click at [125, 700] on div at bounding box center [378, 703] width 526 height 24
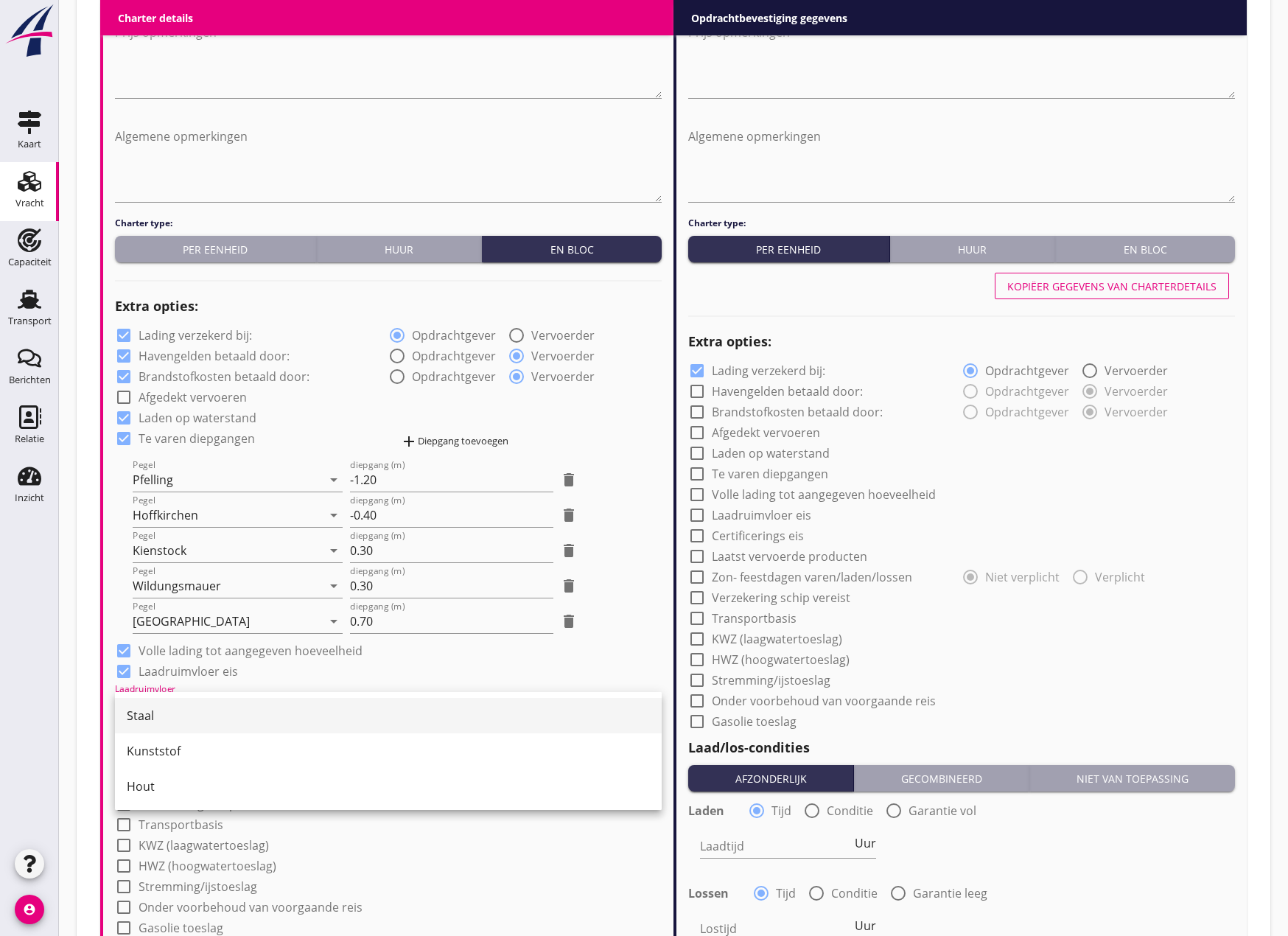
click at [130, 710] on div "Staal" at bounding box center [389, 716] width 523 height 18
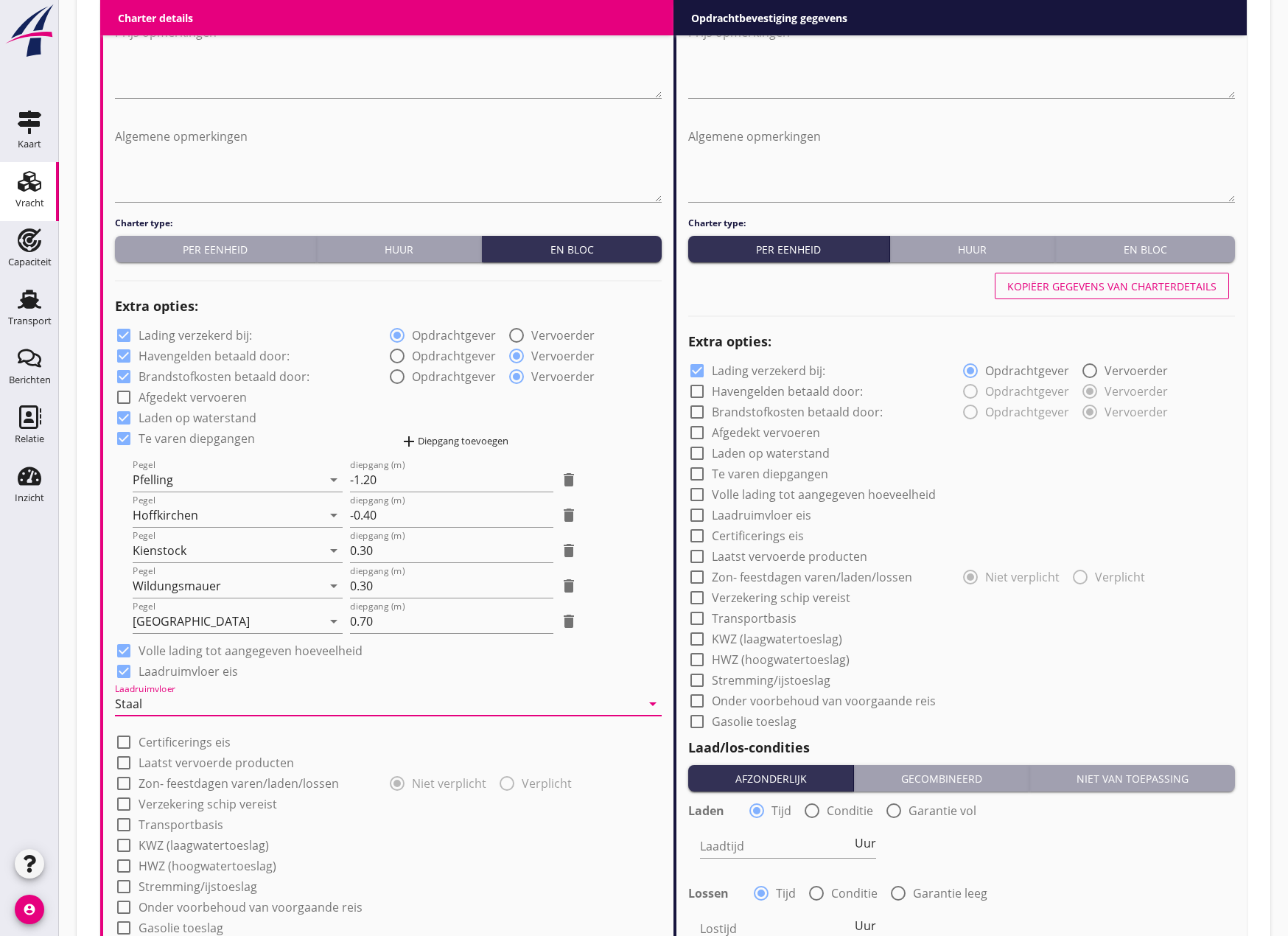
click at [119, 741] on div at bounding box center [124, 742] width 25 height 25
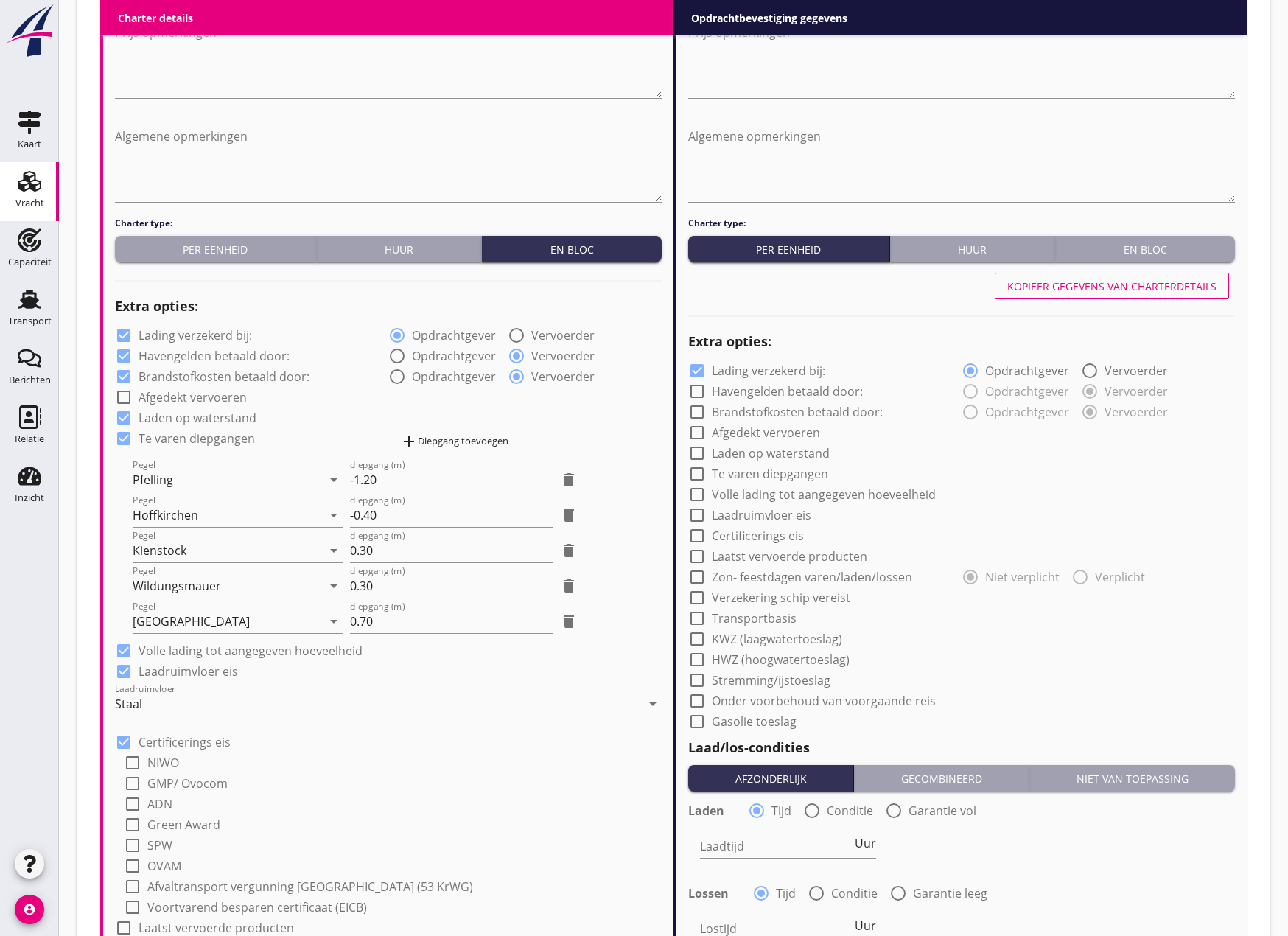
click at [119, 741] on div at bounding box center [124, 742] width 25 height 25
checkbox input "false"
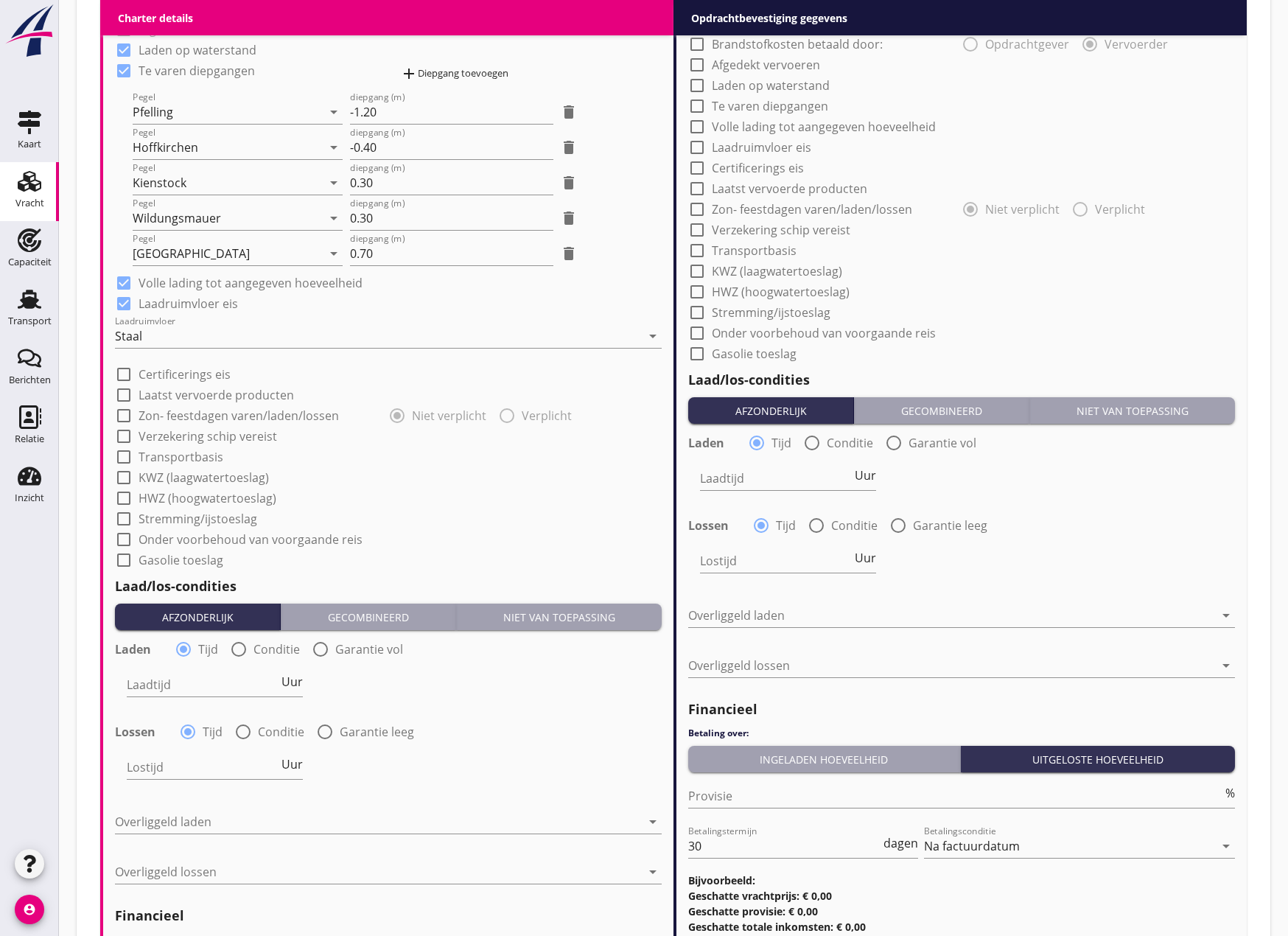
scroll to position [1253, 0]
click at [126, 435] on div at bounding box center [124, 435] width 25 height 25
checkbox input "true"
click at [130, 453] on div at bounding box center [124, 456] width 25 height 25
checkbox input "true"
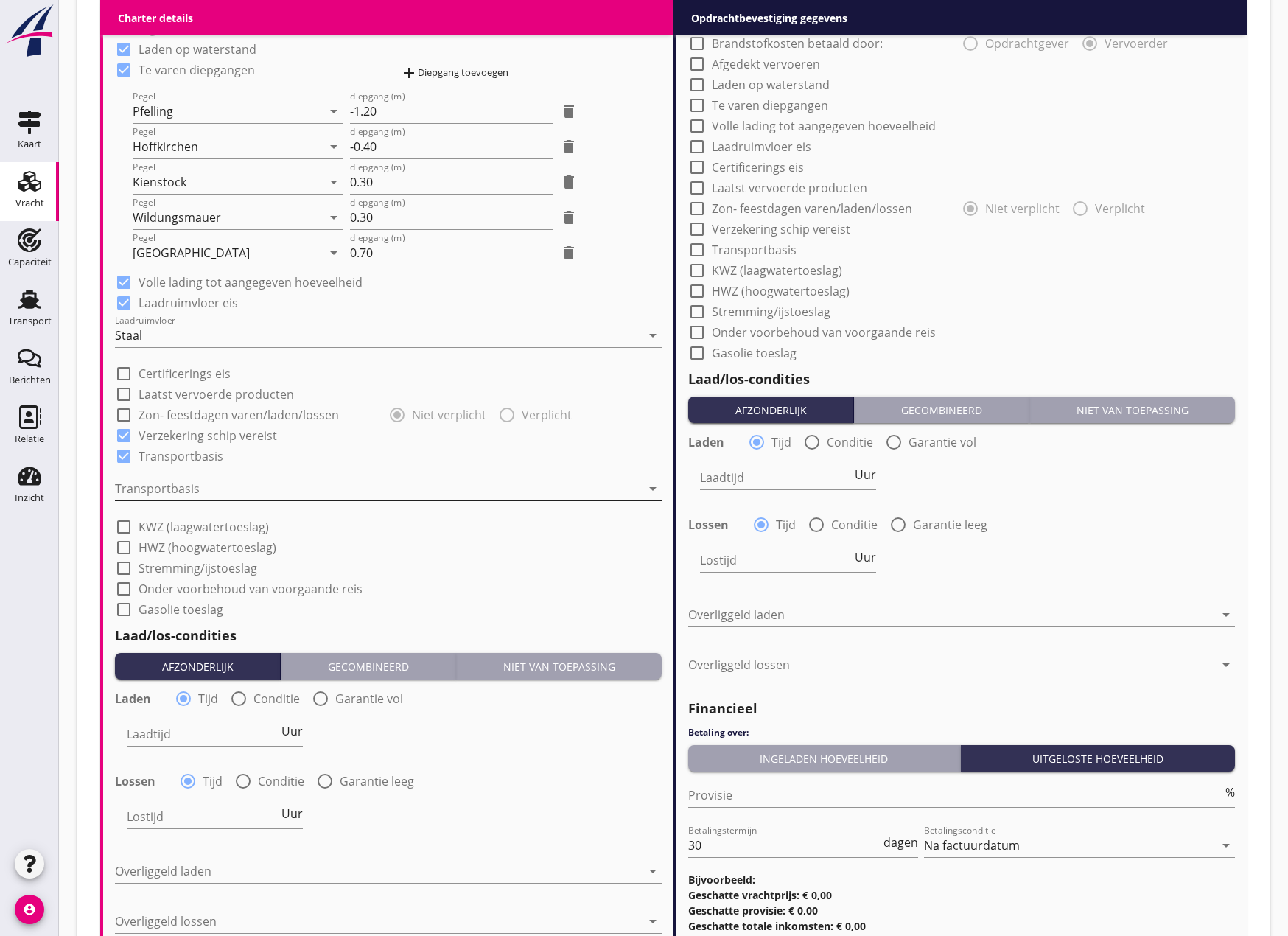
click at [169, 485] on div at bounding box center [378, 488] width 526 height 24
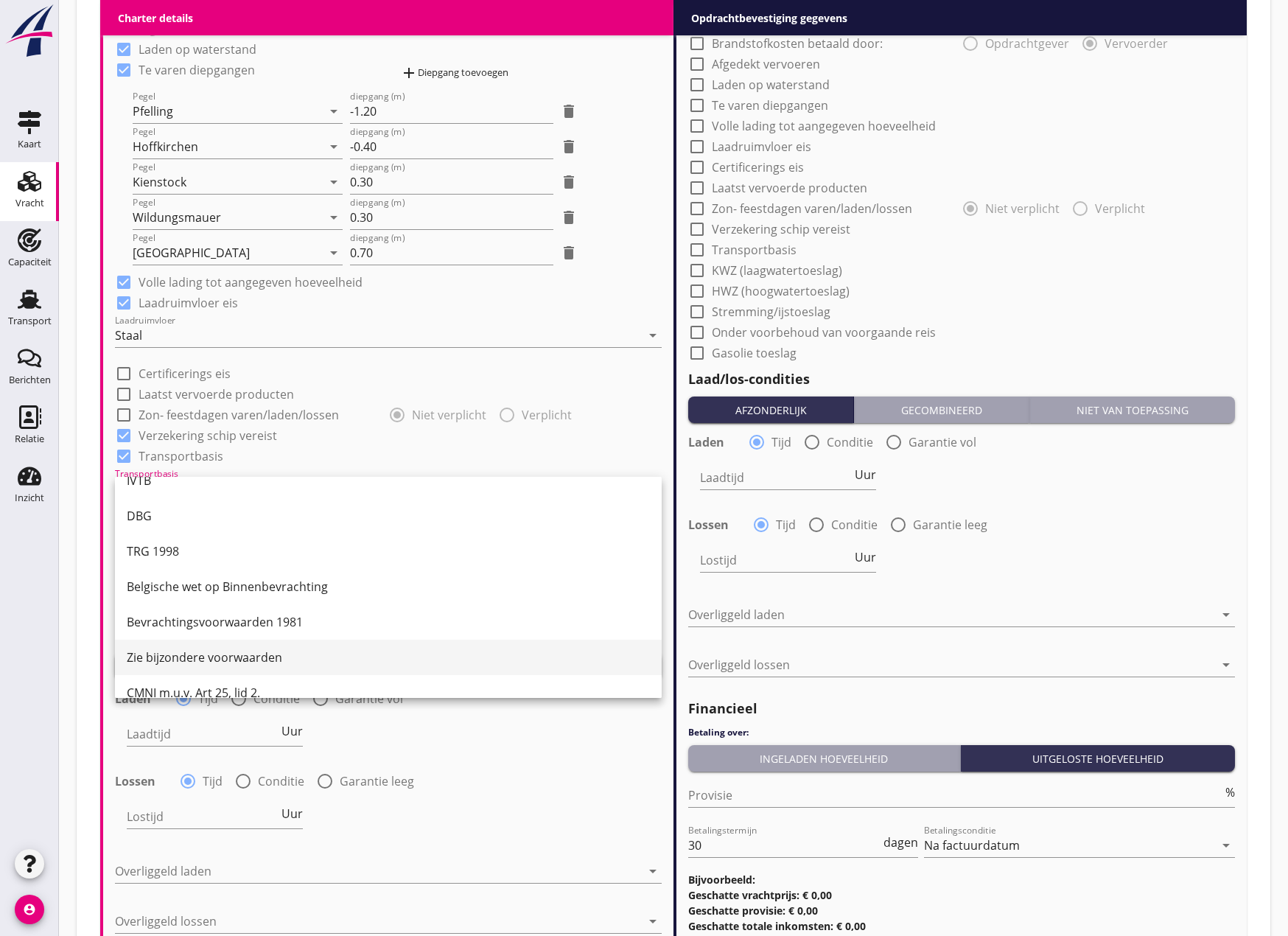
scroll to position [38, 0]
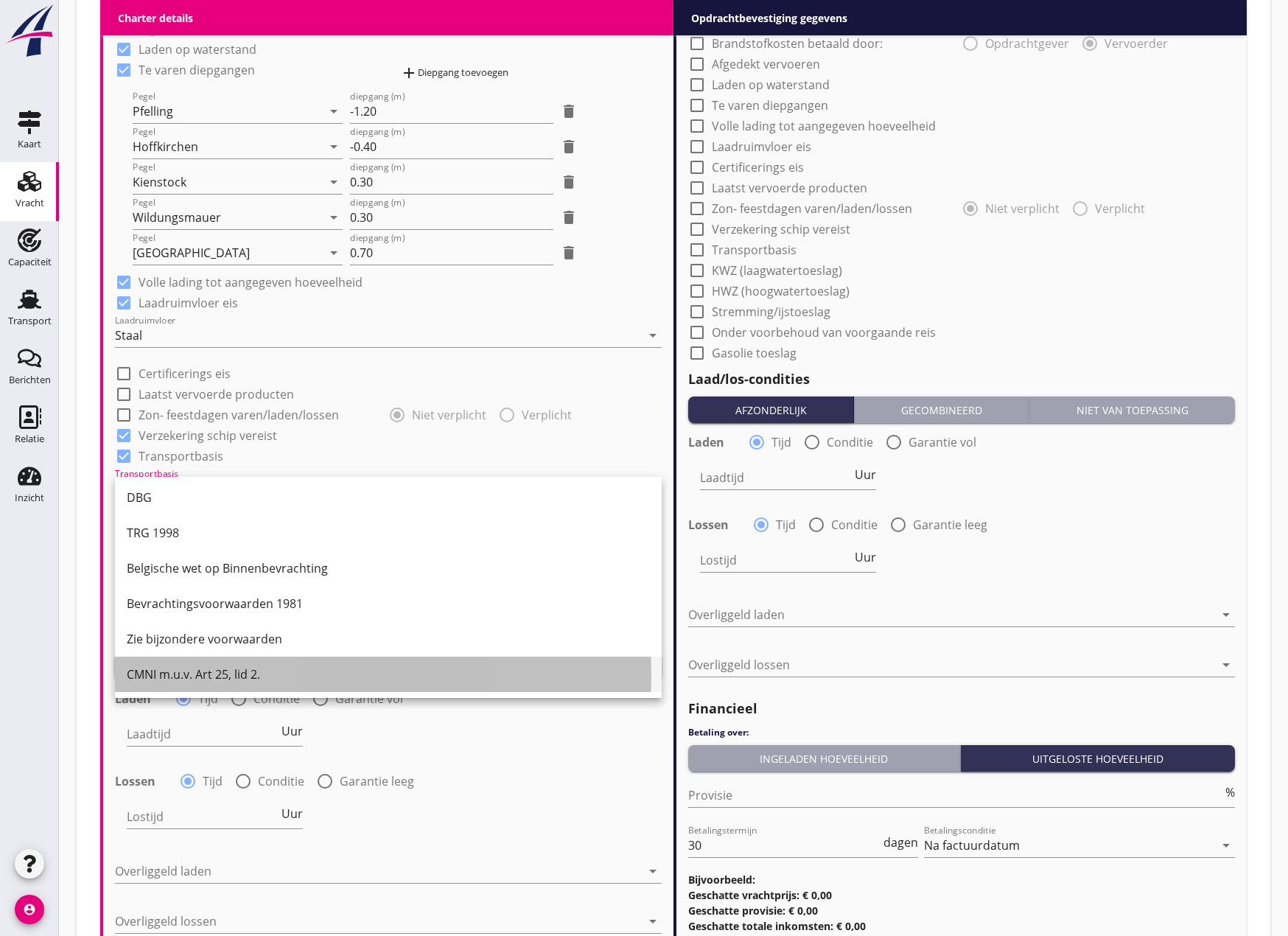
click at [217, 661] on div "CMNI m.u.v. Art 25, lid 2." at bounding box center [389, 674] width 523 height 35
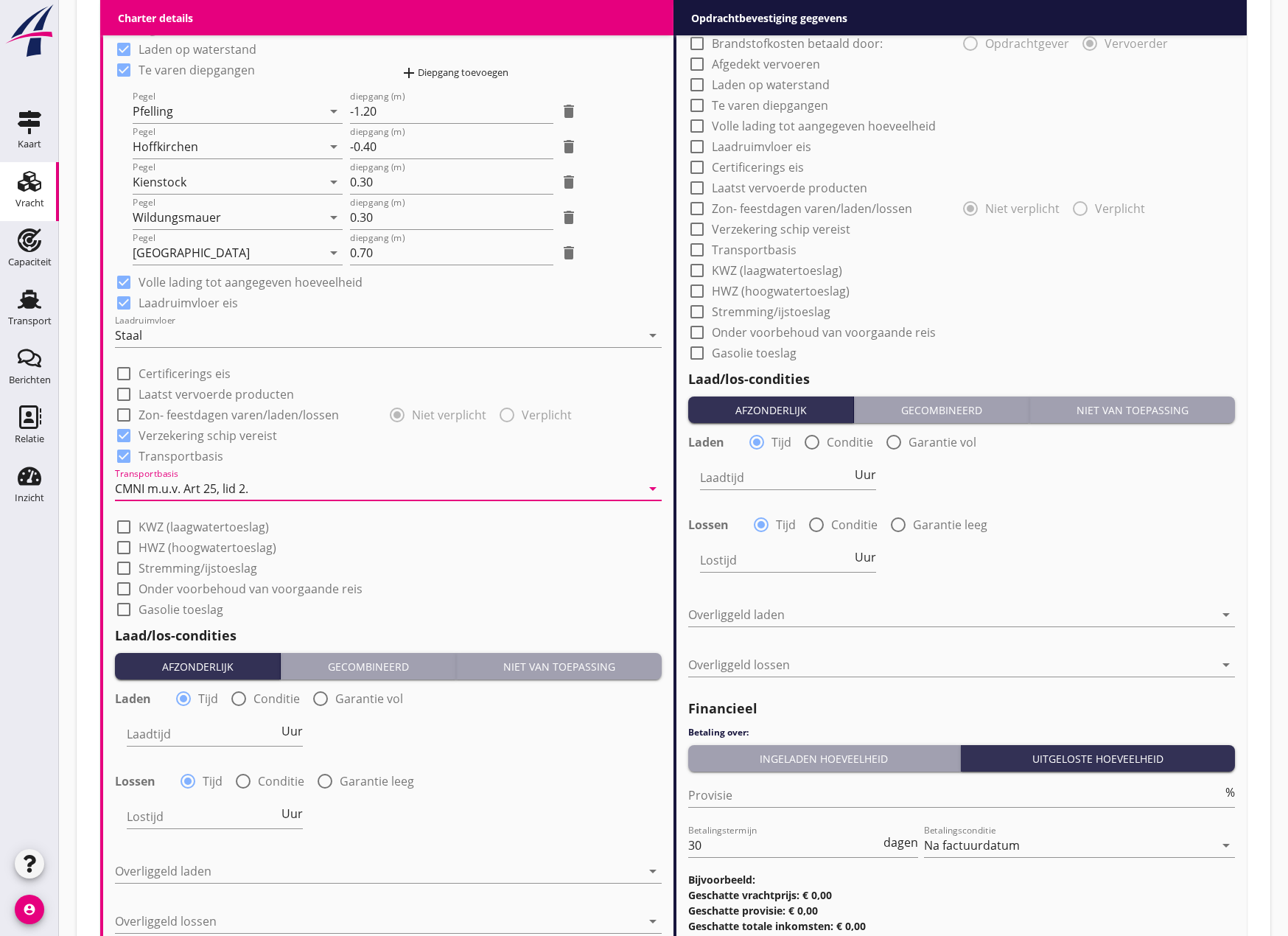
click at [124, 566] on div at bounding box center [124, 568] width 25 height 25
checkbox input "true"
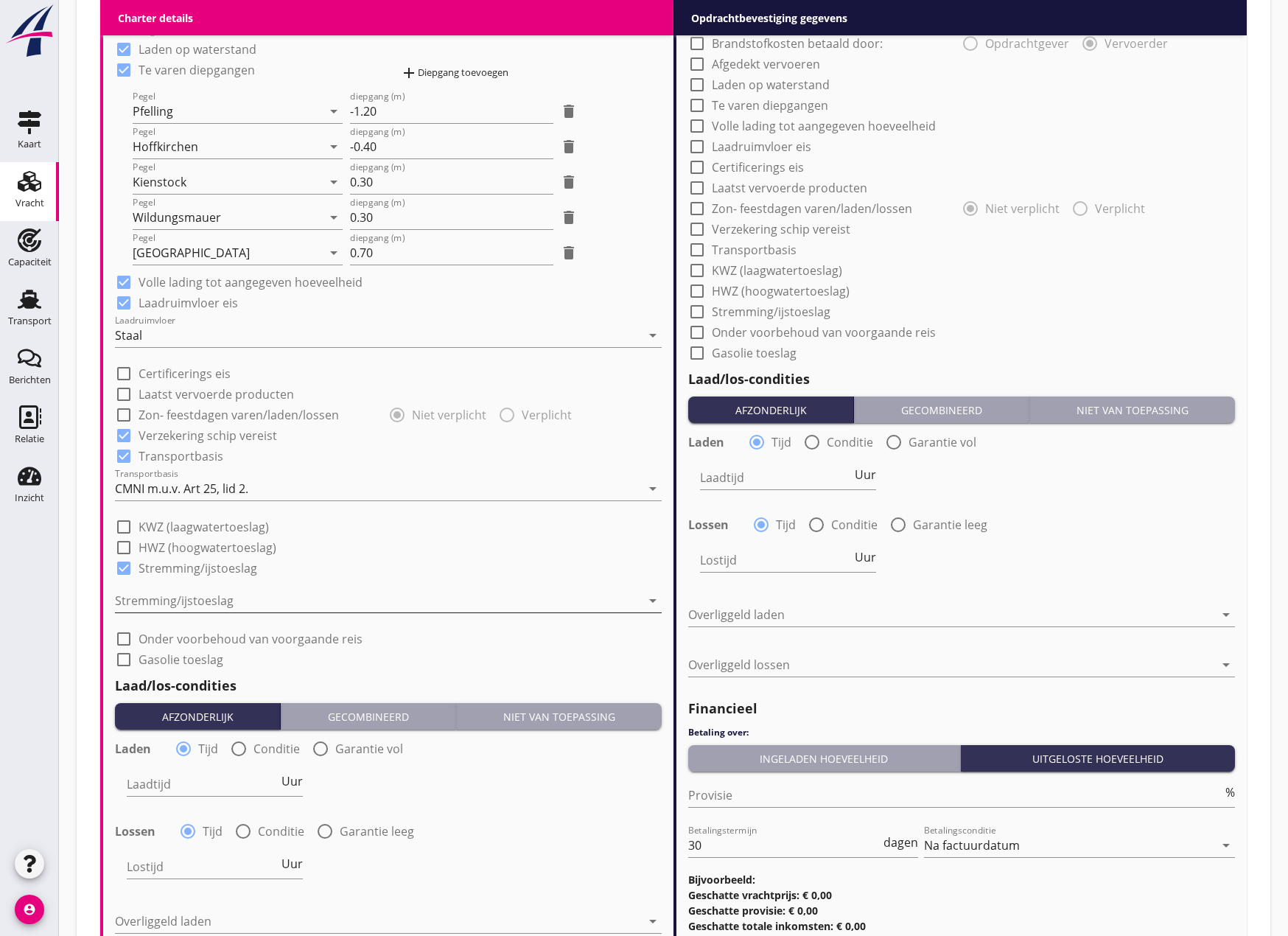
click at [167, 605] on div at bounding box center [378, 600] width 526 height 24
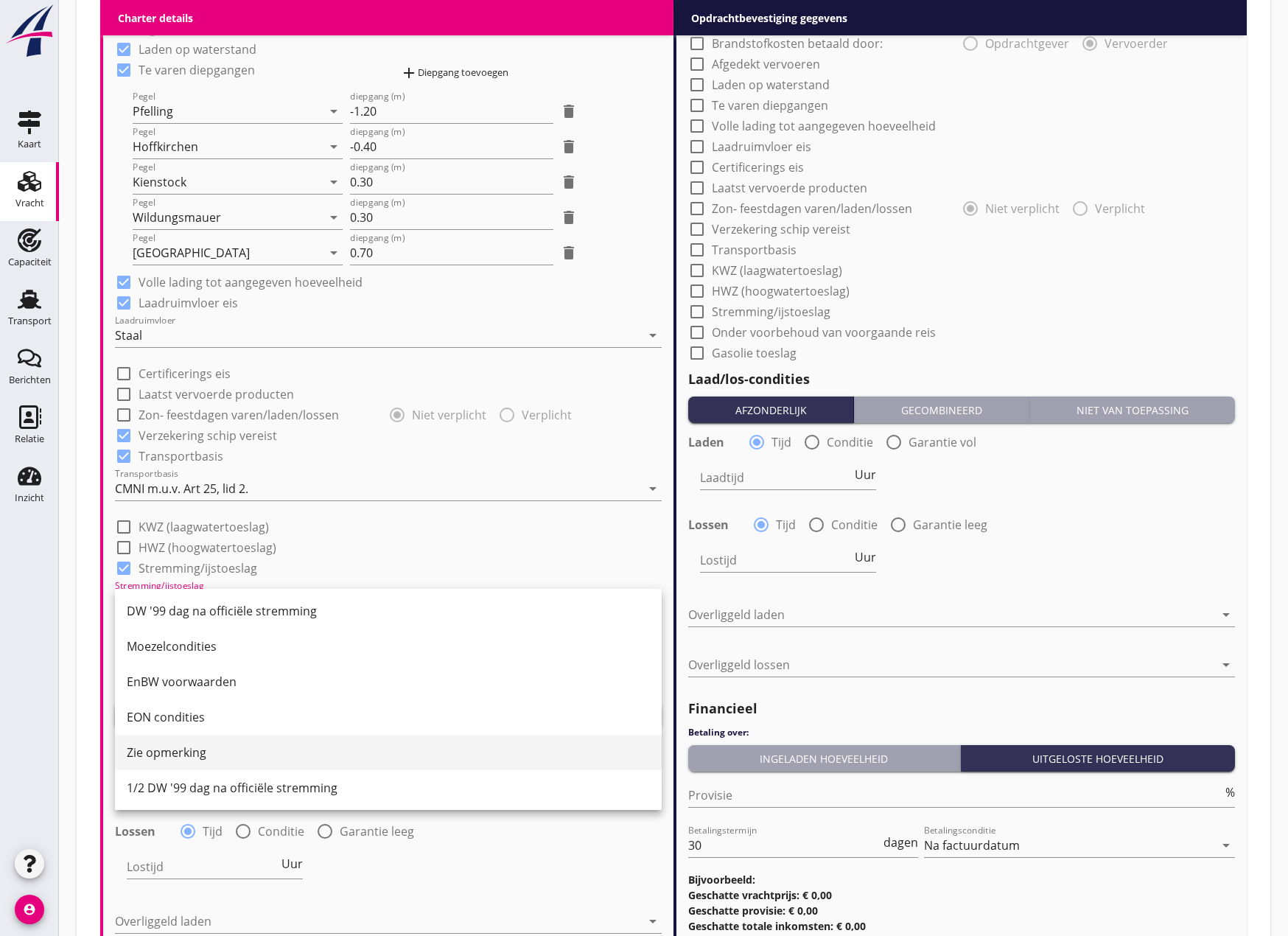
scroll to position [180, 0]
click at [228, 792] on div "1/2 DW '99 dag na officiële stremming" at bounding box center [389, 786] width 523 height 18
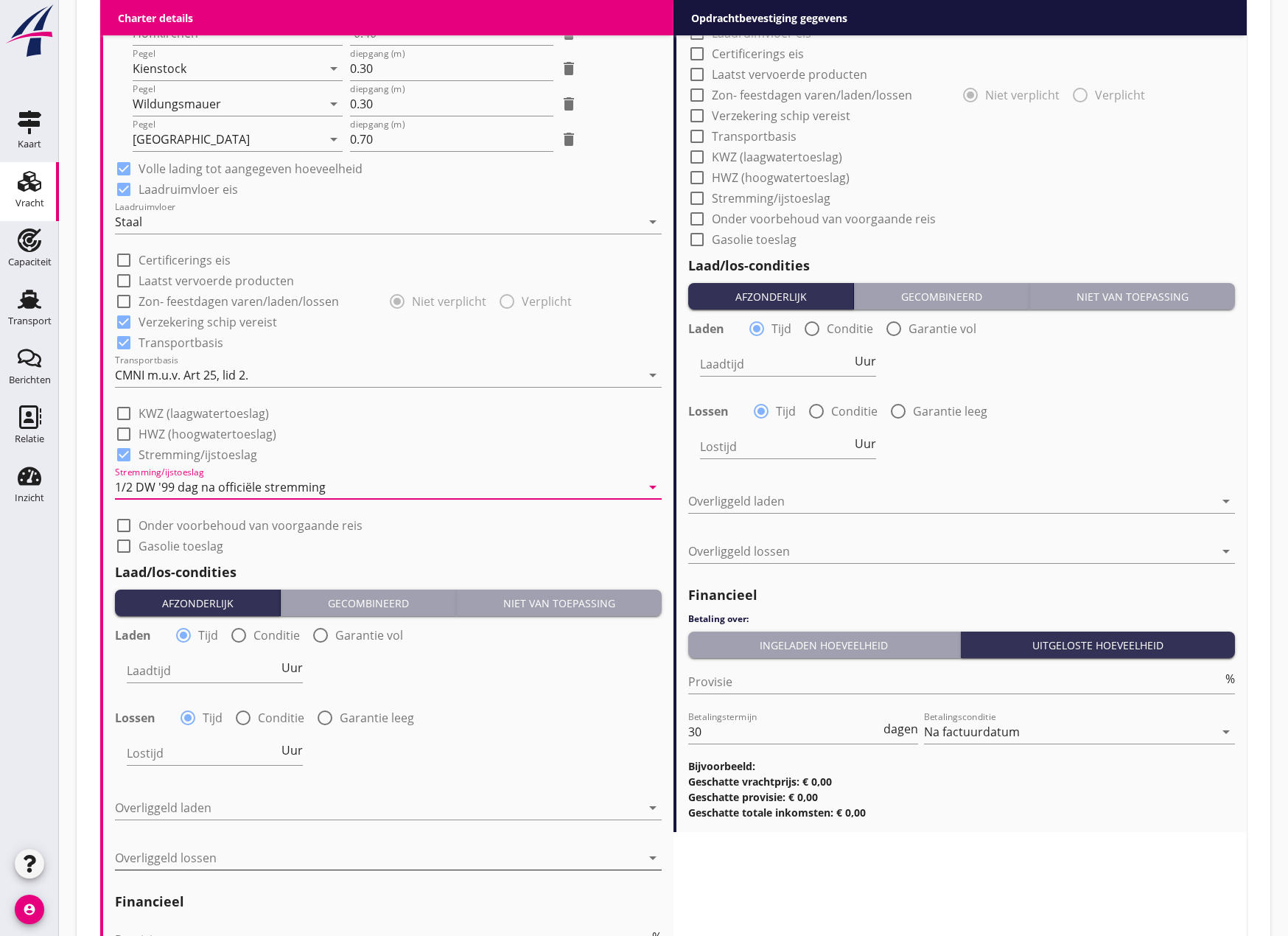
scroll to position [1620, 0]
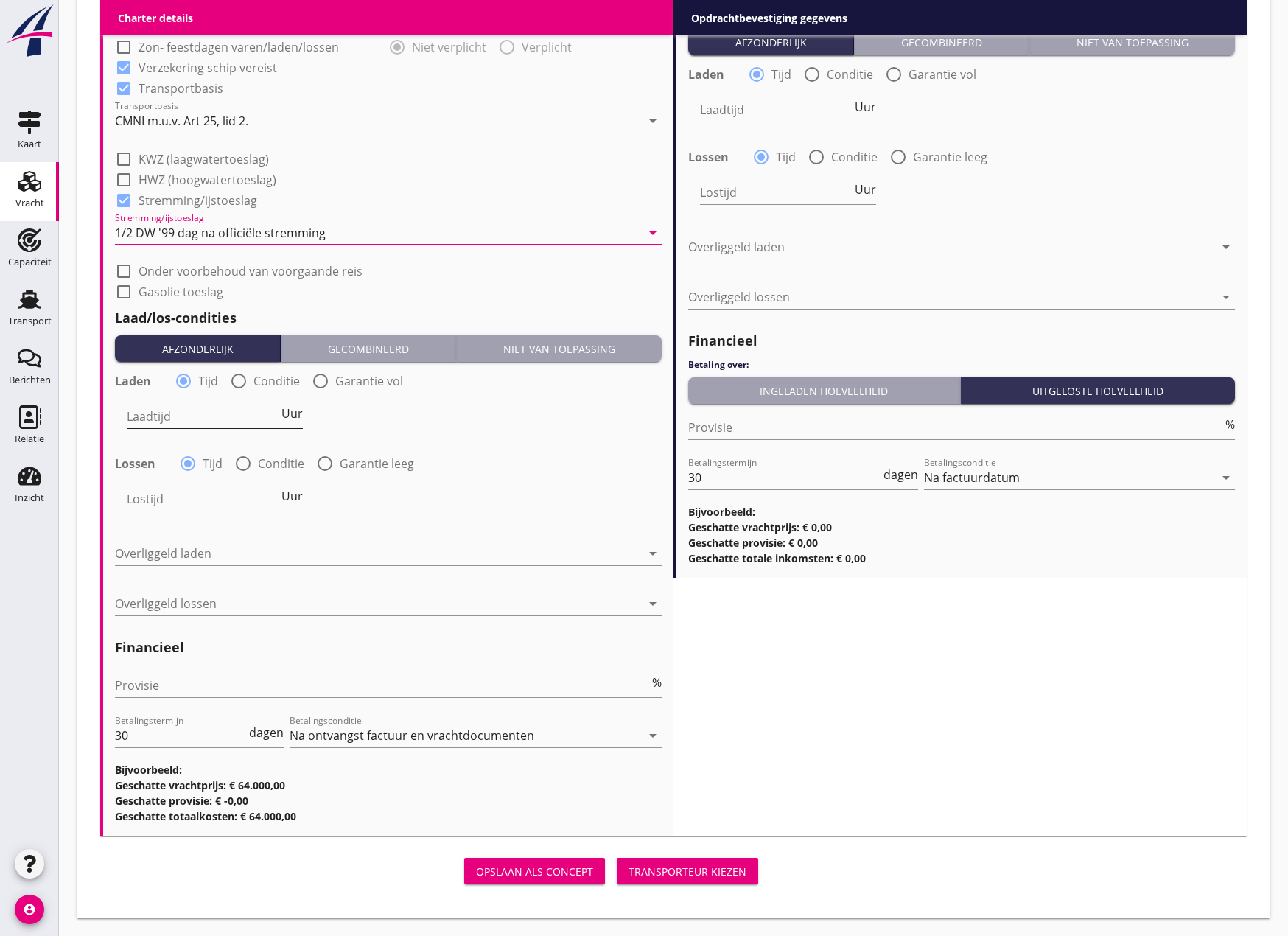
click at [184, 421] on input "Laadtijd" at bounding box center [203, 416] width 152 height 24
type input "24"
click at [180, 499] on input "Lostijd" at bounding box center [203, 499] width 152 height 24
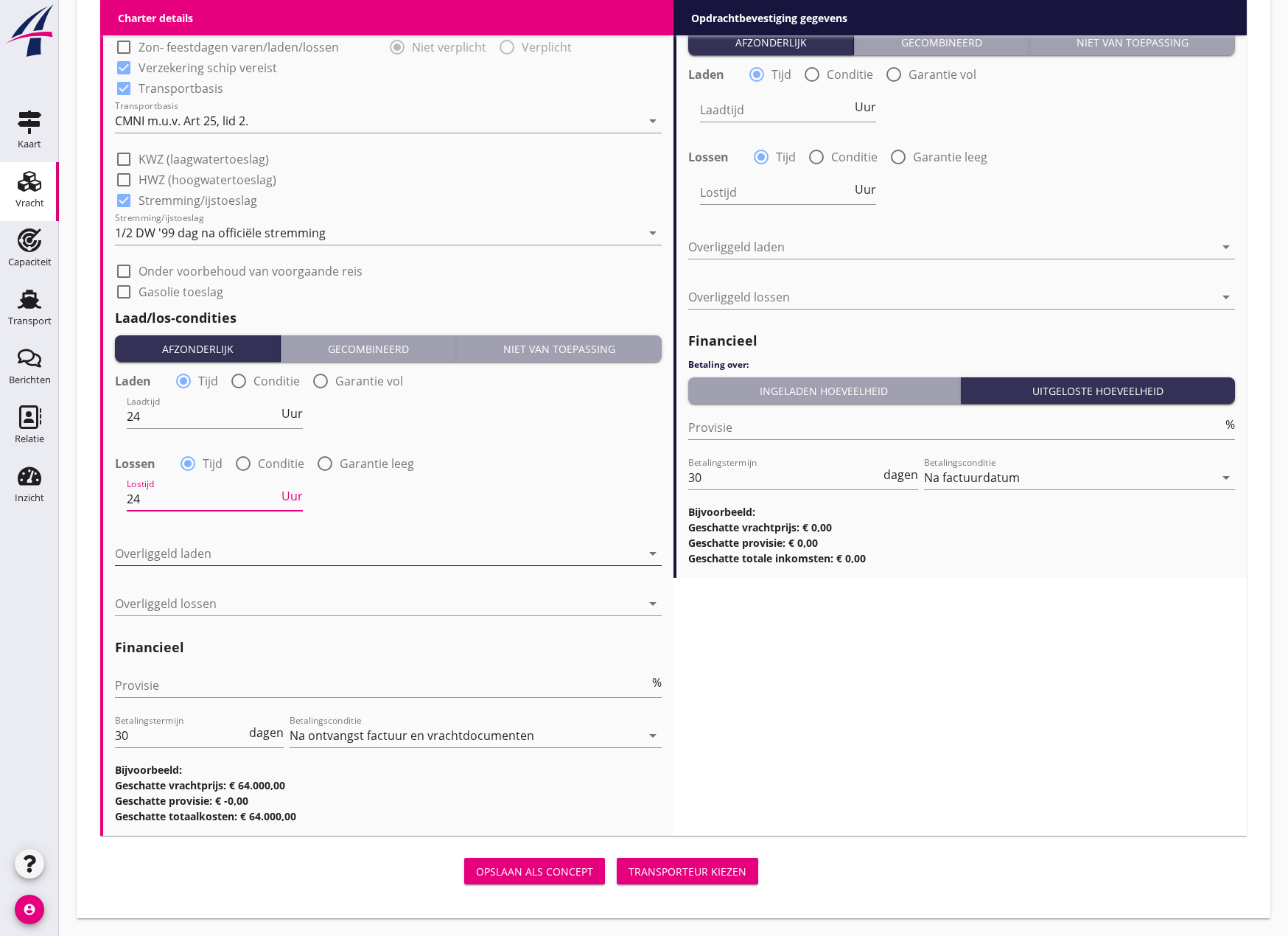
type input "24"
click at [192, 546] on div at bounding box center [378, 553] width 526 height 24
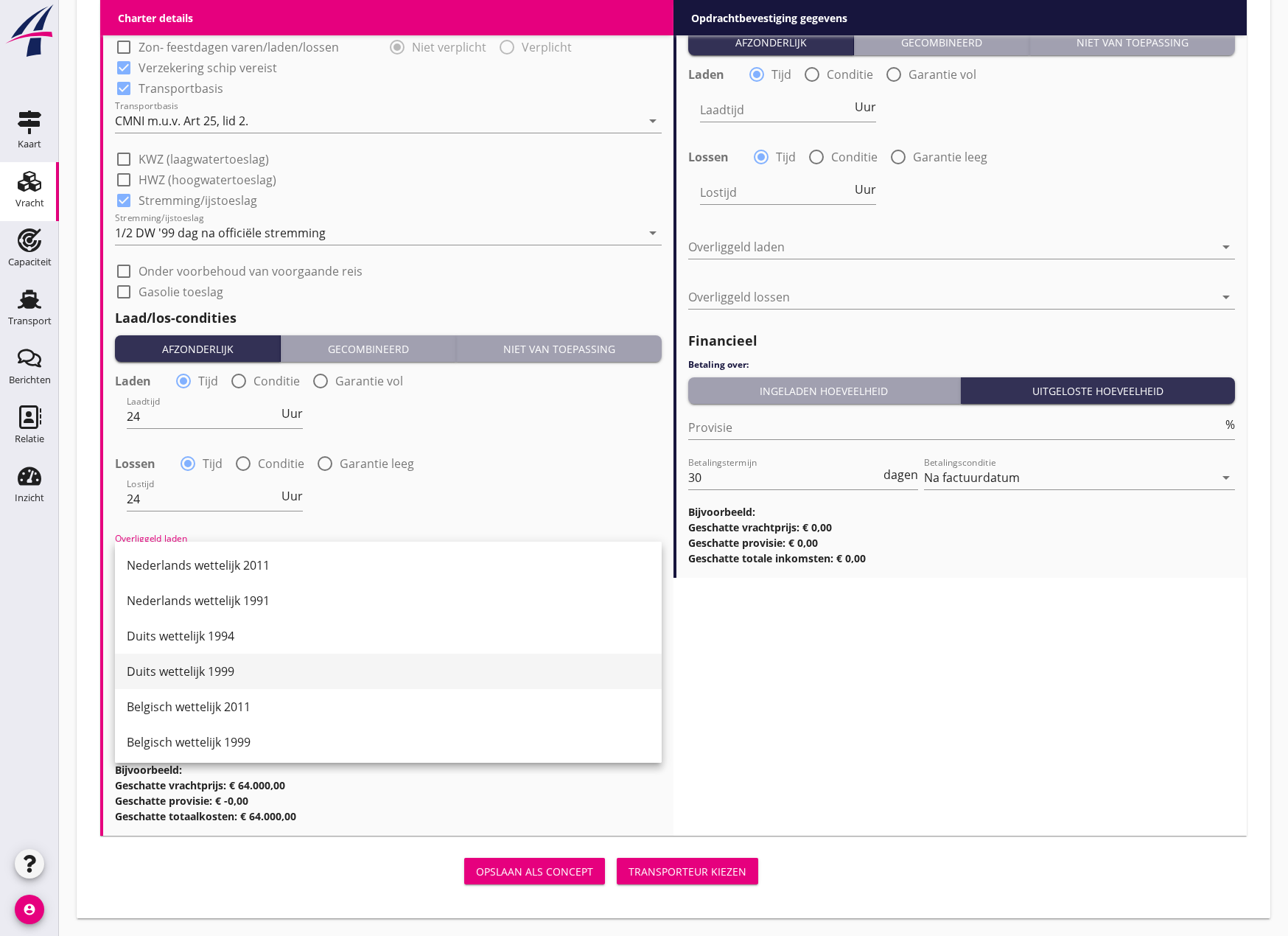
click at [181, 665] on div "Duits wettelijk 1999" at bounding box center [389, 671] width 523 height 18
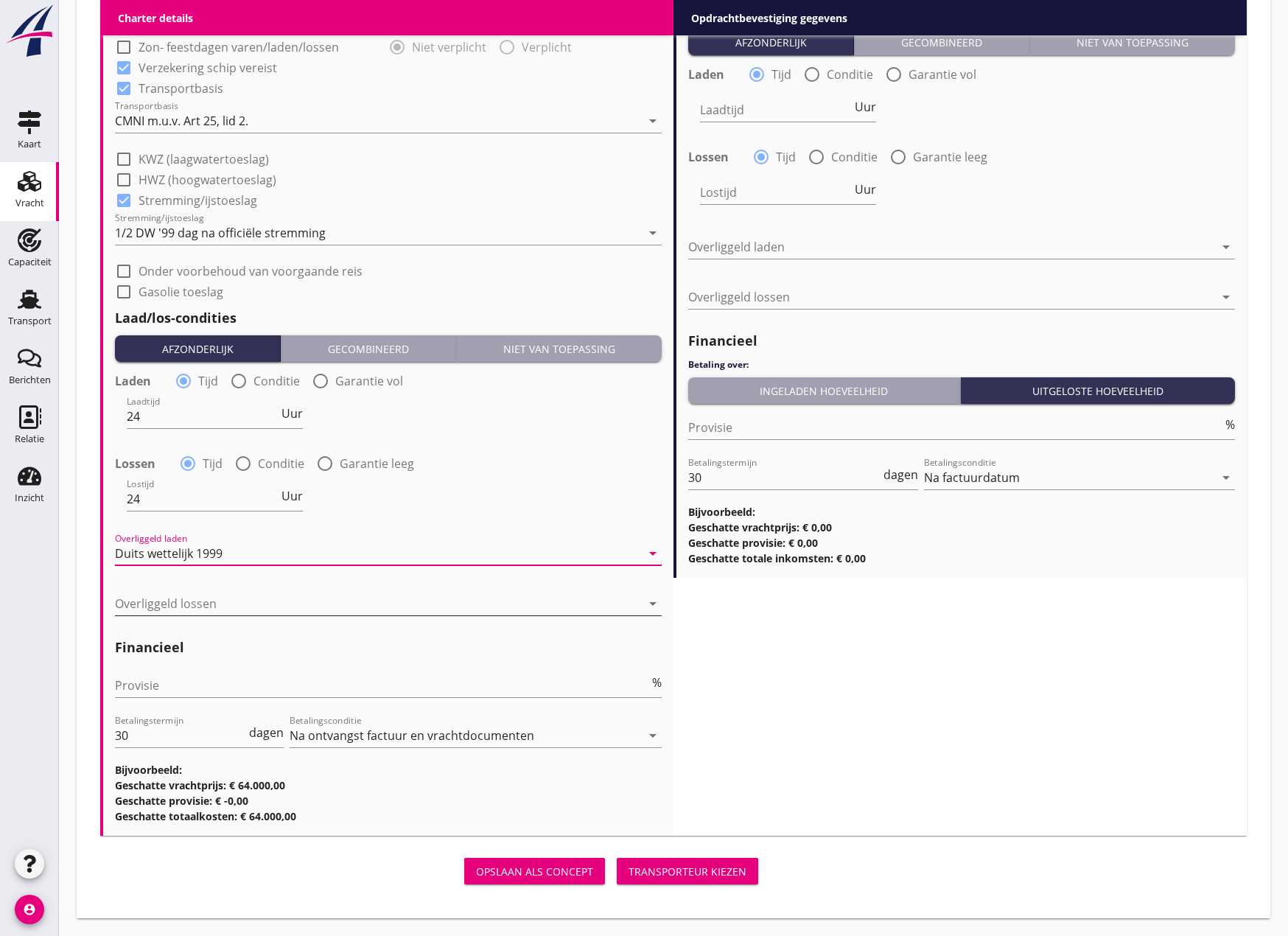
click at [200, 594] on div at bounding box center [378, 603] width 526 height 24
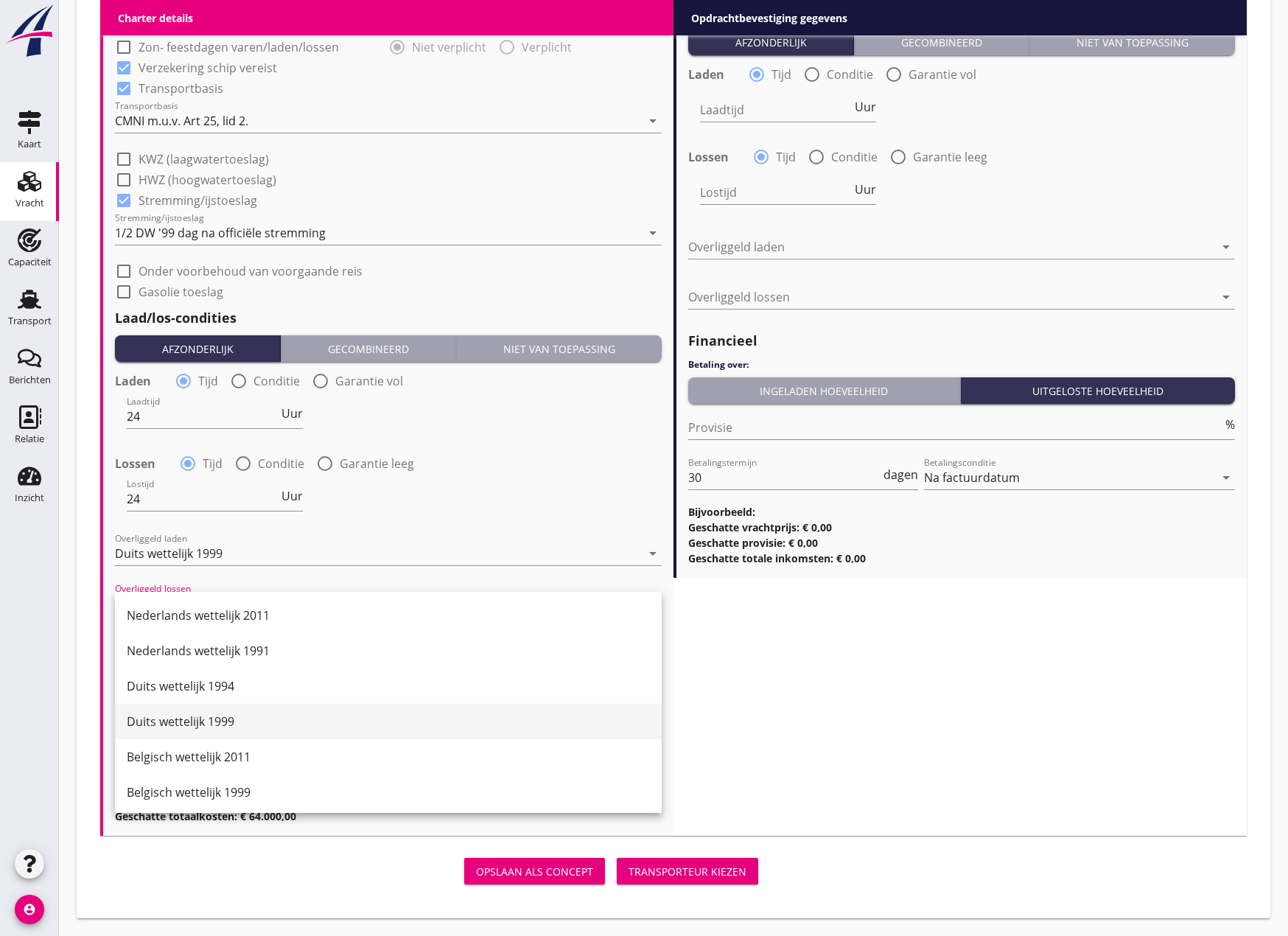
click at [194, 719] on div "Duits wettelijk 1999" at bounding box center [389, 722] width 523 height 18
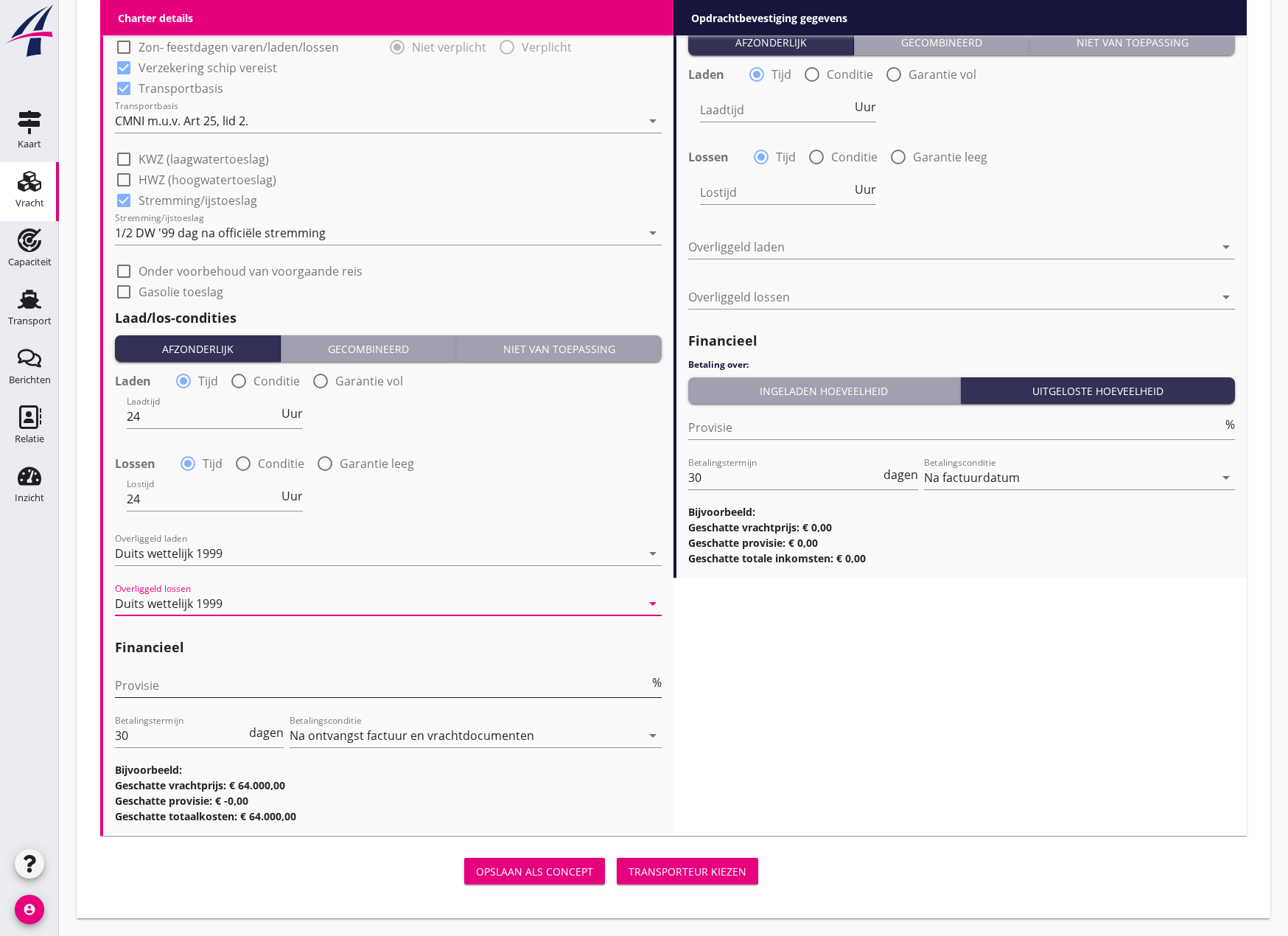
click at [161, 678] on input "Provisie" at bounding box center [382, 685] width 534 height 24
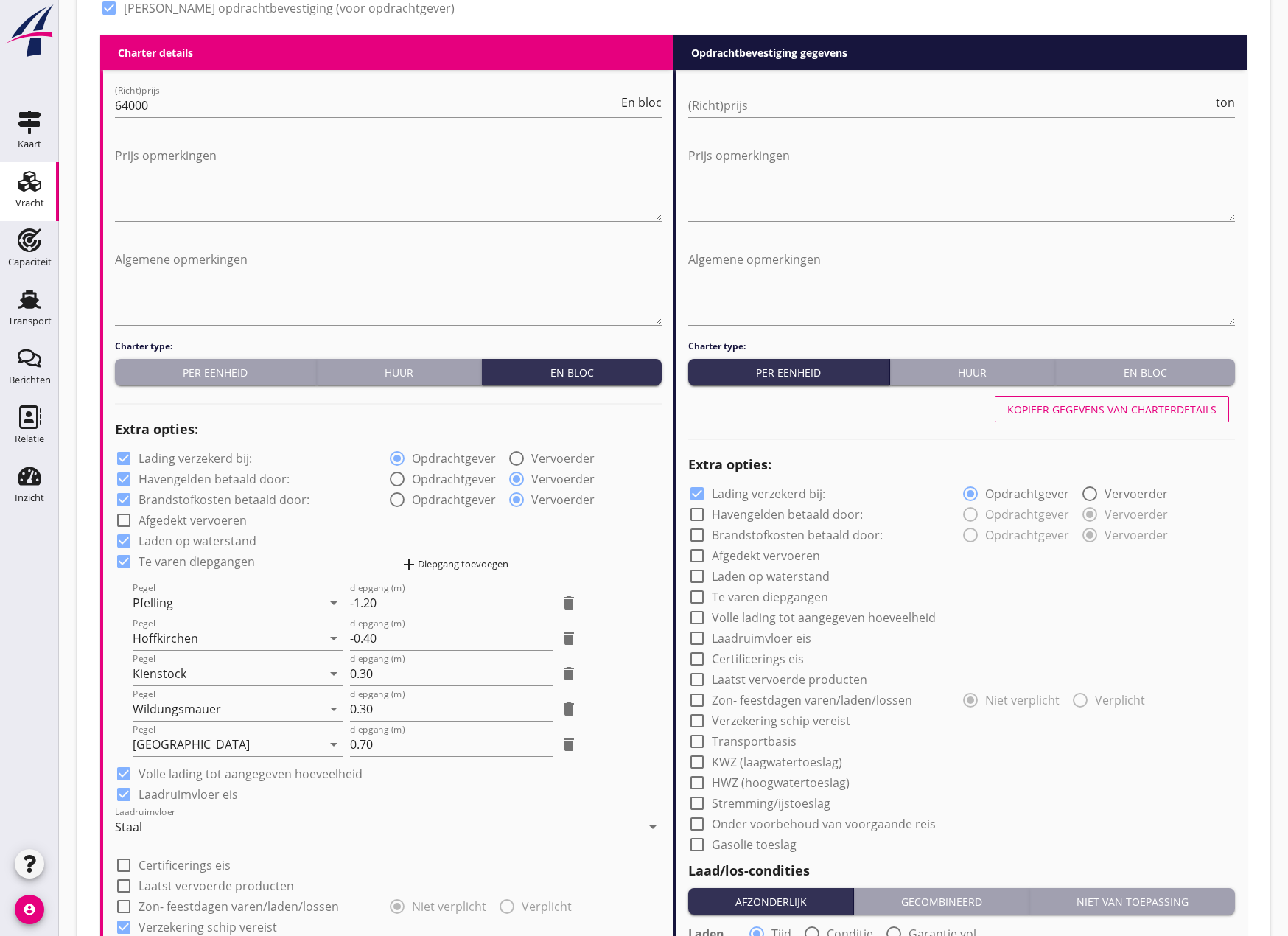
scroll to position [736, 0]
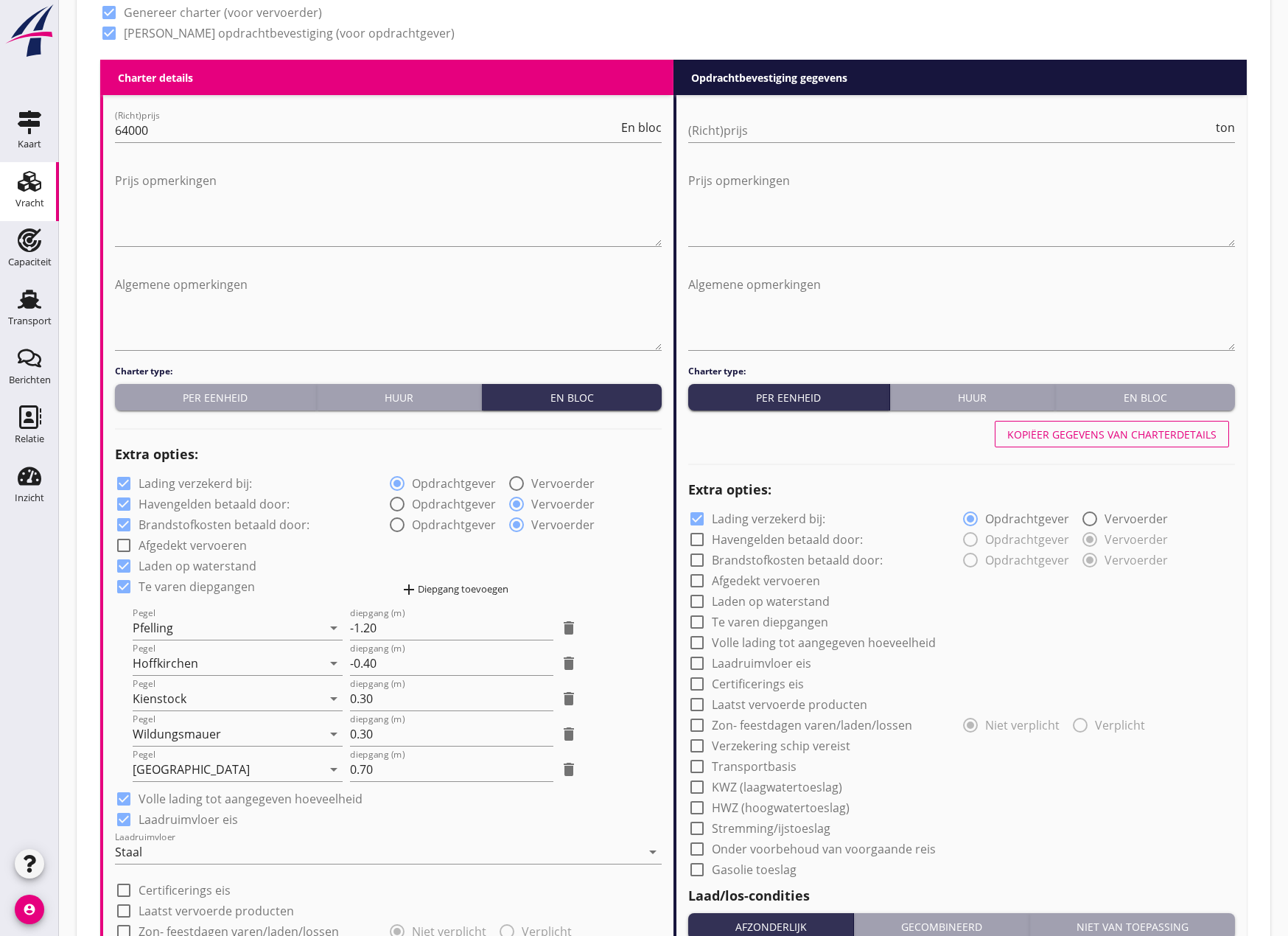
type input "0"
click at [1117, 406] on button "En bloc" at bounding box center [1145, 397] width 180 height 27
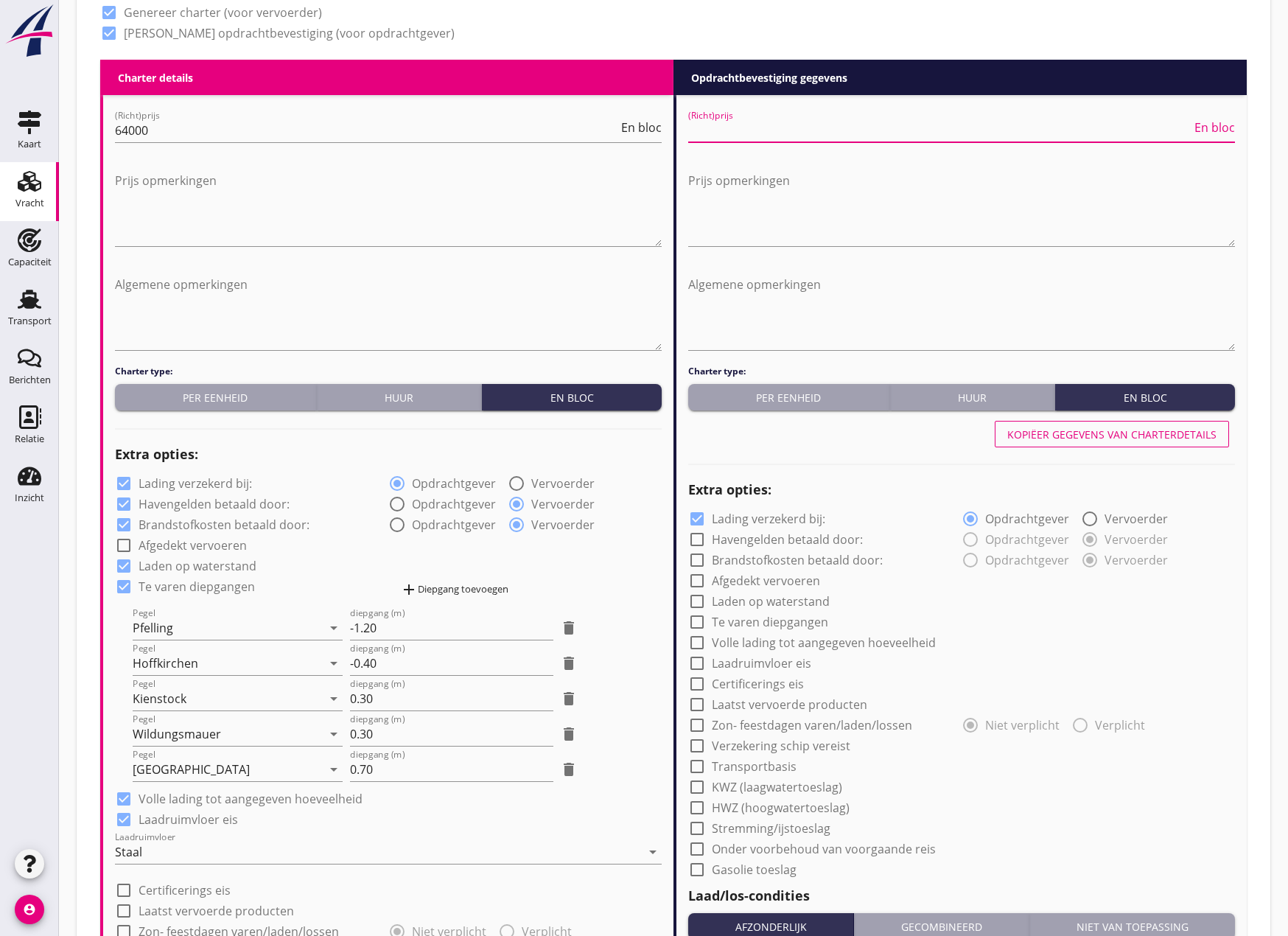
click at [858, 137] on input "(Richt)prijs" at bounding box center [940, 130] width 503 height 24
type input "64000"
drag, startPoint x: 1098, startPoint y: 437, endPoint x: 973, endPoint y: 512, distance: 145.8
click at [1098, 437] on div "Kopiëer gegevens van charterdetails" at bounding box center [1112, 434] width 209 height 15
checkbox input "true"
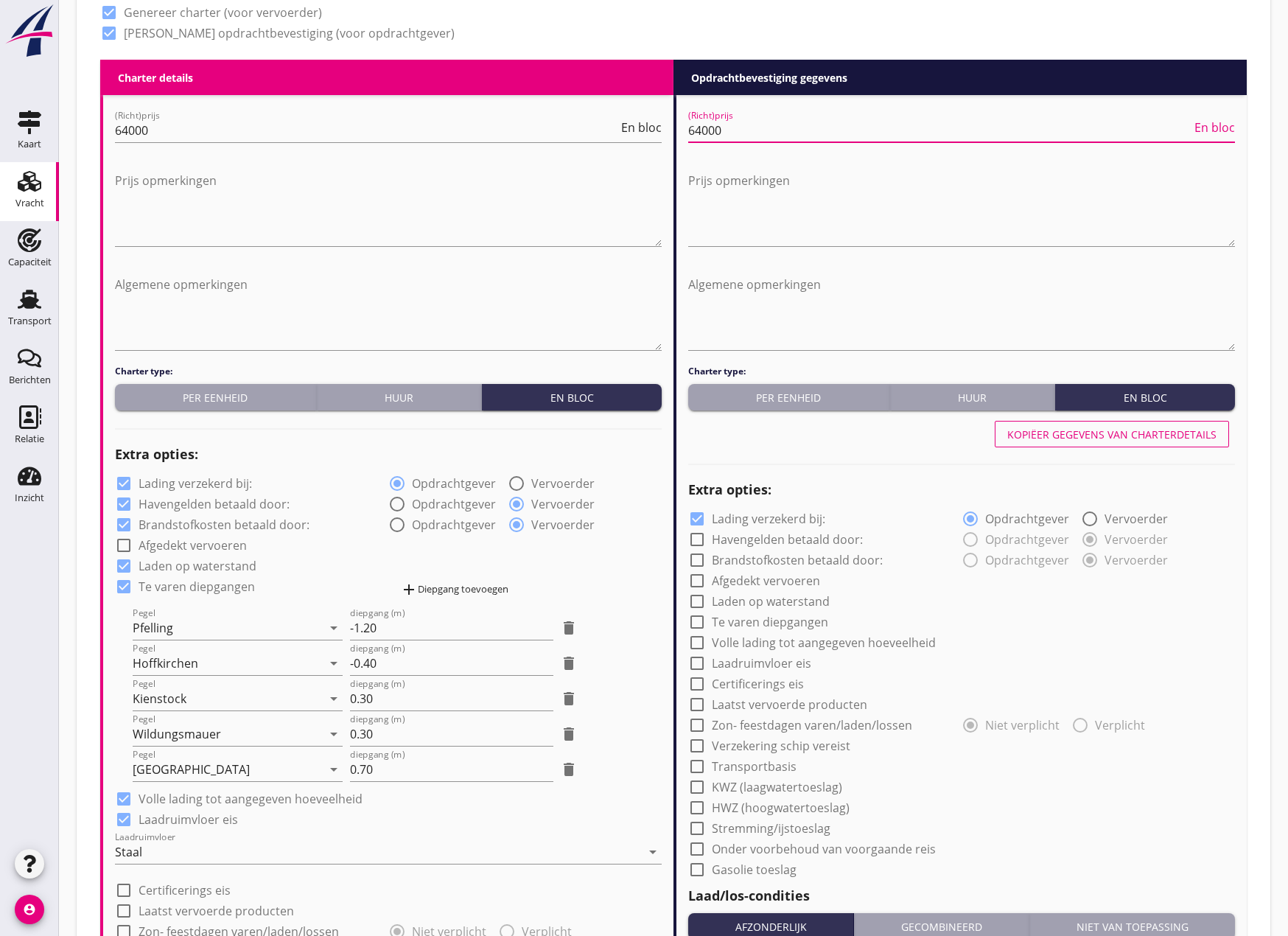
checkbox input "true"
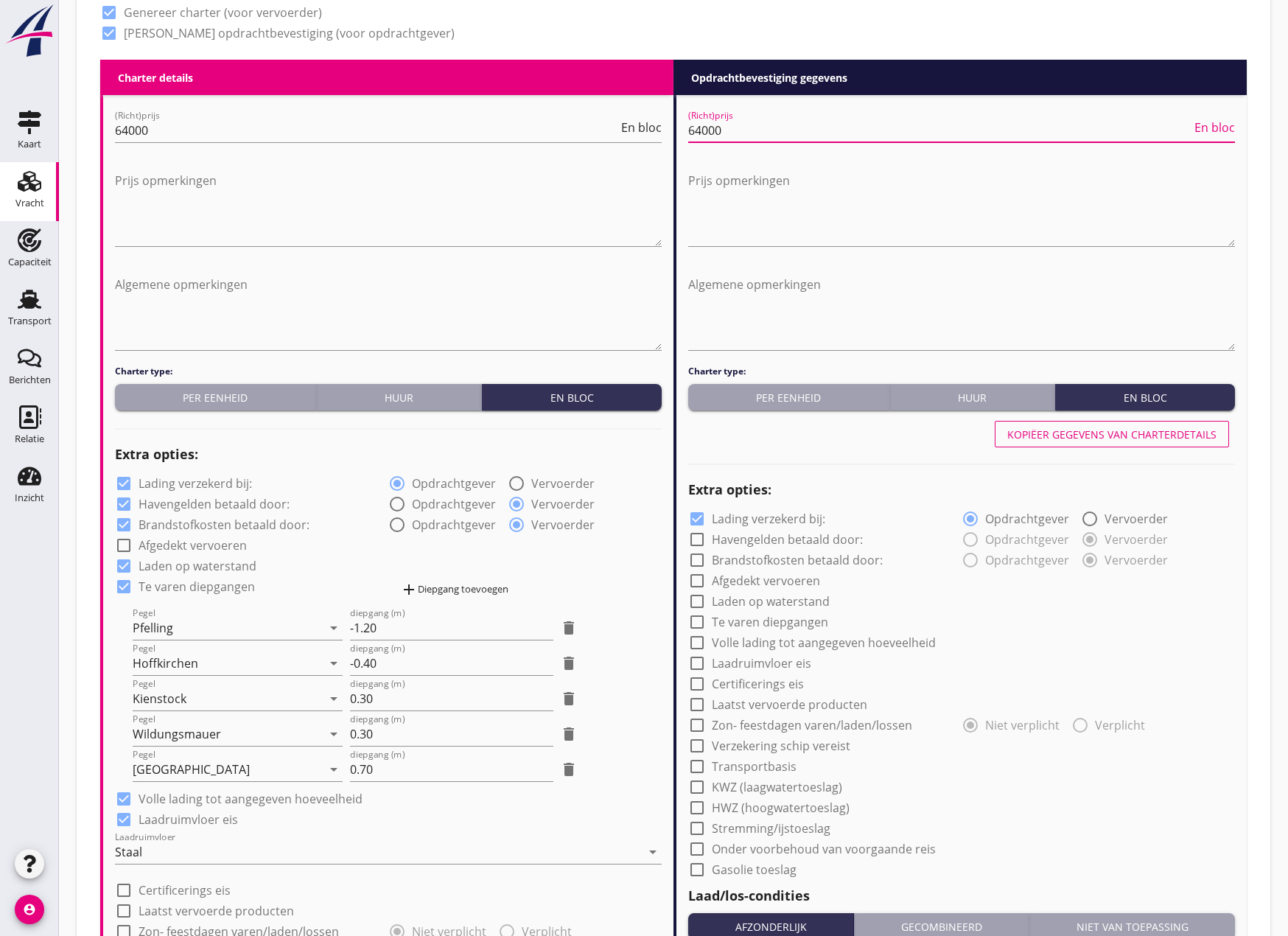
checkbox input "true"
type input "24"
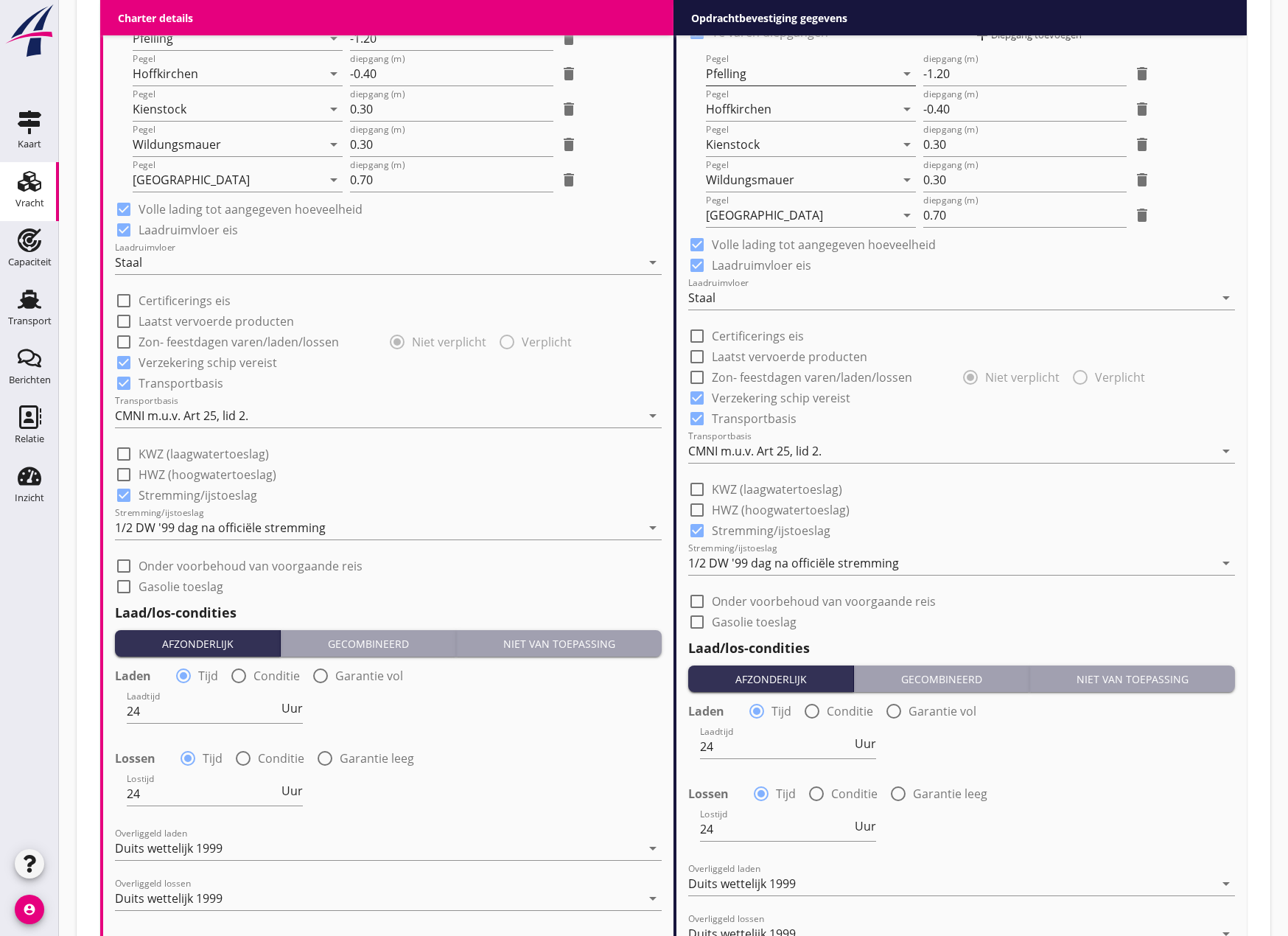
scroll to position [1656, 0]
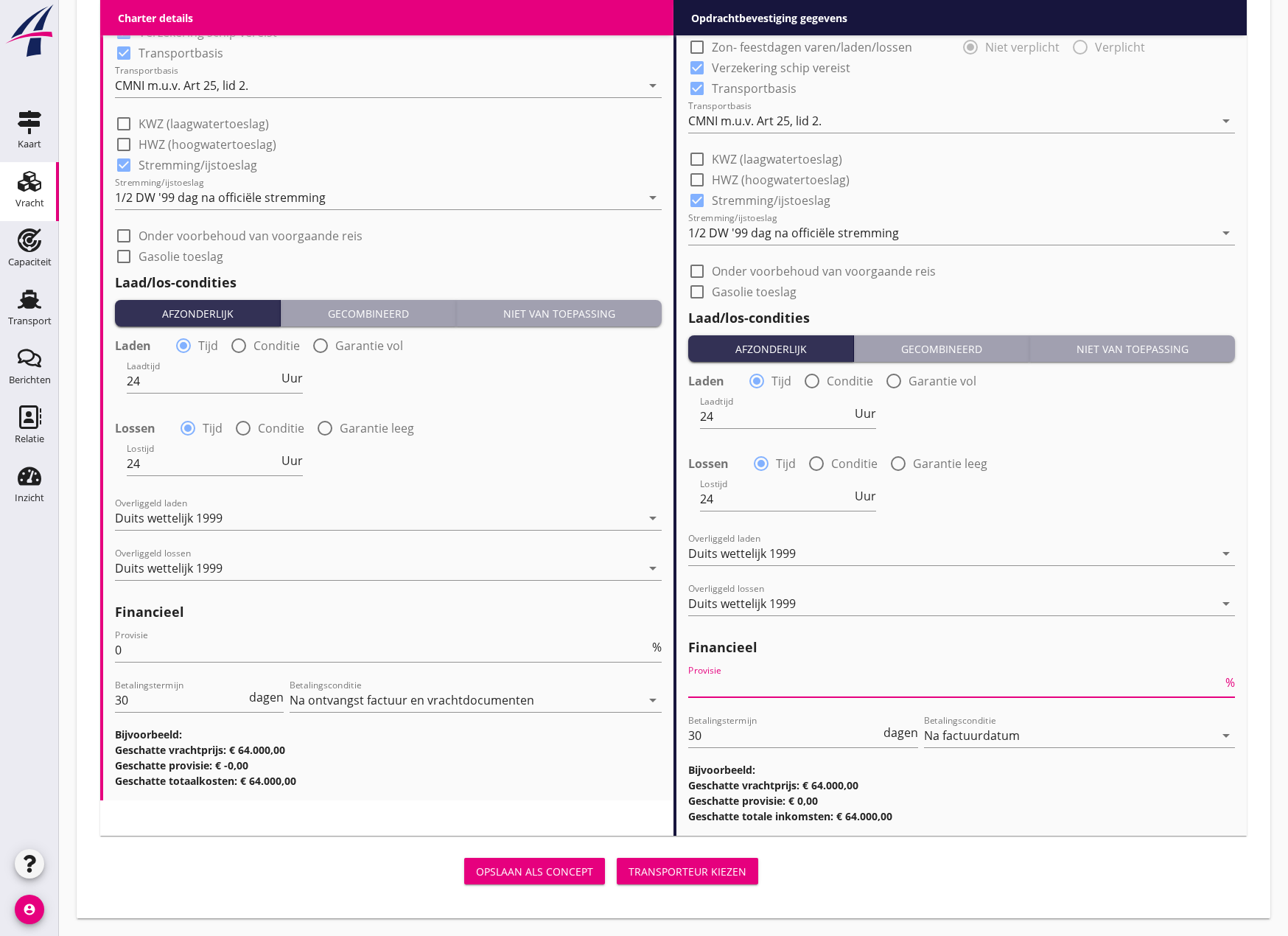
click at [778, 683] on input "Provisie" at bounding box center [956, 685] width 534 height 24
type input "0"
drag, startPoint x: 684, startPoint y: 878, endPoint x: 638, endPoint y: 530, distance: 351.0
click at [684, 877] on div "Transporteur kiezen" at bounding box center [688, 871] width 118 height 15
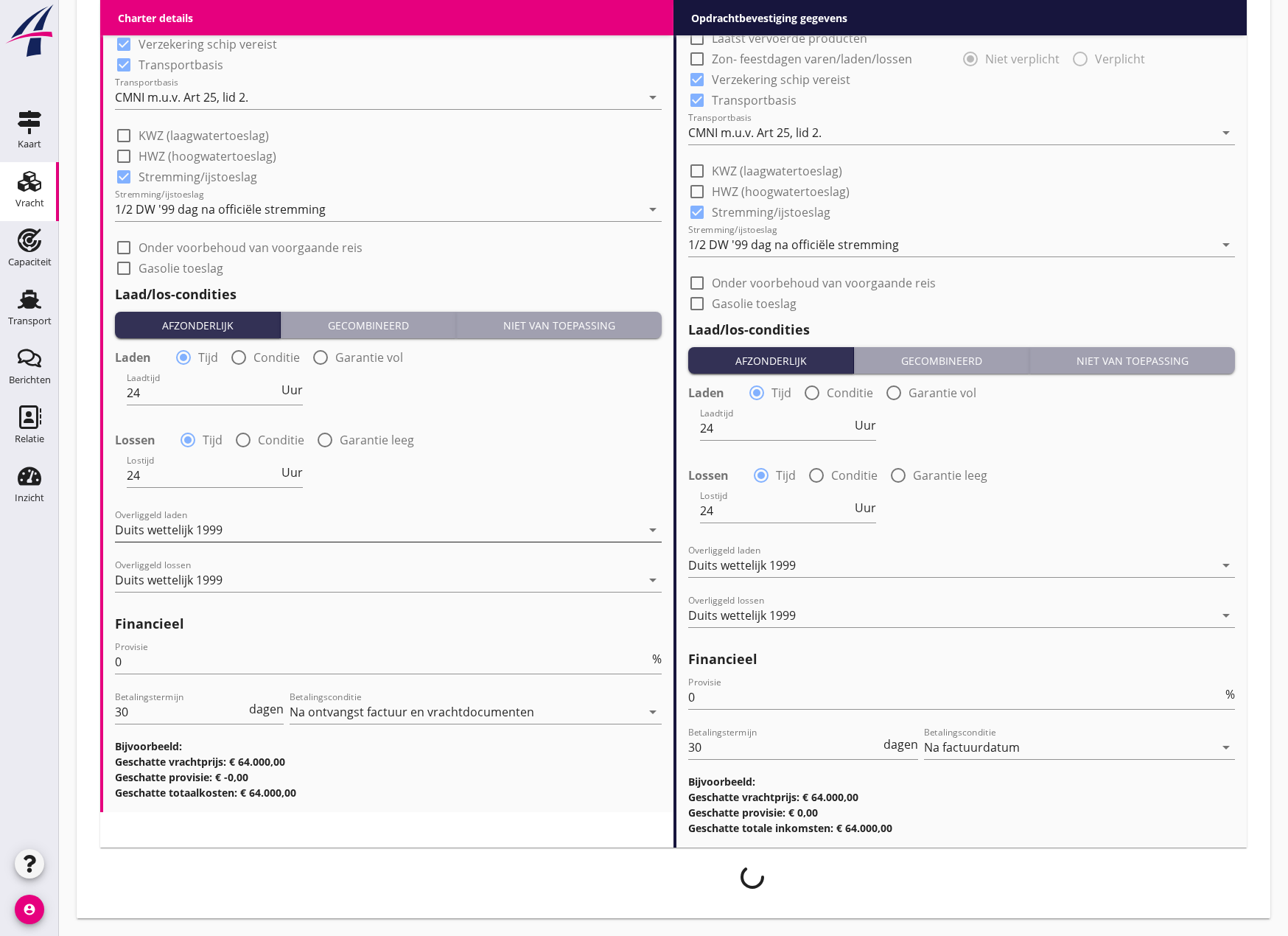
scroll to position [1644, 0]
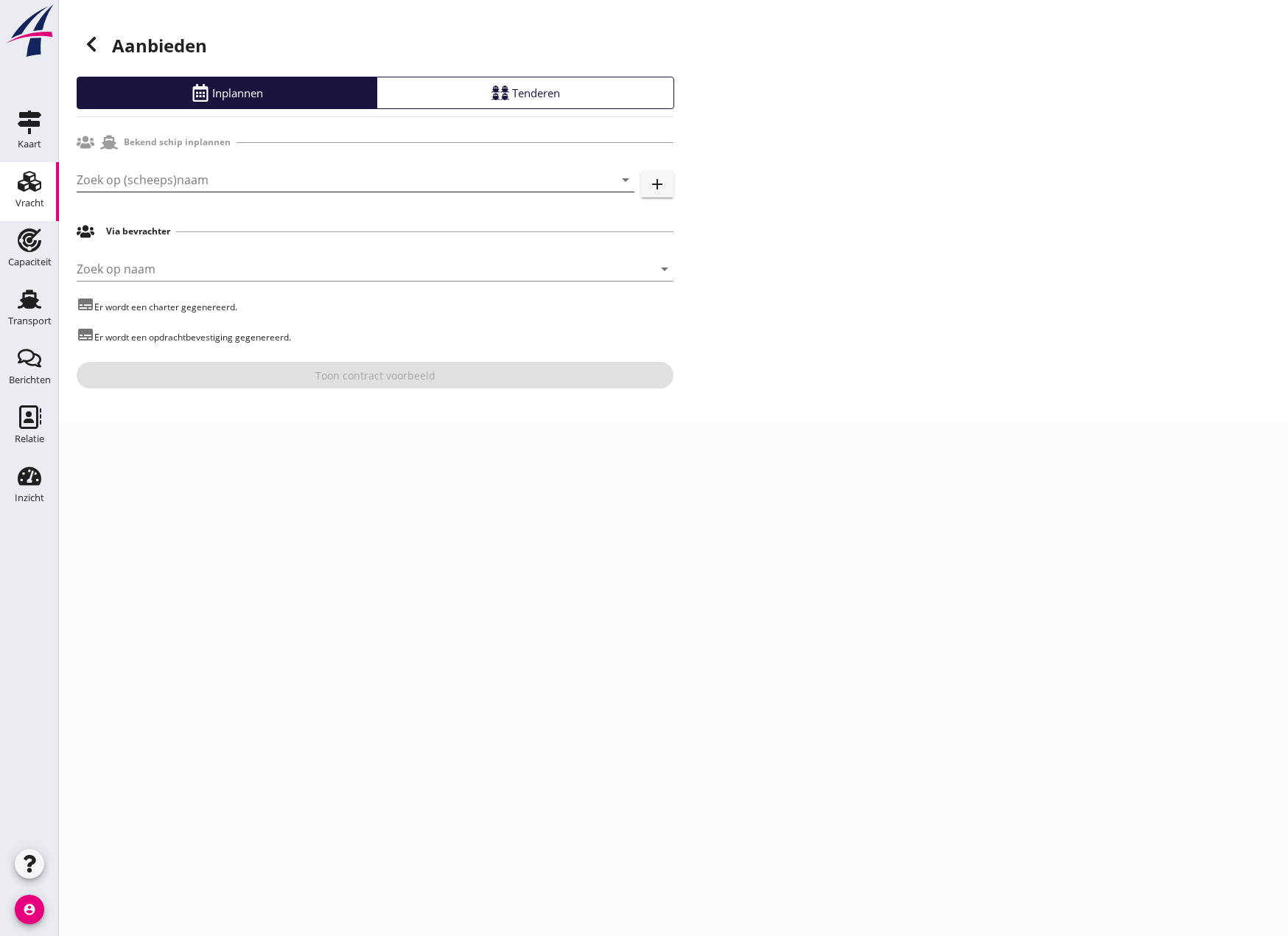
click at [110, 174] on input "Zoek op (scheeps)naam" at bounding box center [335, 179] width 517 height 24
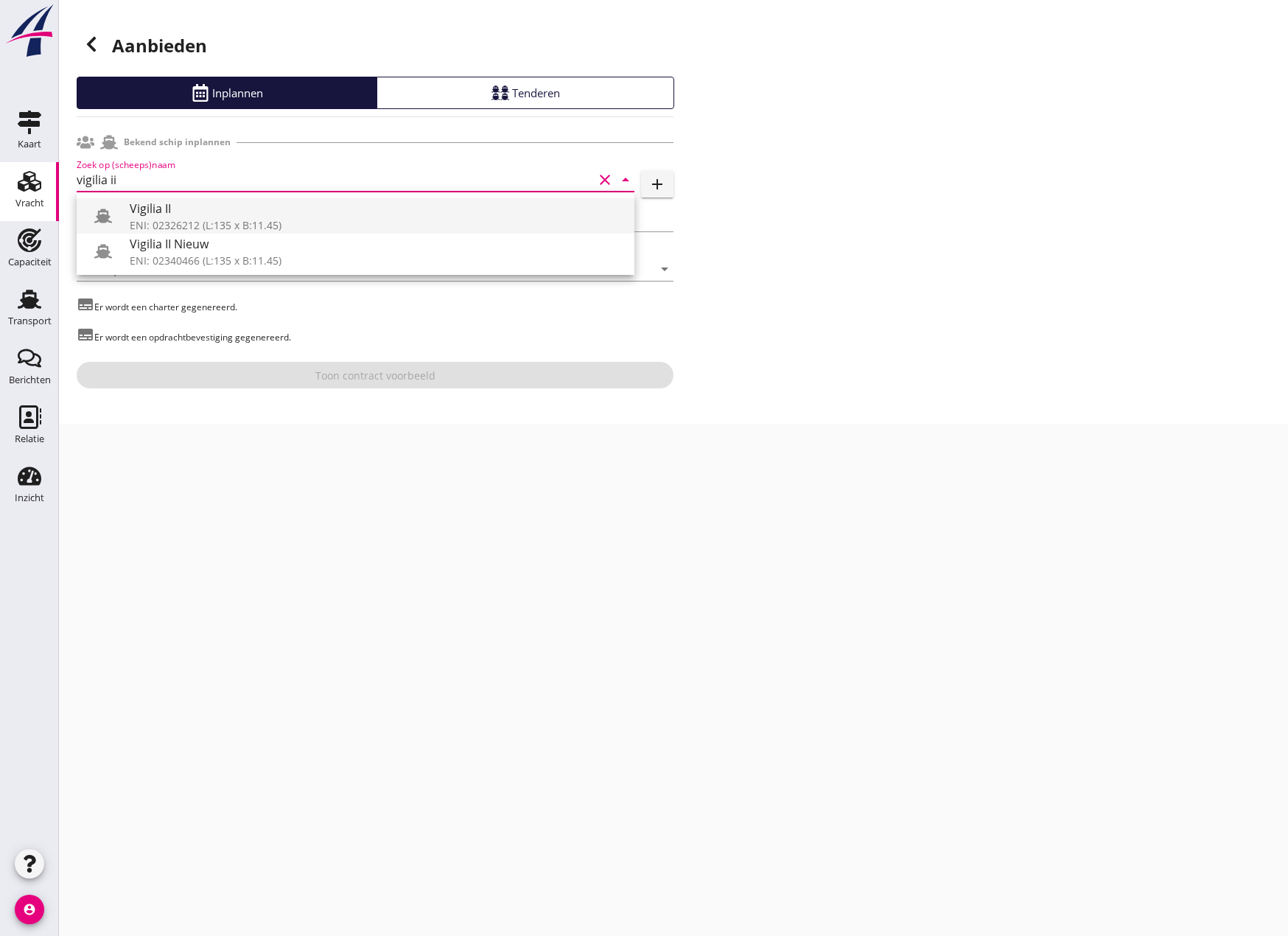
click at [211, 214] on div "Vigilia II" at bounding box center [376, 209] width 493 height 18
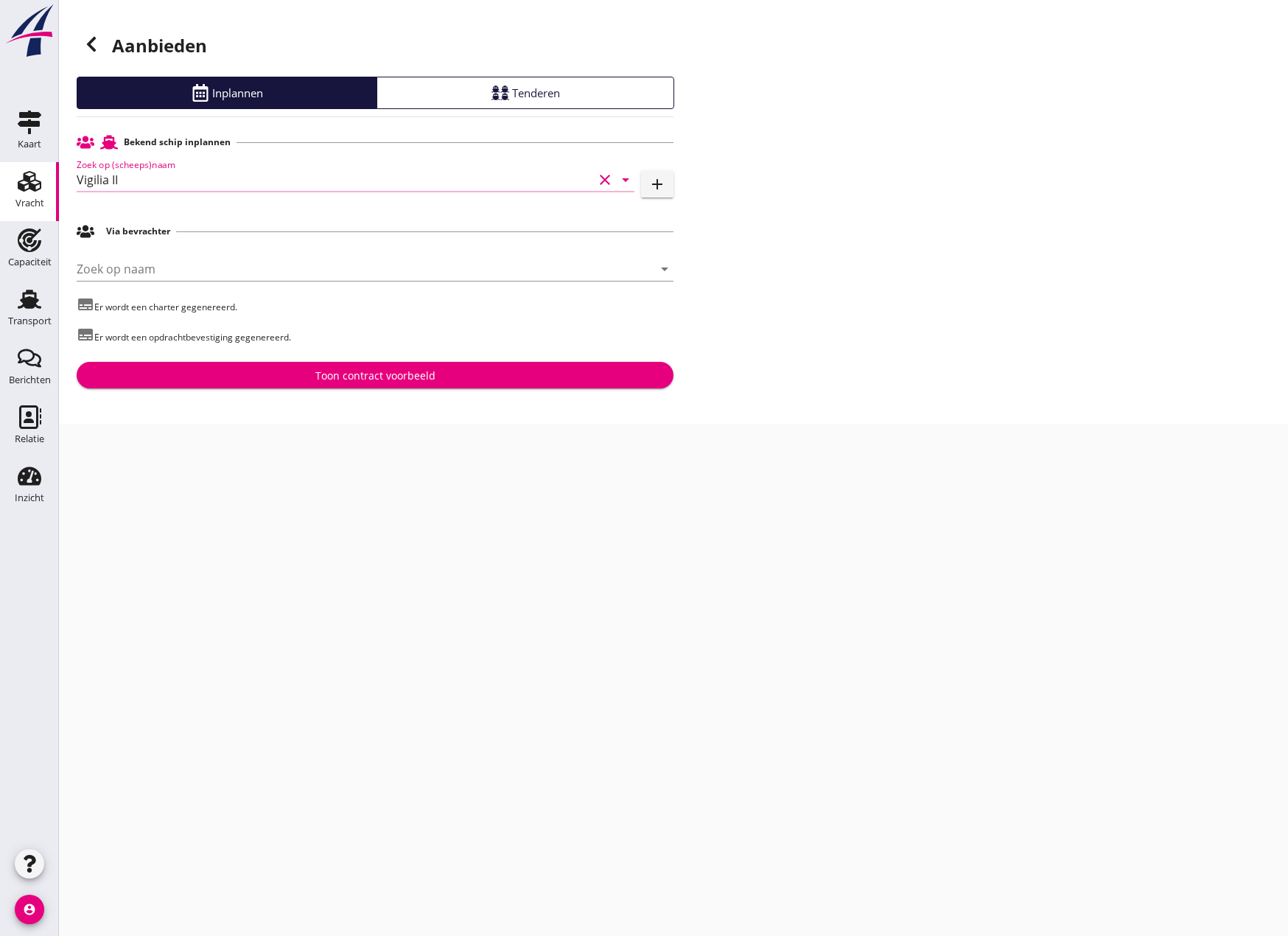
type input "Vigilia II"
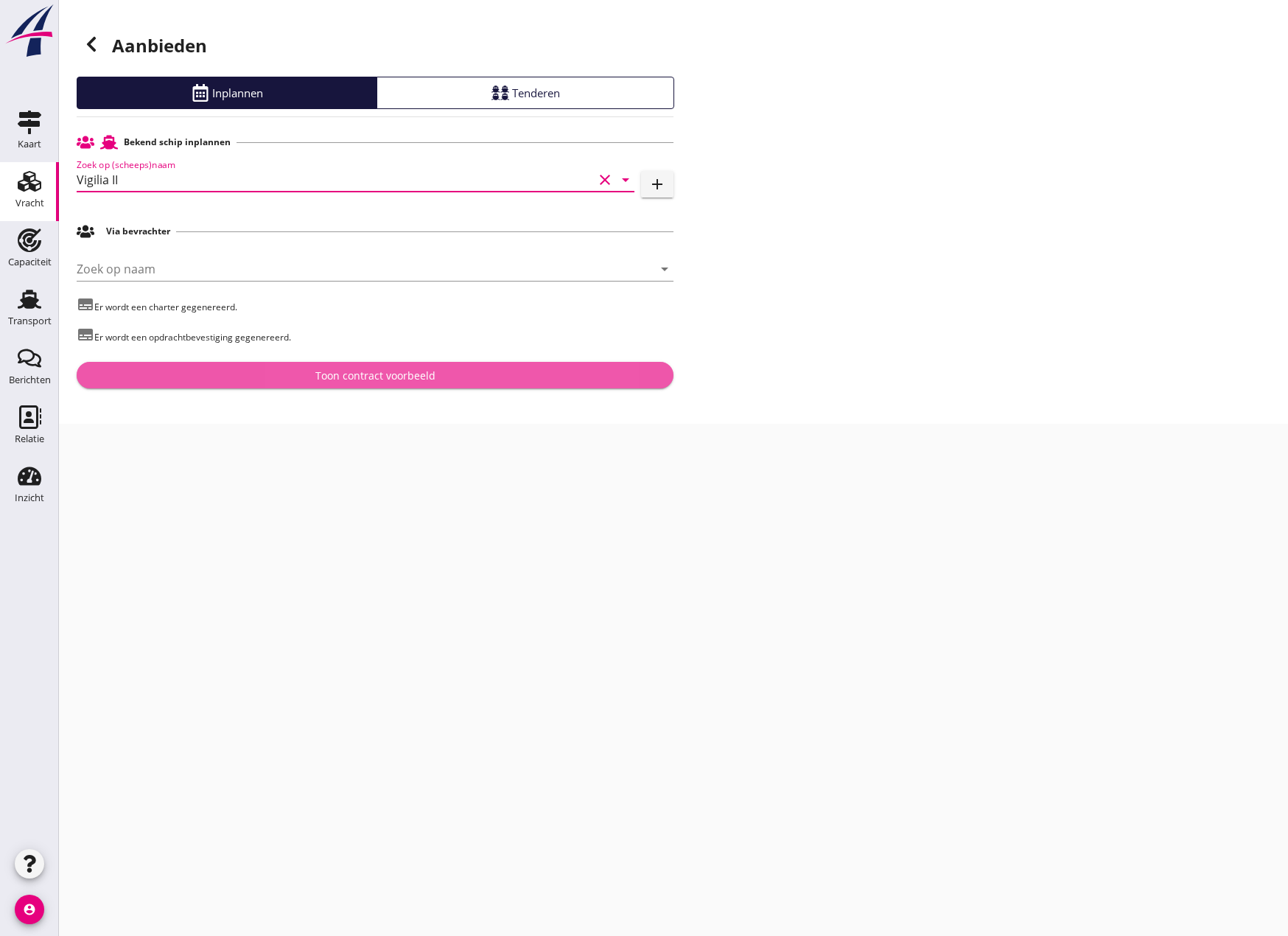
click at [394, 371] on div "Toon contract voorbeeld" at bounding box center [375, 375] width 120 height 15
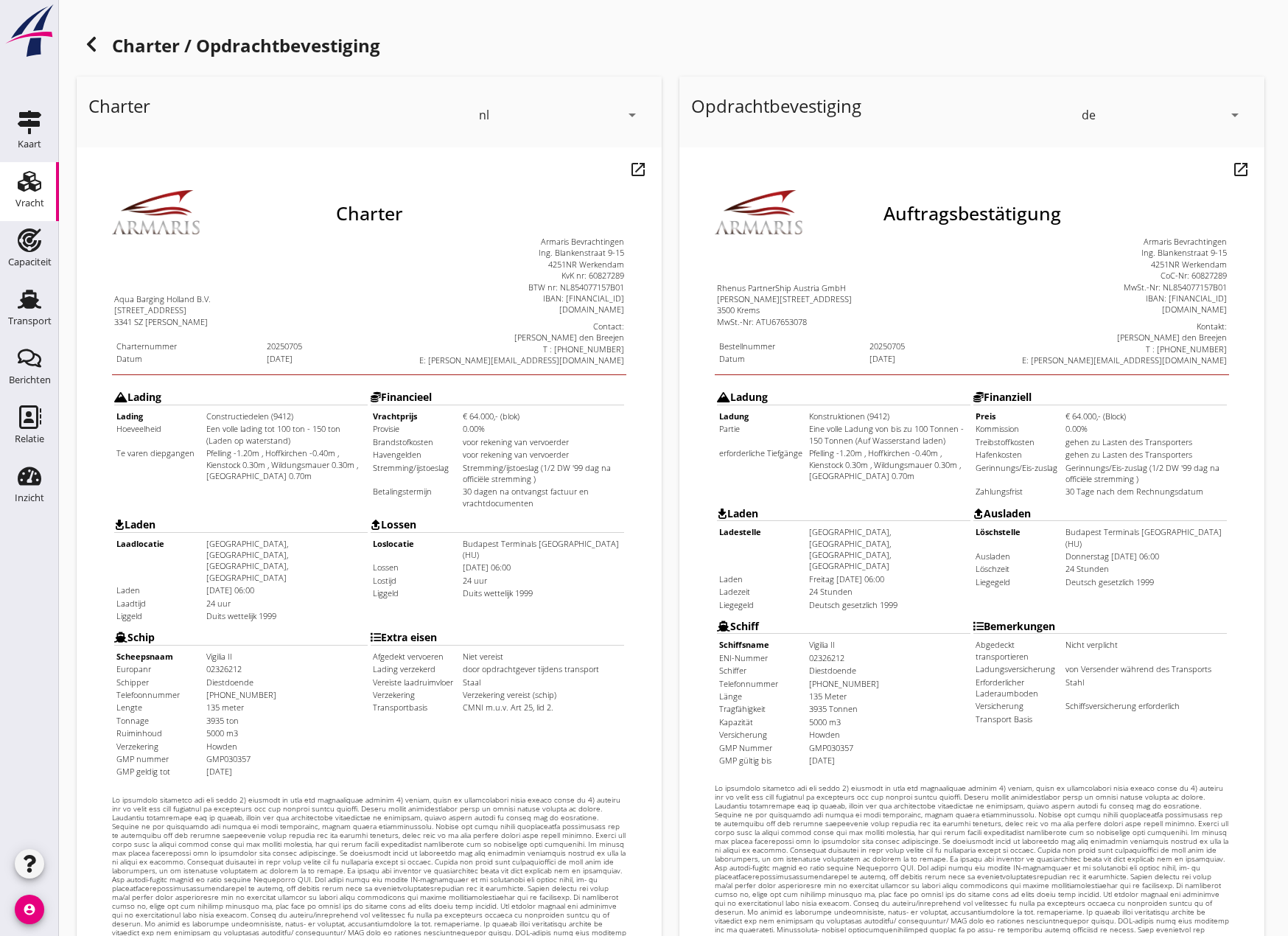
click at [1237, 110] on icon "arrow_drop_down" at bounding box center [1235, 115] width 18 height 18
click at [1117, 112] on div "nl" at bounding box center [1163, 112] width 156 height 18
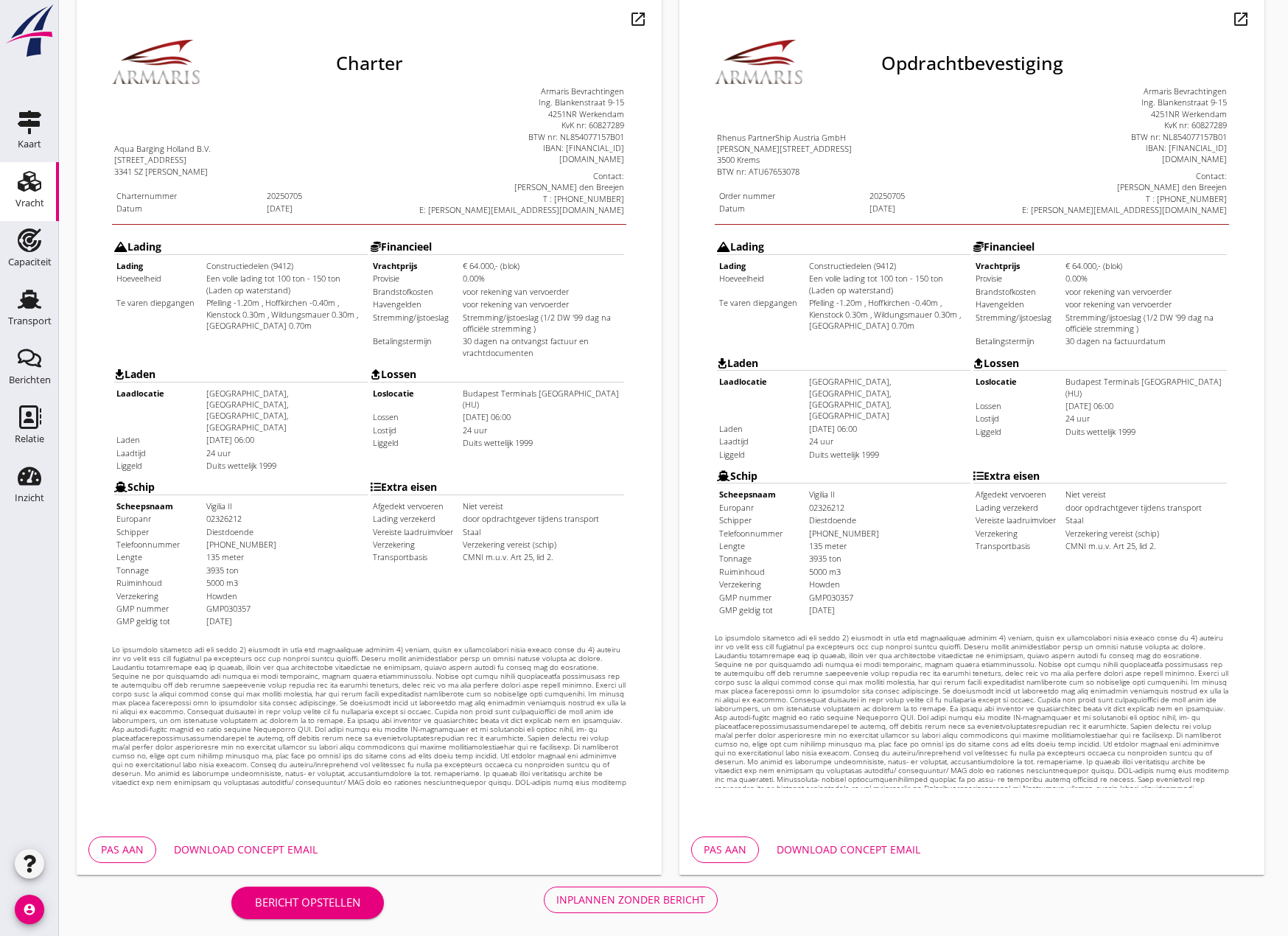
scroll to position [156, 0]
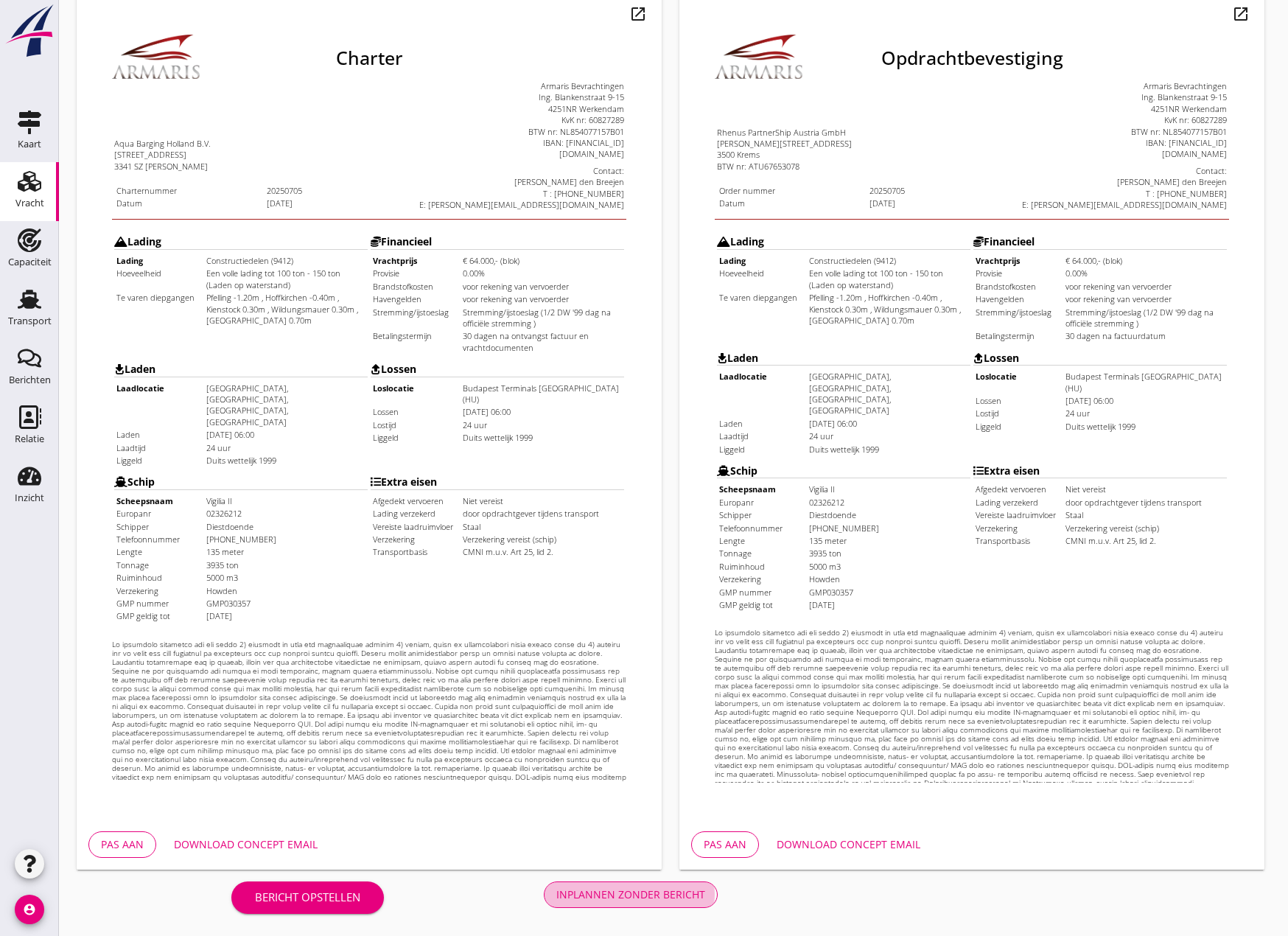
click at [645, 903] on button "Inplannen zonder bericht" at bounding box center [631, 894] width 174 height 27
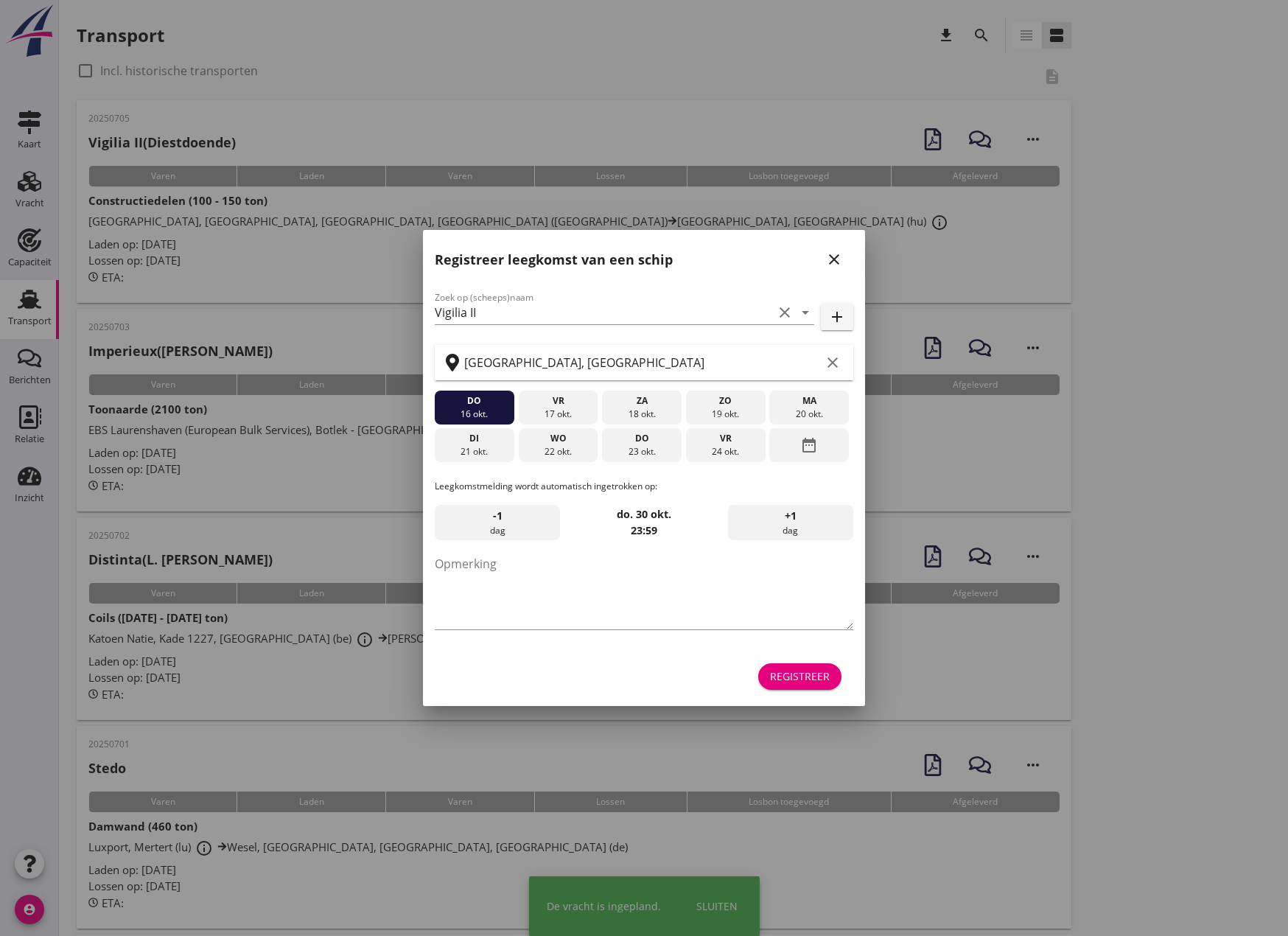
click at [838, 261] on icon "close" at bounding box center [834, 260] width 18 height 18
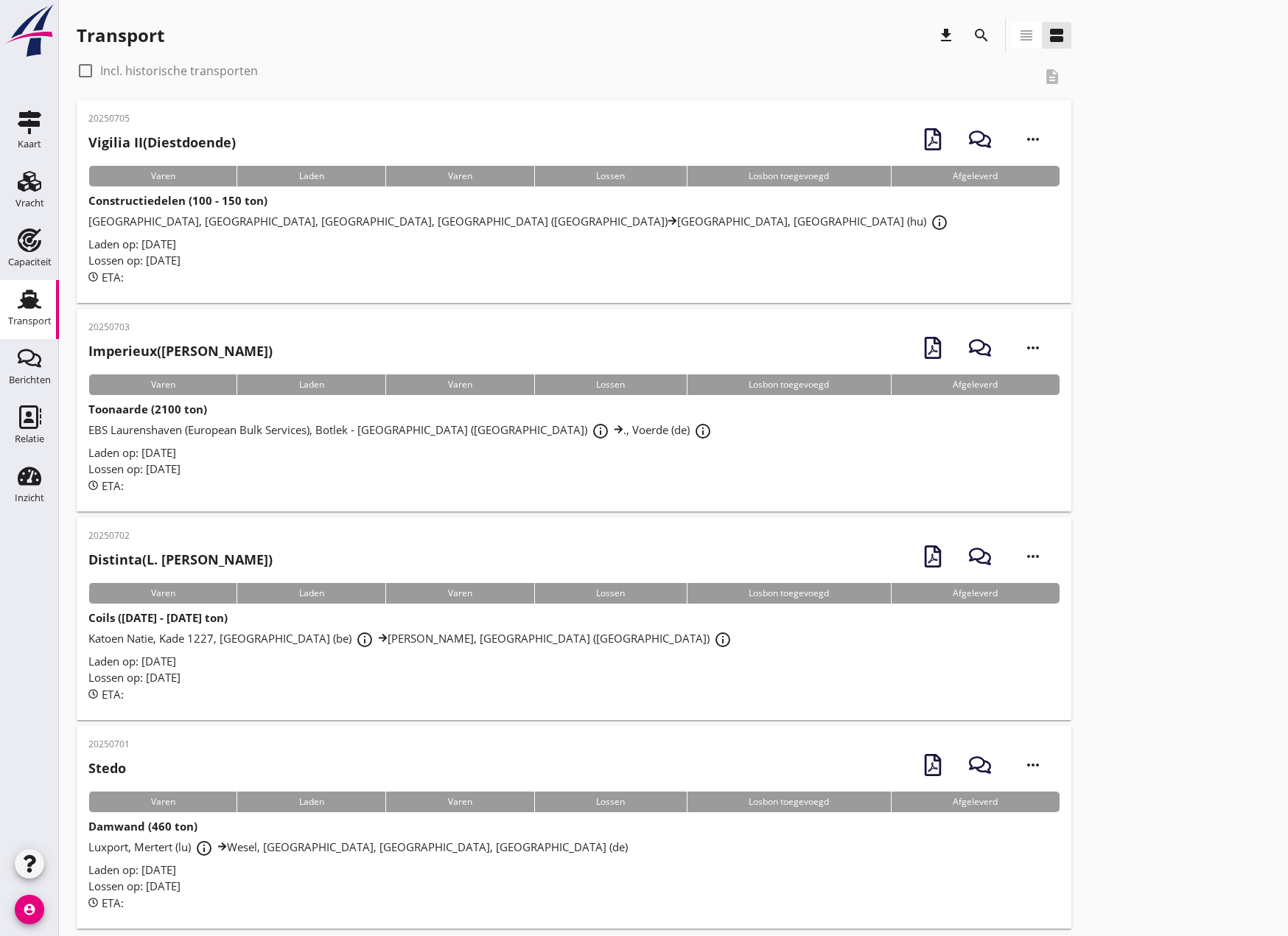
click at [171, 204] on strong "Constructiedelen (100 - 150 ton)" at bounding box center [178, 200] width 179 height 15
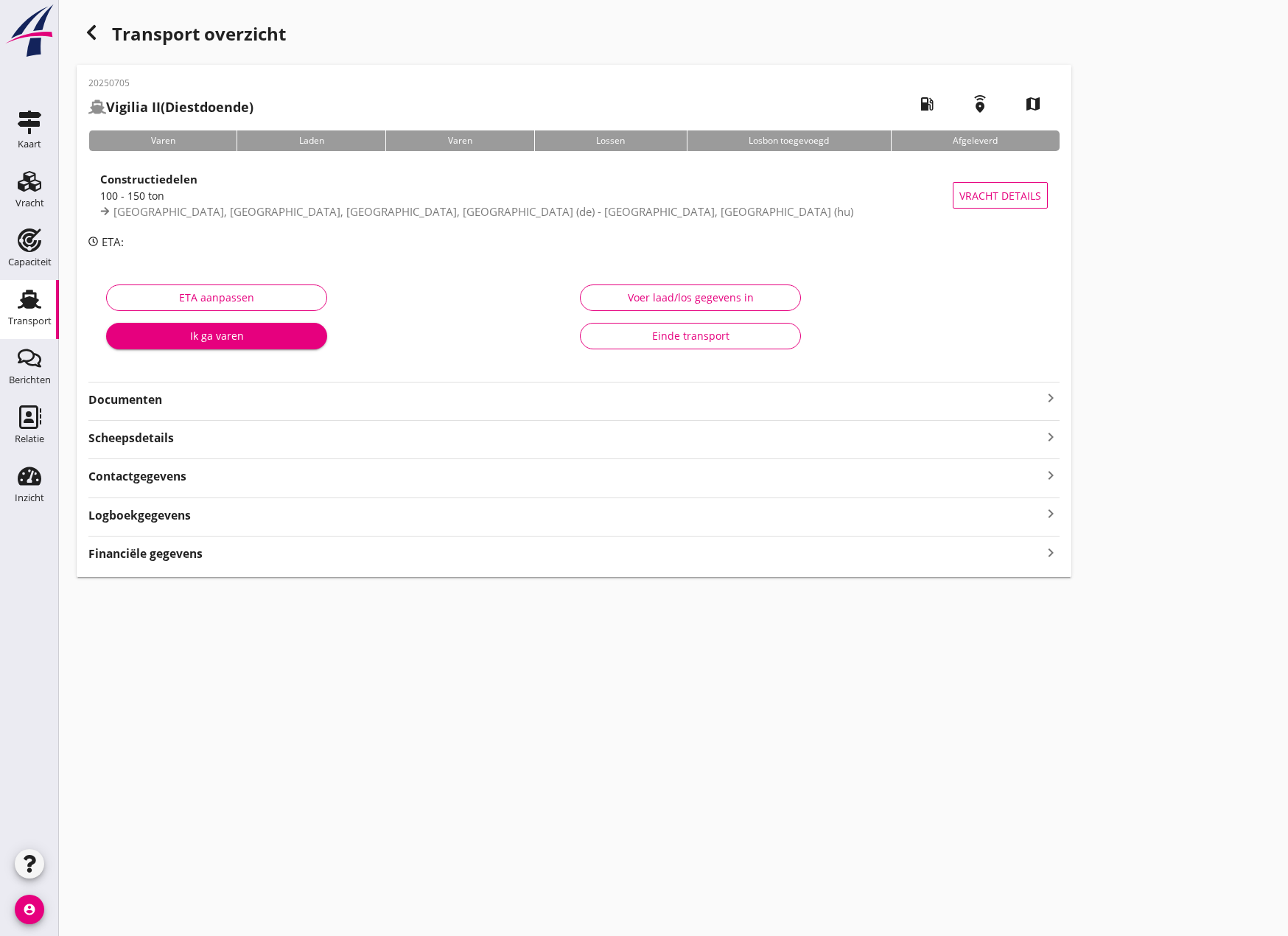
drag, startPoint x: 147, startPoint y: 397, endPoint x: 208, endPoint y: 404, distance: 61.4
click at [151, 397] on strong "Documenten" at bounding box center [565, 399] width 954 height 17
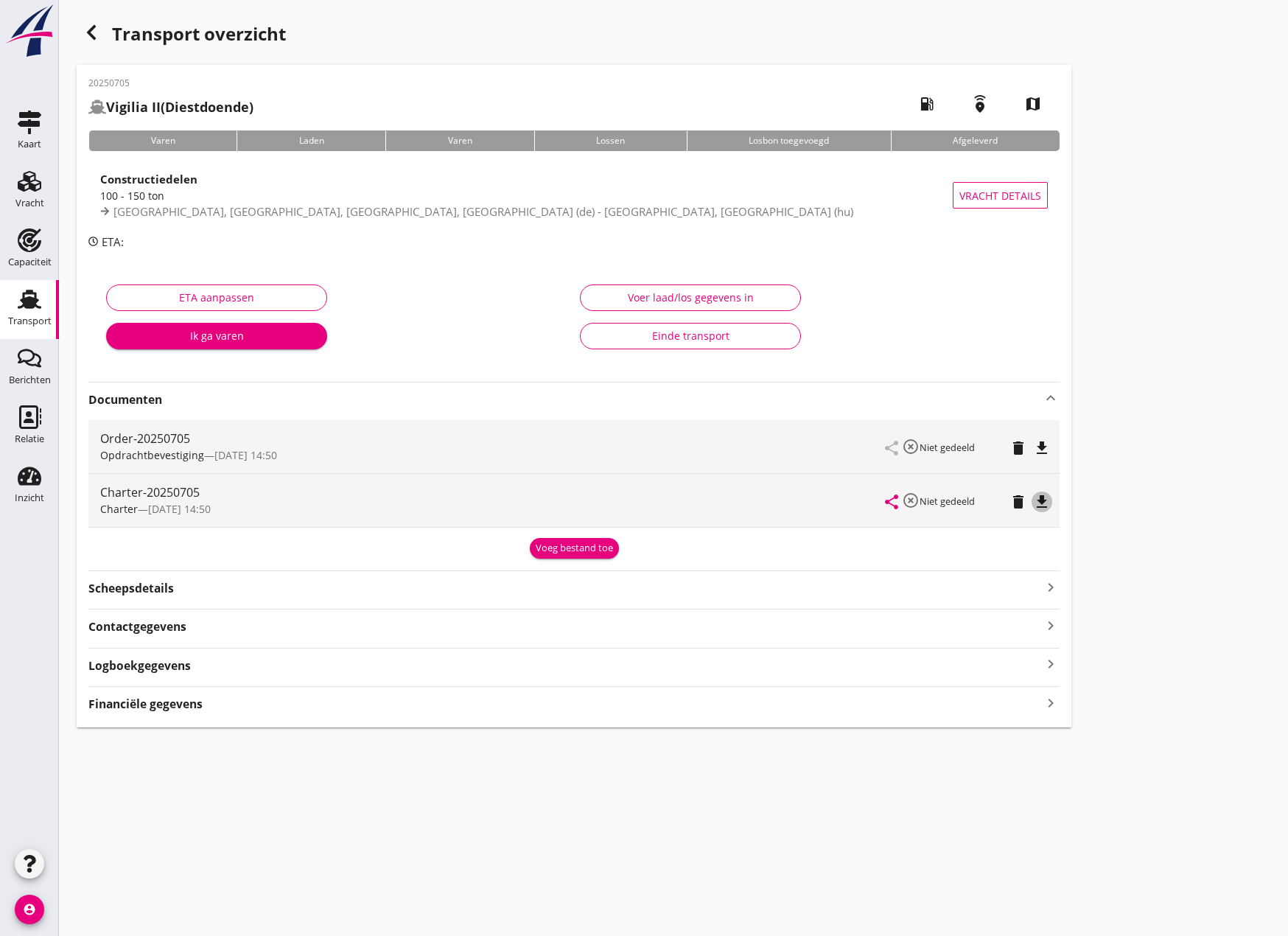
click at [1044, 496] on icon "file_download" at bounding box center [1042, 502] width 18 height 18
click at [25, 183] on icon "Vracht" at bounding box center [29, 181] width 24 height 24
